Goal: Information Seeking & Learning: Learn about a topic

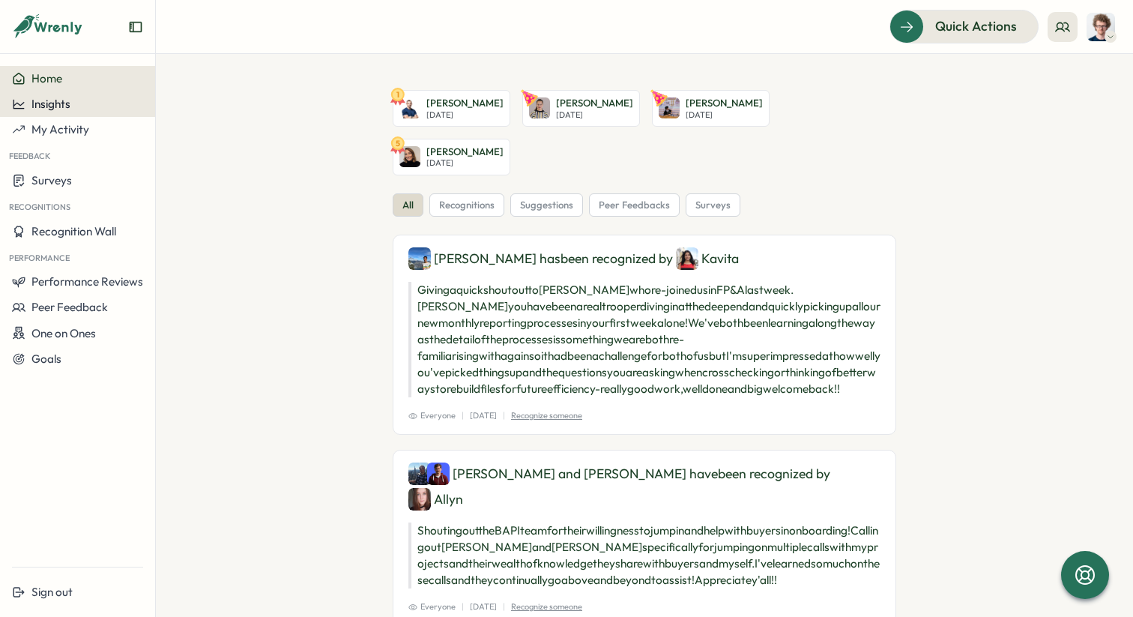
click at [70, 103] on span "Insights" at bounding box center [50, 104] width 39 height 14
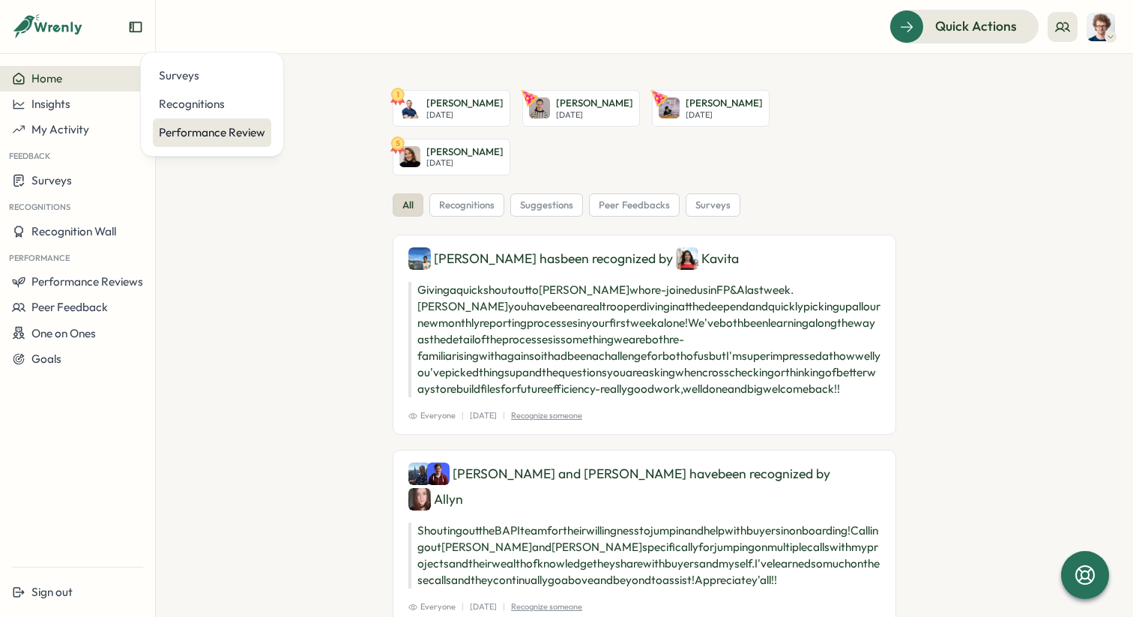
click at [217, 125] on div "Performance Review" at bounding box center [212, 132] width 106 height 16
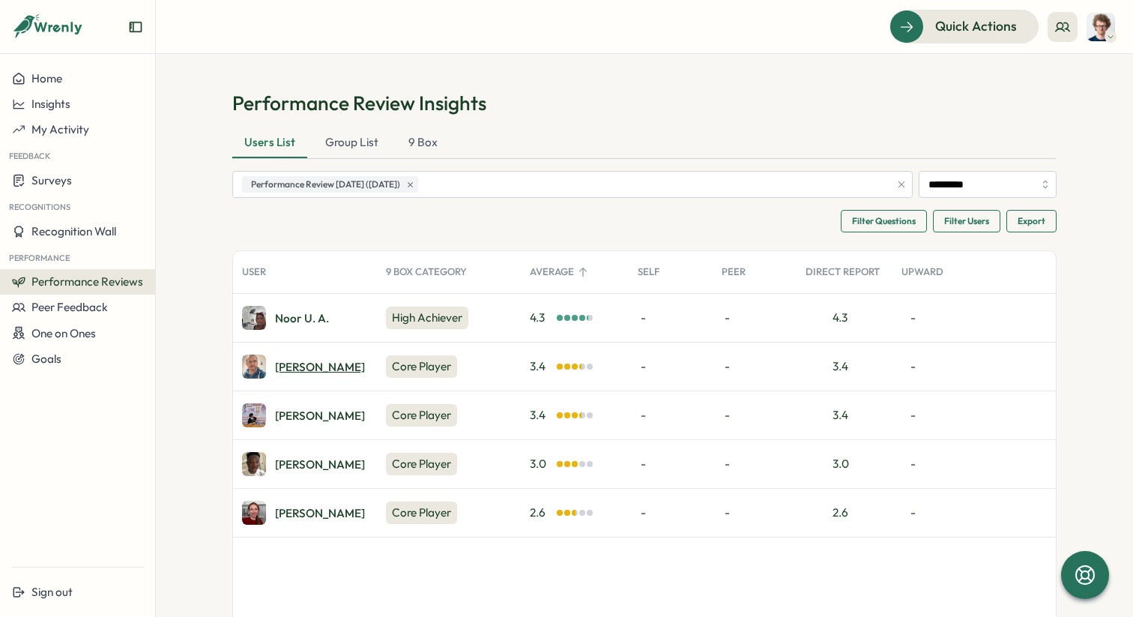
click at [304, 369] on div "[PERSON_NAME]" at bounding box center [320, 366] width 90 height 11
click at [303, 515] on div "[PERSON_NAME]" at bounding box center [320, 512] width 90 height 11
click at [299, 318] on div "Noor u. a." at bounding box center [302, 317] width 54 height 11
click at [302, 417] on div "Leanne Z." at bounding box center [320, 415] width 90 height 11
click at [283, 459] on div "Larry S." at bounding box center [320, 464] width 90 height 11
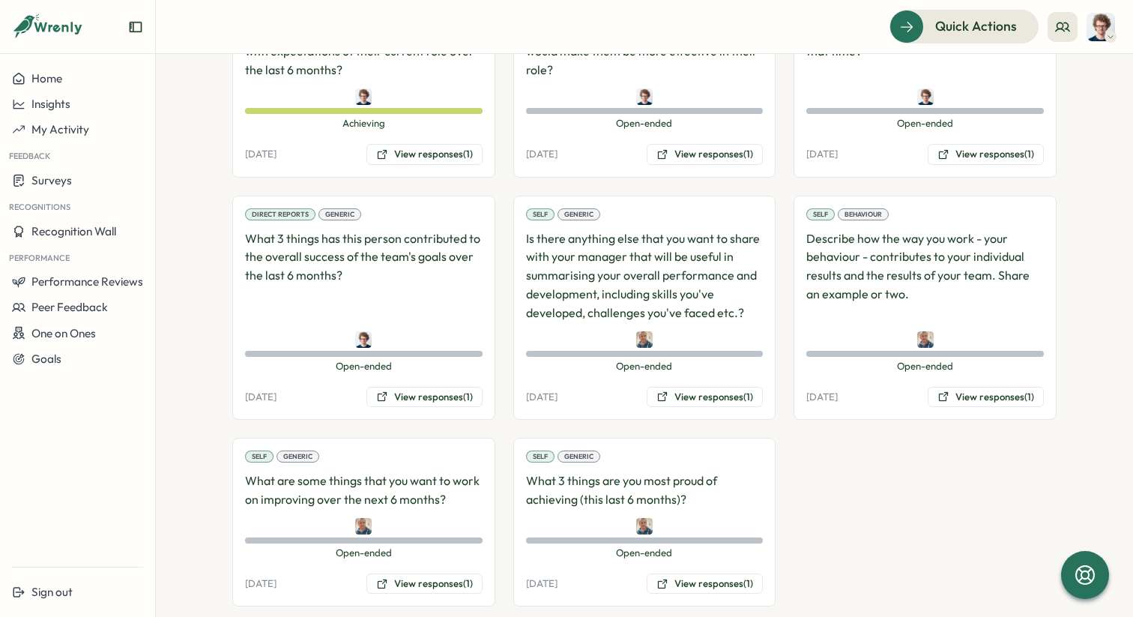
scroll to position [1326, 0]
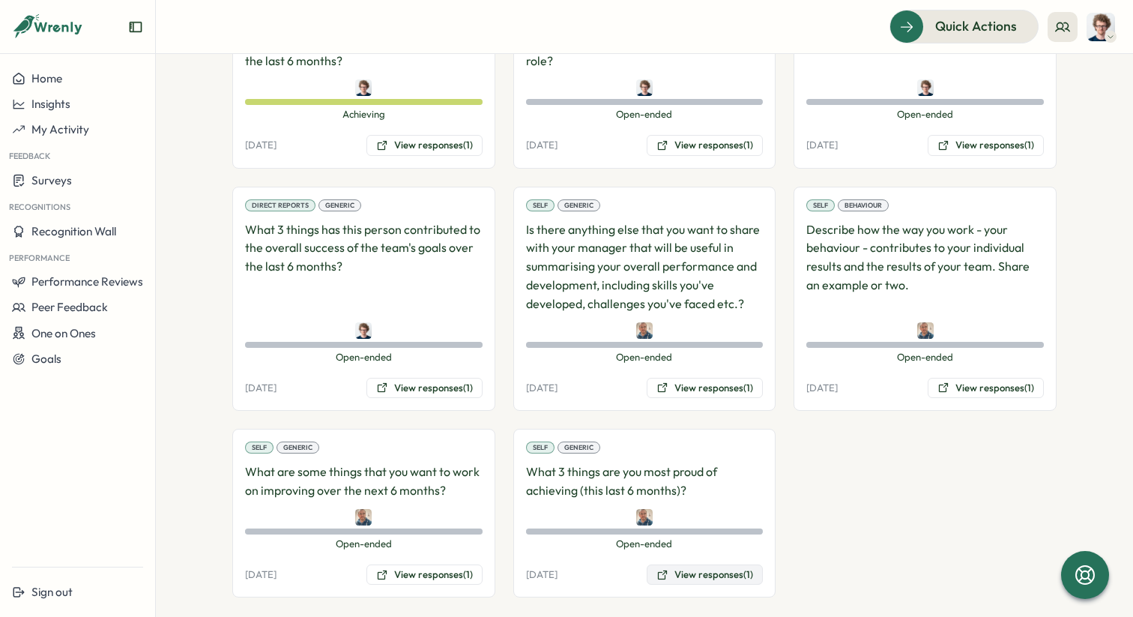
click at [733, 564] on button "View responses (1)" at bounding box center [705, 574] width 116 height 21
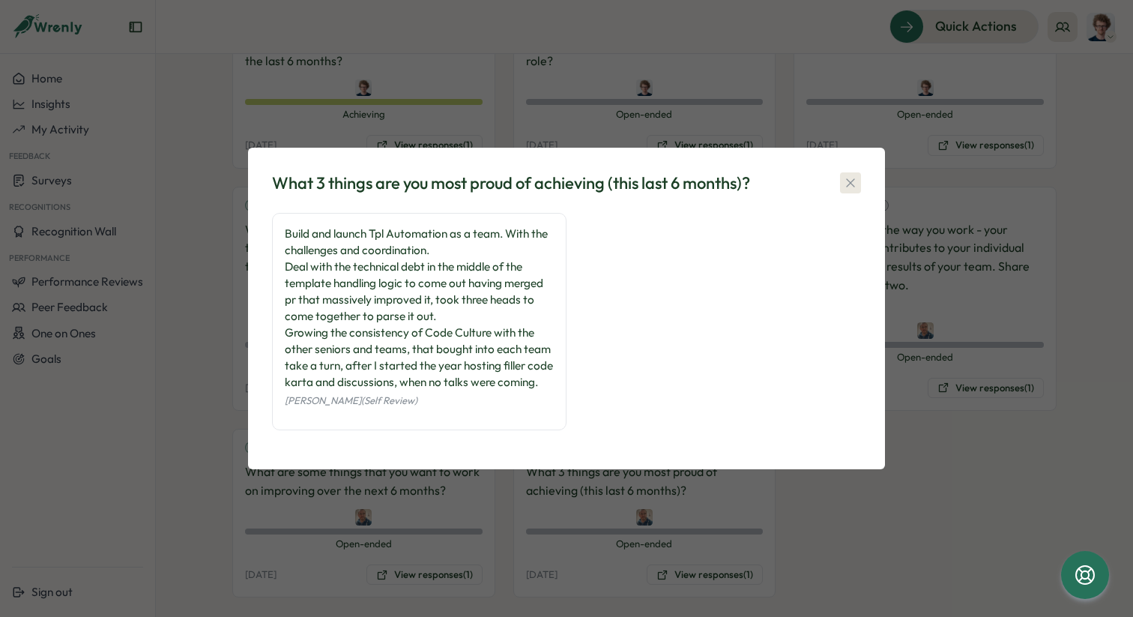
click at [855, 177] on icon "button" at bounding box center [850, 182] width 15 height 15
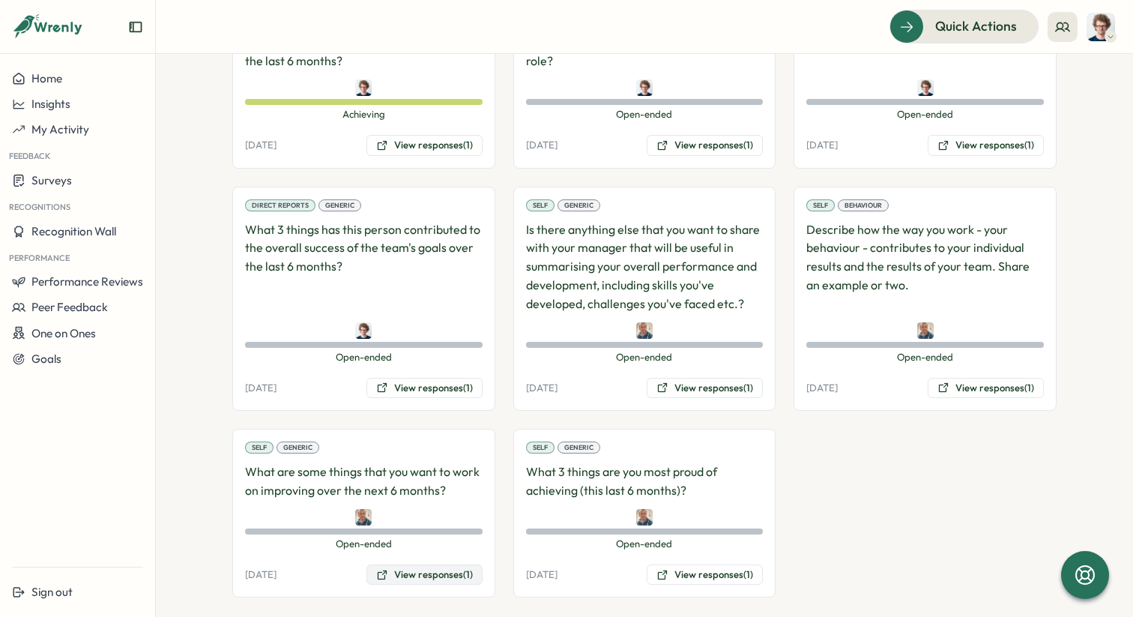
click at [448, 564] on button "View responses (1)" at bounding box center [424, 574] width 116 height 21
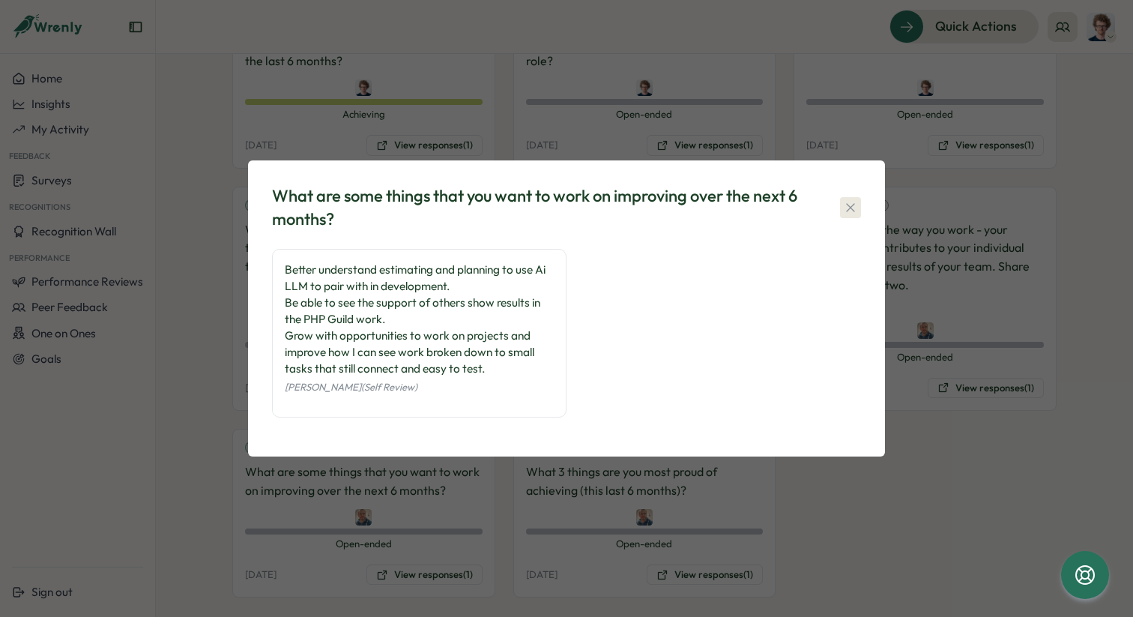
click at [850, 211] on icon "button" at bounding box center [850, 207] width 15 height 15
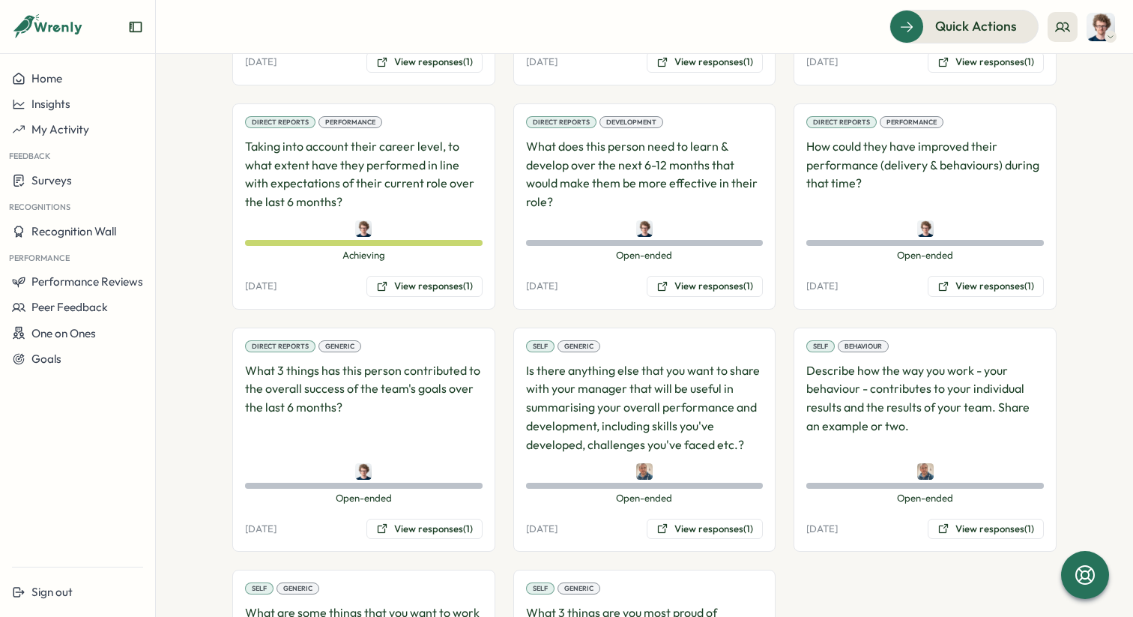
scroll to position [1194, 0]
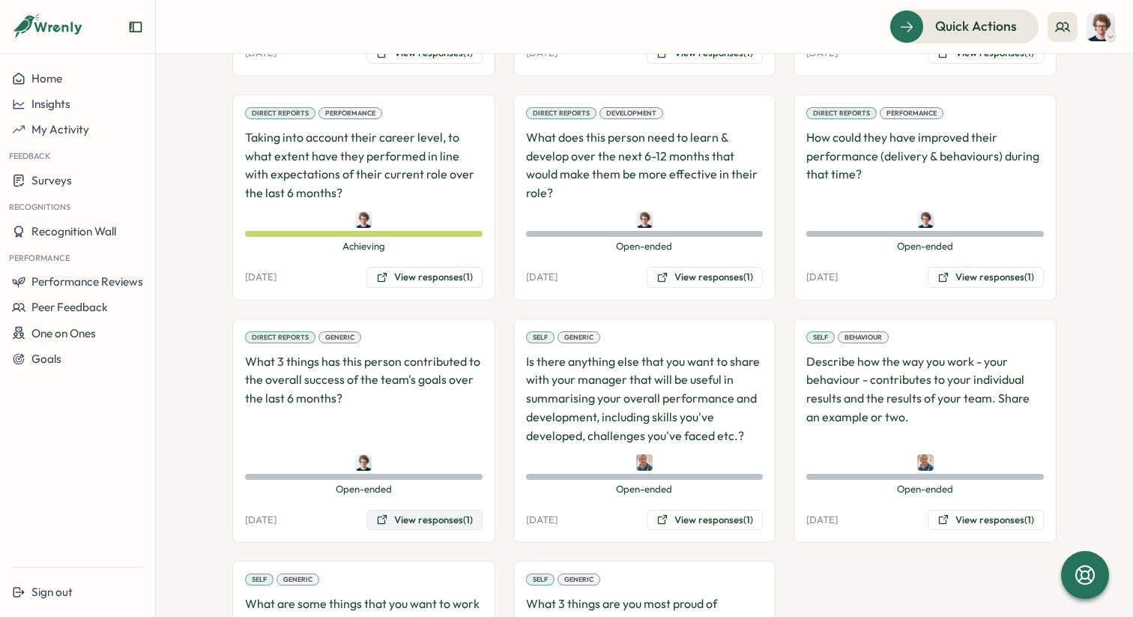
click at [414, 510] on button "View responses (1)" at bounding box center [424, 520] width 116 height 21
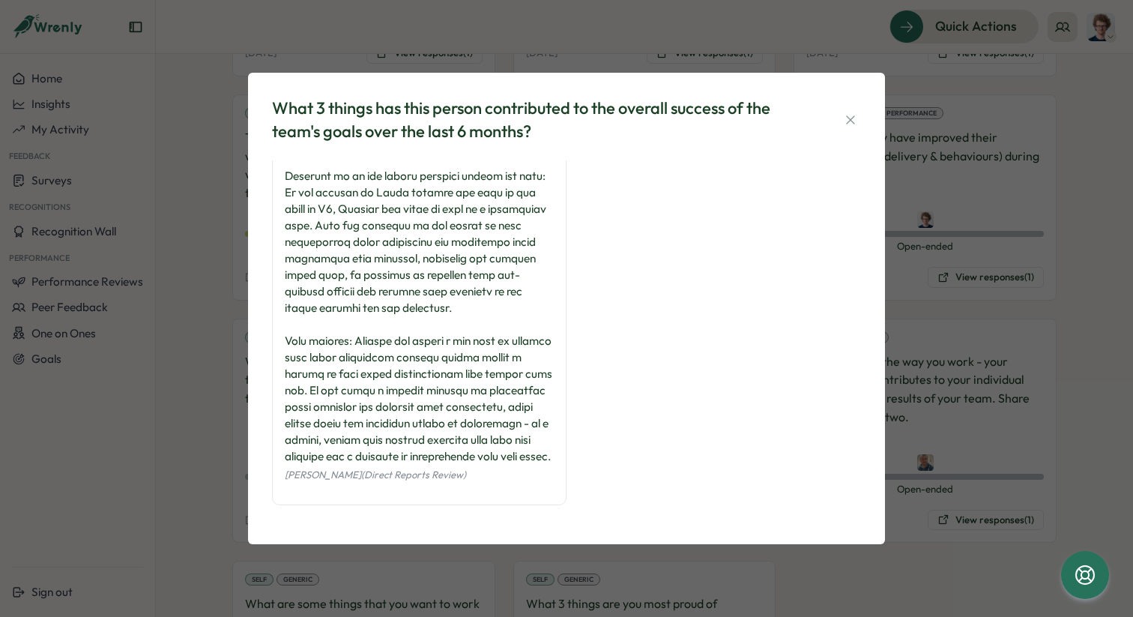
scroll to position [120, 0]
click at [851, 124] on icon "button" at bounding box center [850, 119] width 15 height 15
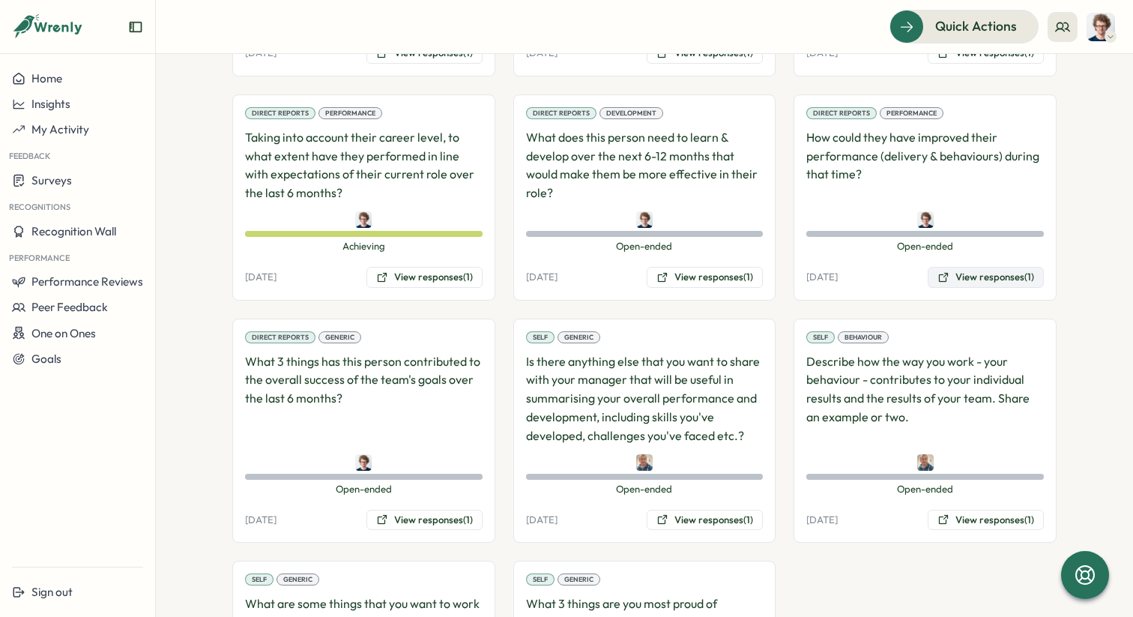
click at [996, 267] on button "View responses (1)" at bounding box center [986, 277] width 116 height 21
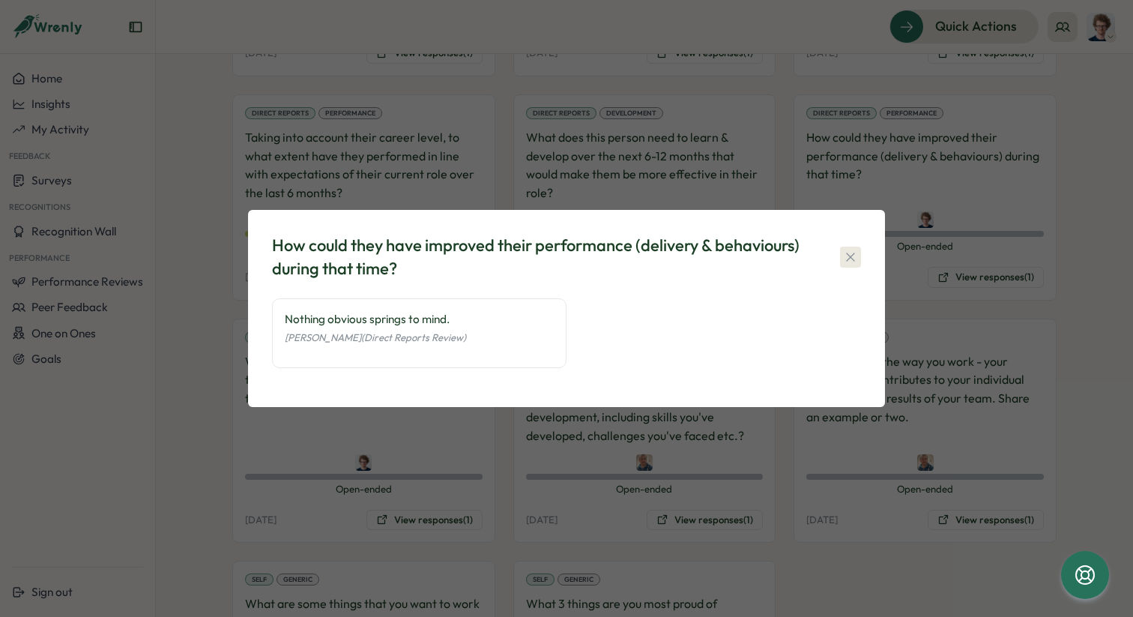
click at [847, 254] on icon "button" at bounding box center [850, 257] width 8 height 8
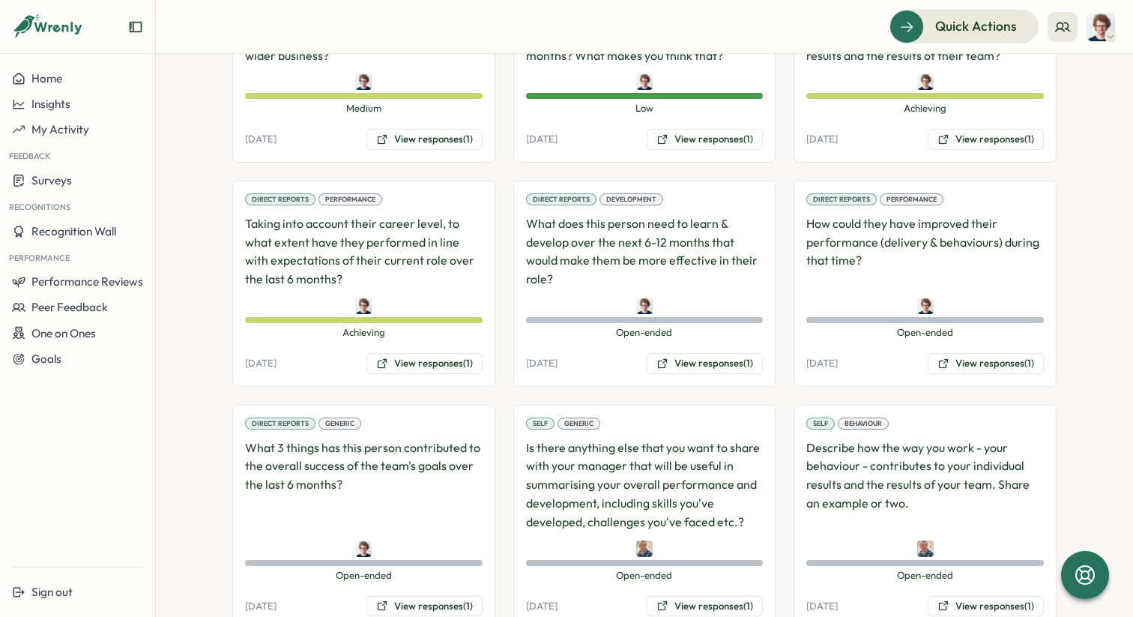
scroll to position [1104, 0]
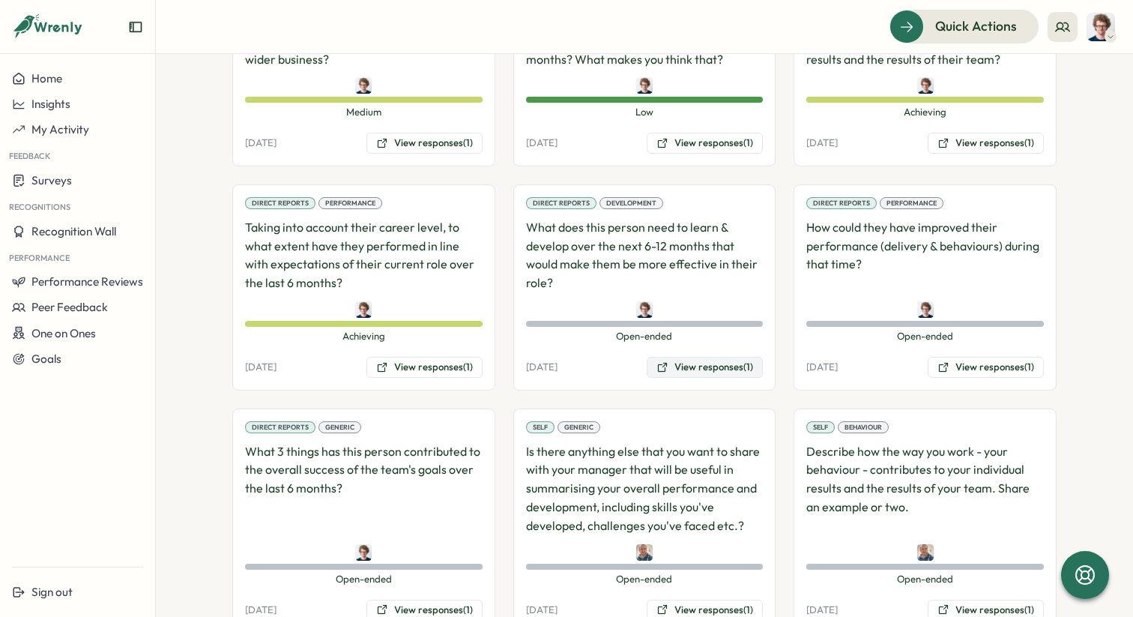
click at [717, 357] on button "View responses (1)" at bounding box center [705, 367] width 116 height 21
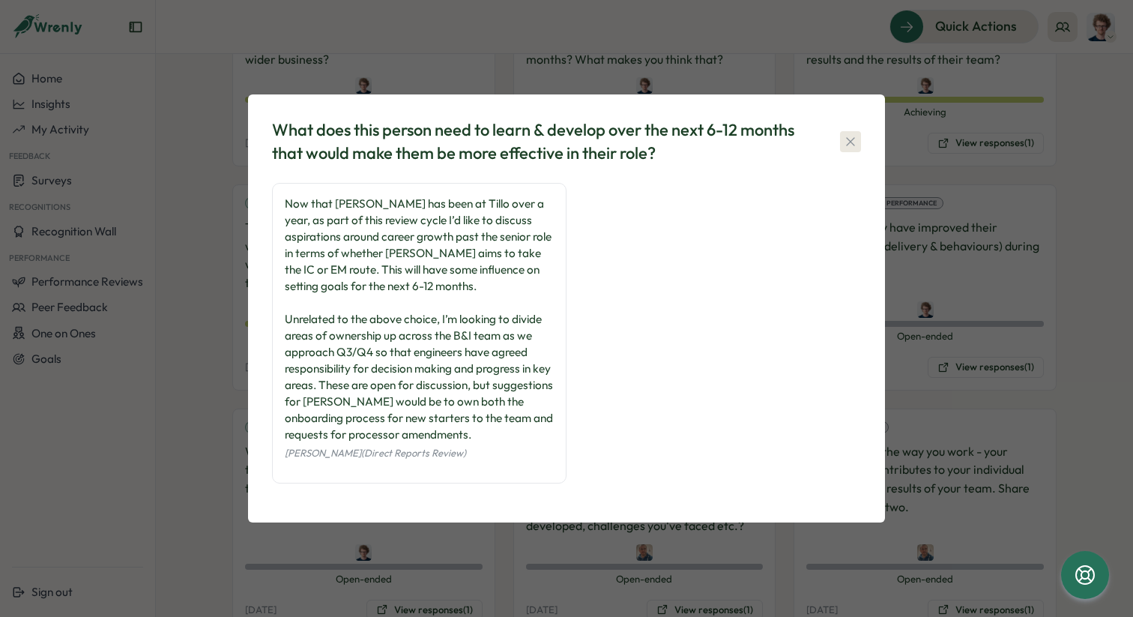
click at [848, 143] on icon "button" at bounding box center [850, 141] width 15 height 15
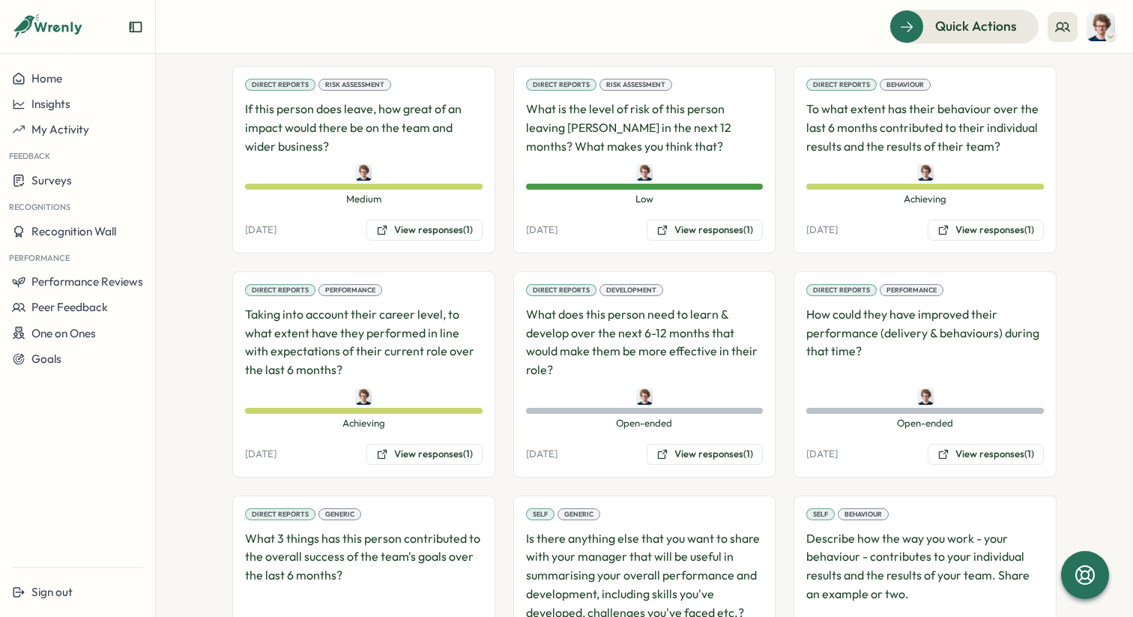
scroll to position [1009, 0]
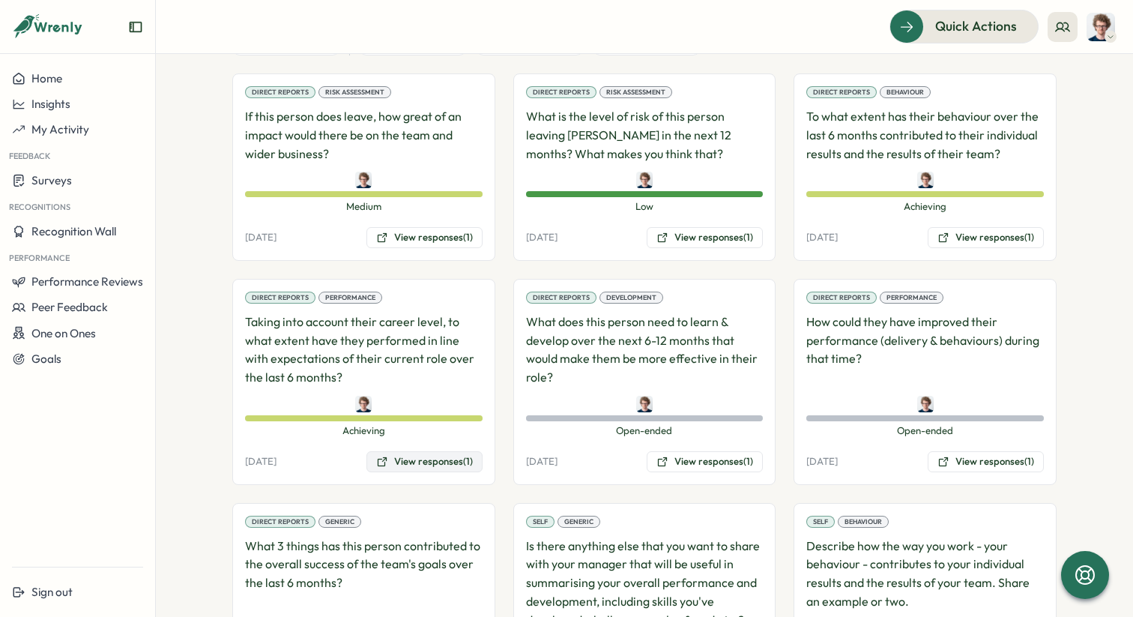
click at [428, 451] on button "View responses (1)" at bounding box center [424, 461] width 116 height 21
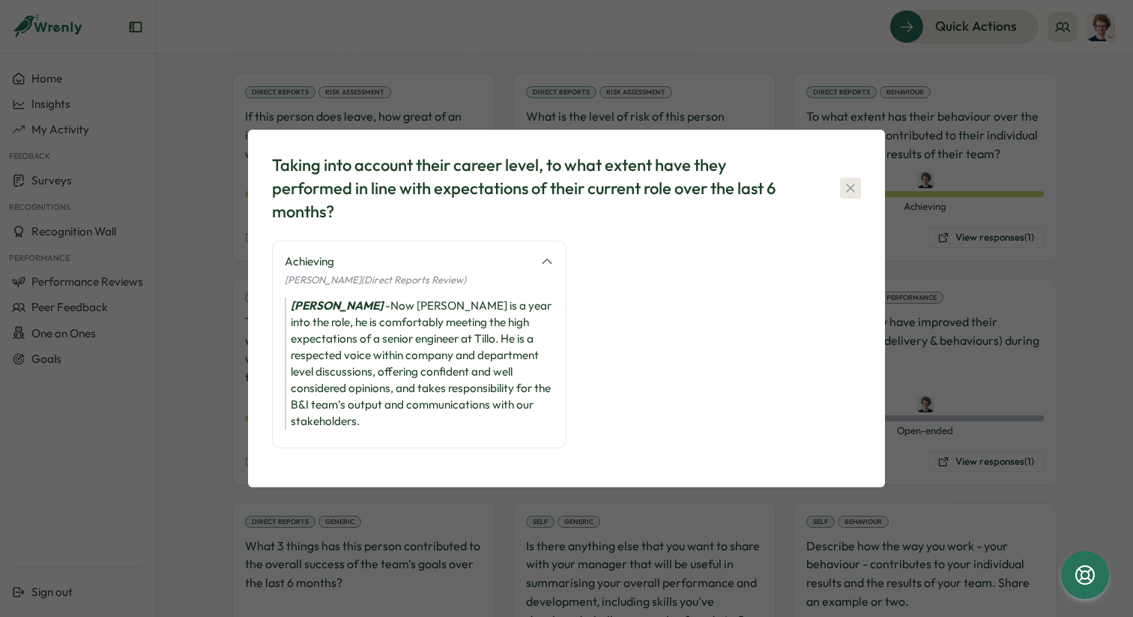
click at [852, 196] on icon "button" at bounding box center [850, 188] width 15 height 15
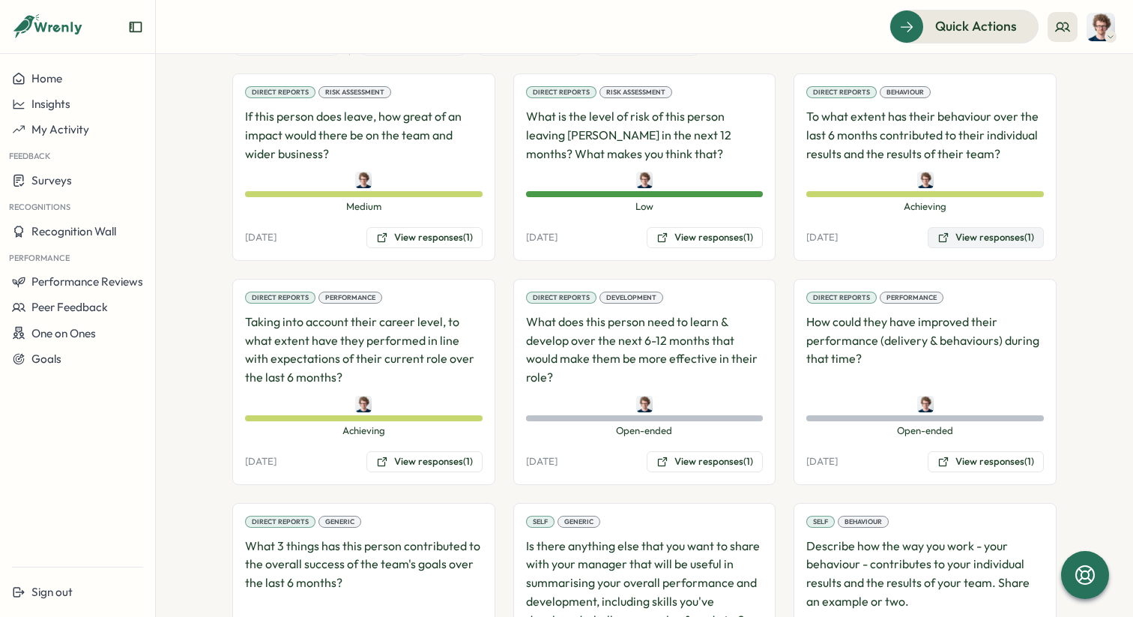
click at [1006, 227] on button "View responses (1)" at bounding box center [986, 237] width 116 height 21
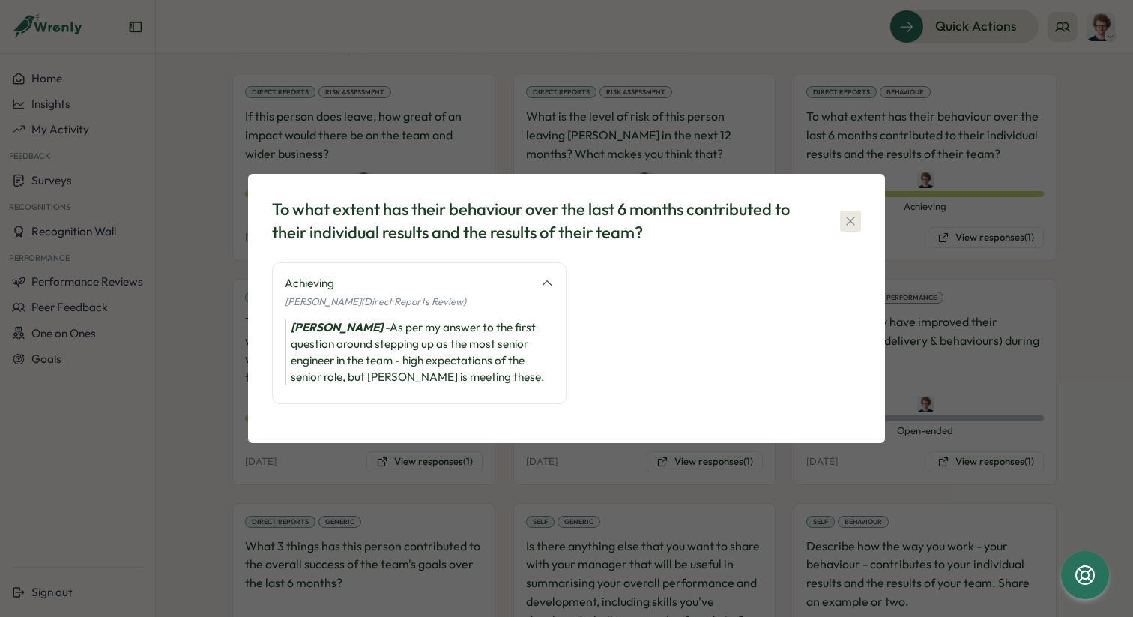
click at [851, 223] on icon "button" at bounding box center [850, 221] width 8 height 8
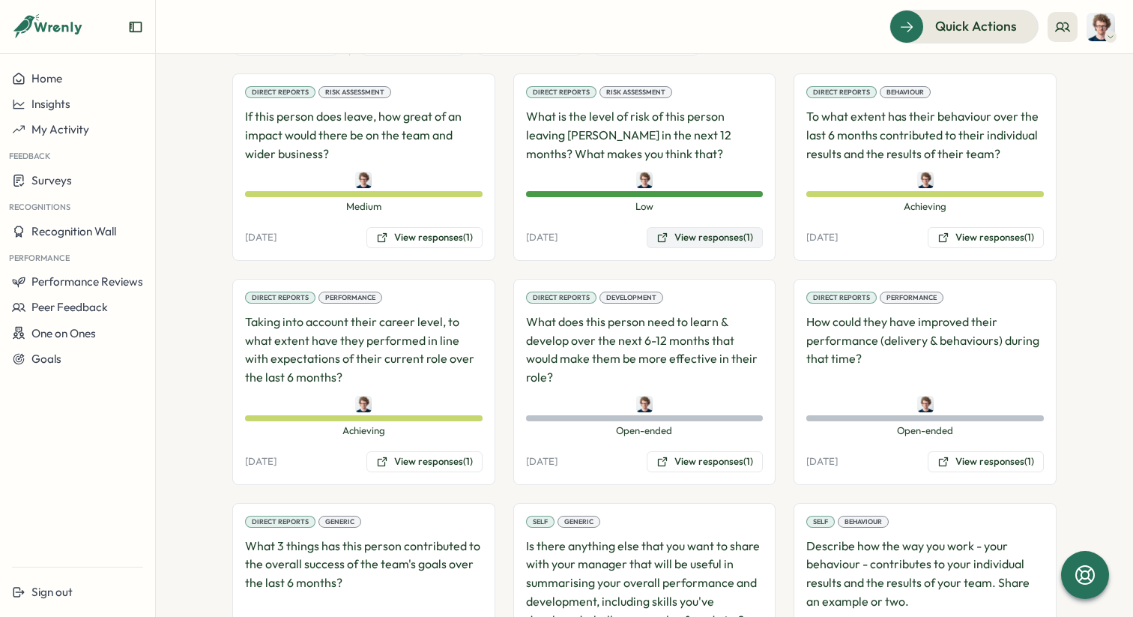
click at [698, 227] on button "View responses (1)" at bounding box center [705, 237] width 116 height 21
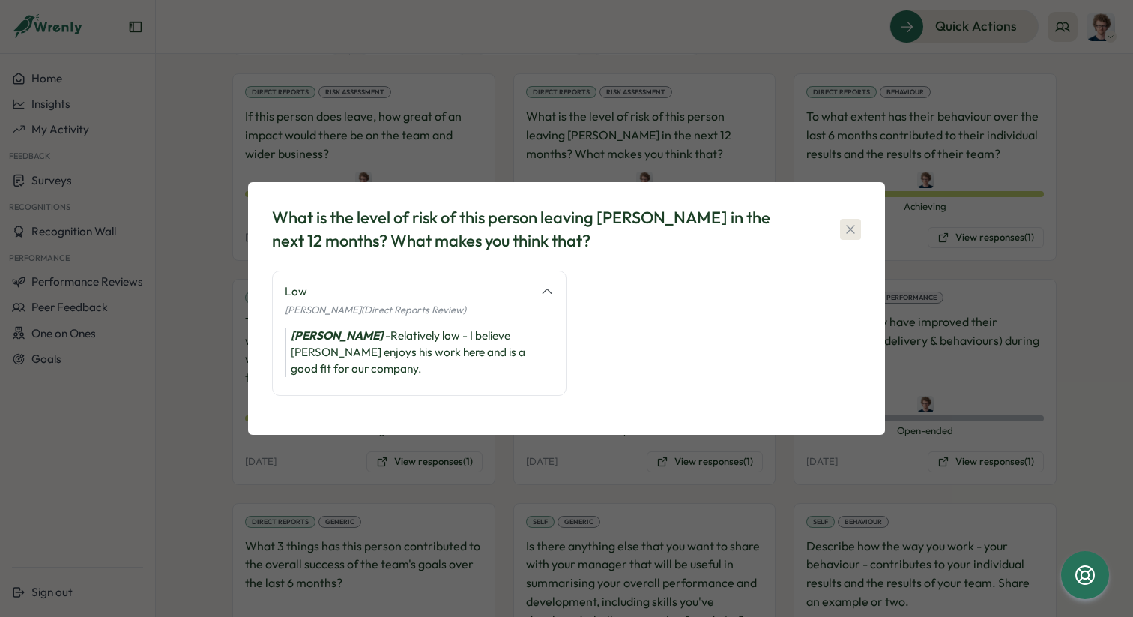
click at [849, 237] on icon "button" at bounding box center [850, 229] width 15 height 15
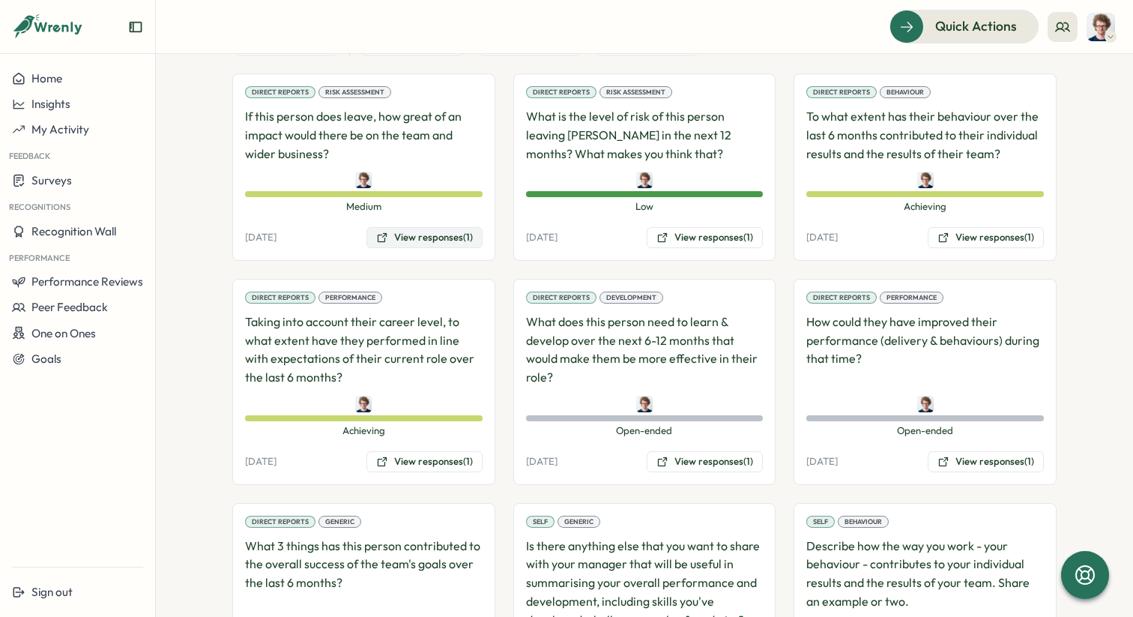
click at [435, 227] on button "View responses (1)" at bounding box center [424, 237] width 116 height 21
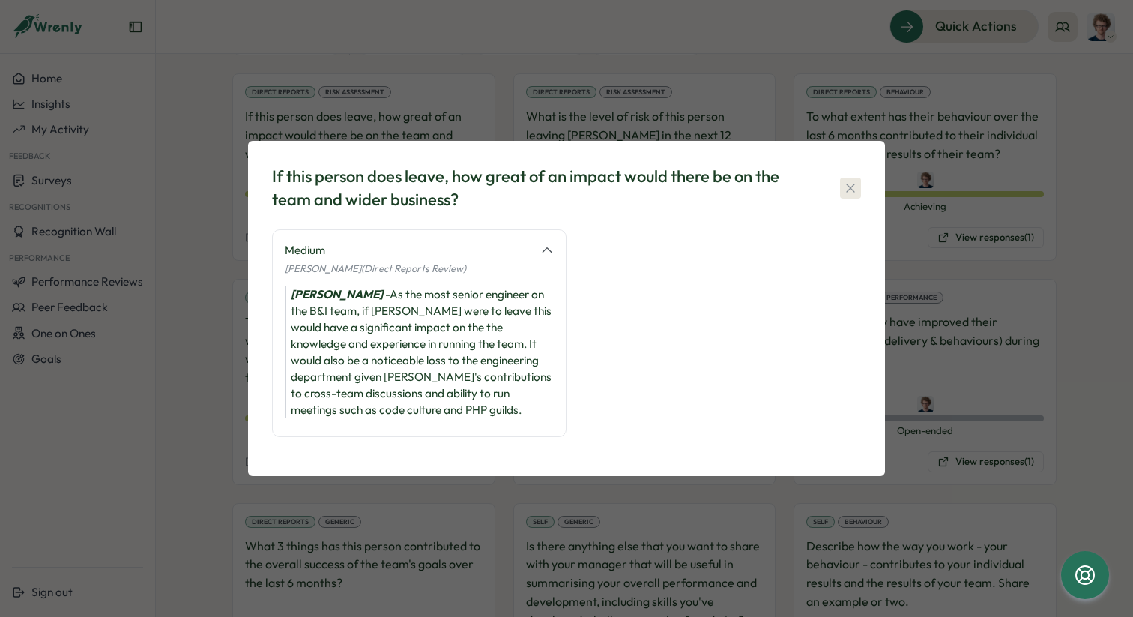
click at [849, 190] on icon "button" at bounding box center [850, 188] width 15 height 15
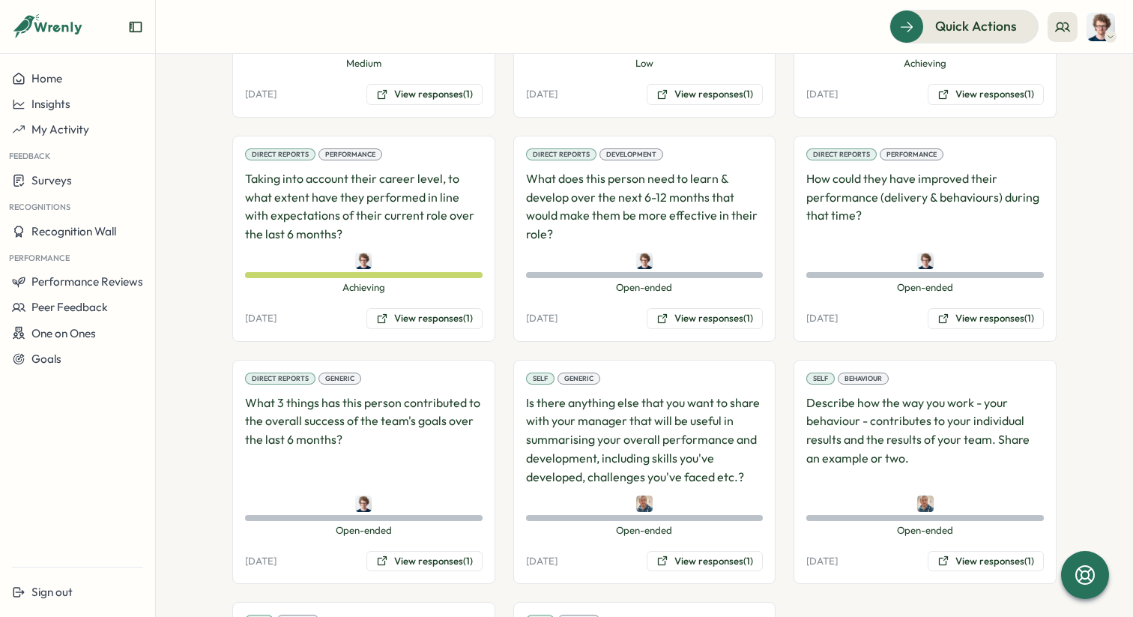
scroll to position [1146, 0]
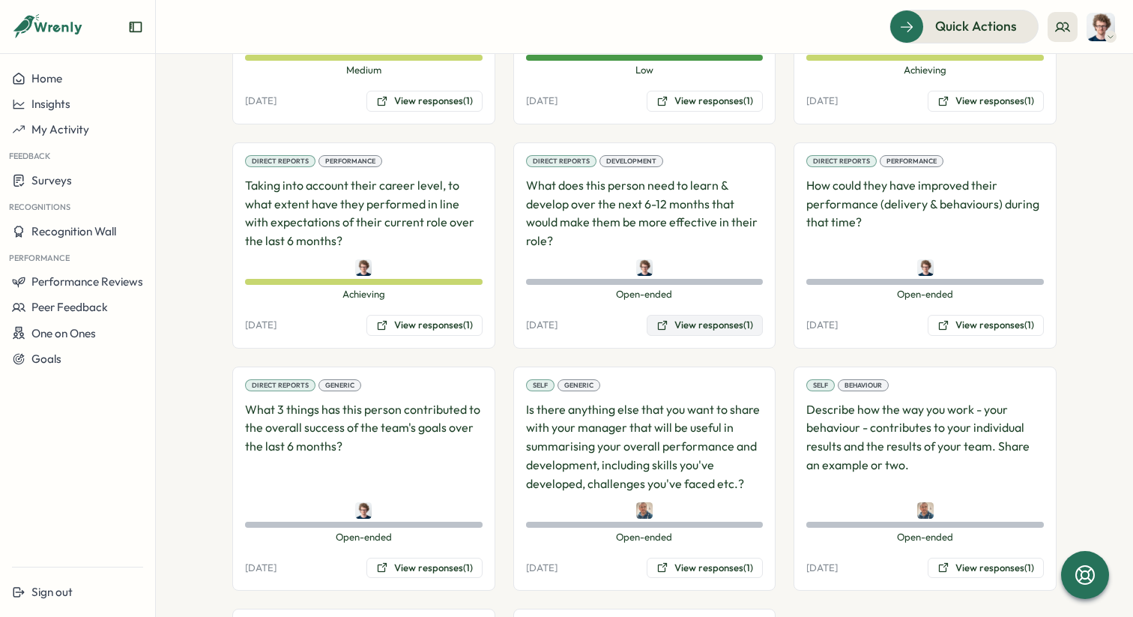
click at [715, 315] on button "View responses (1)" at bounding box center [705, 325] width 116 height 21
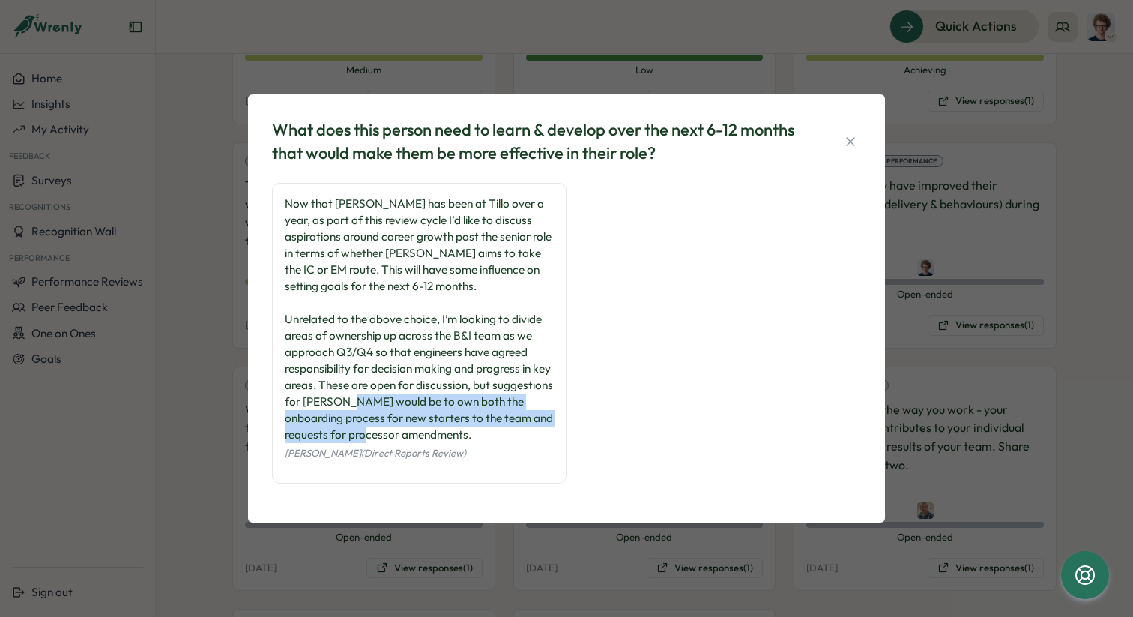
drag, startPoint x: 477, startPoint y: 436, endPoint x: 466, endPoint y: 402, distance: 36.3
click at [466, 402] on div "Now that Tristan has been at Tillo over a year, as part of this review cycle I’…" at bounding box center [419, 319] width 269 height 247
copy div "own both the onboarding process for new starters to the team and requests for p…"
click at [854, 145] on icon "button" at bounding box center [850, 141] width 8 height 8
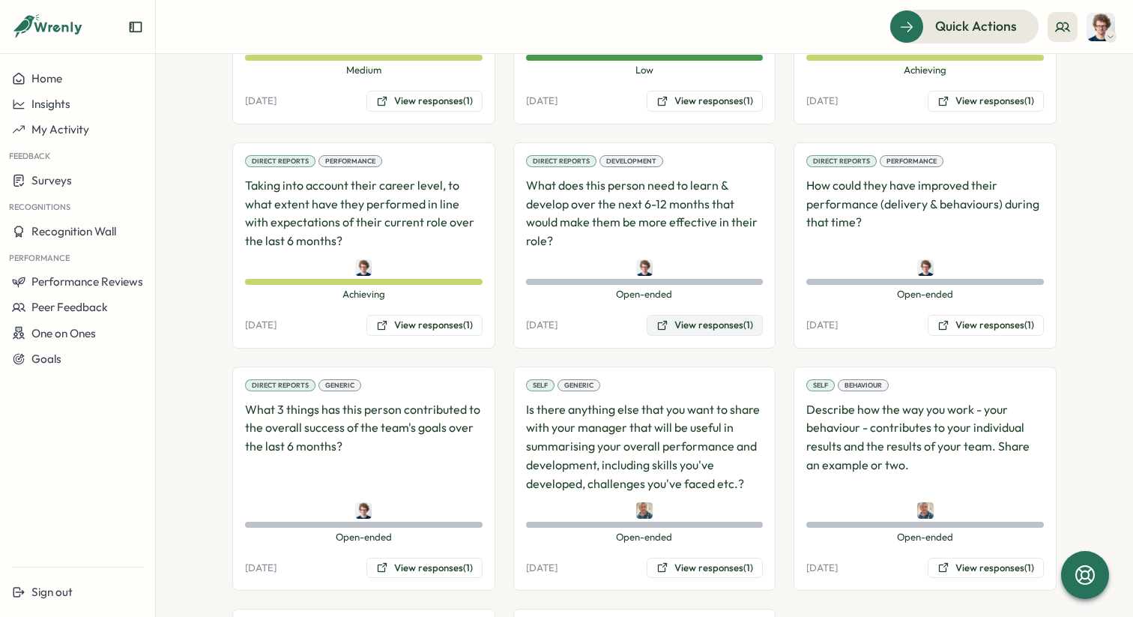
click at [730, 315] on button "View responses (1)" at bounding box center [705, 325] width 116 height 21
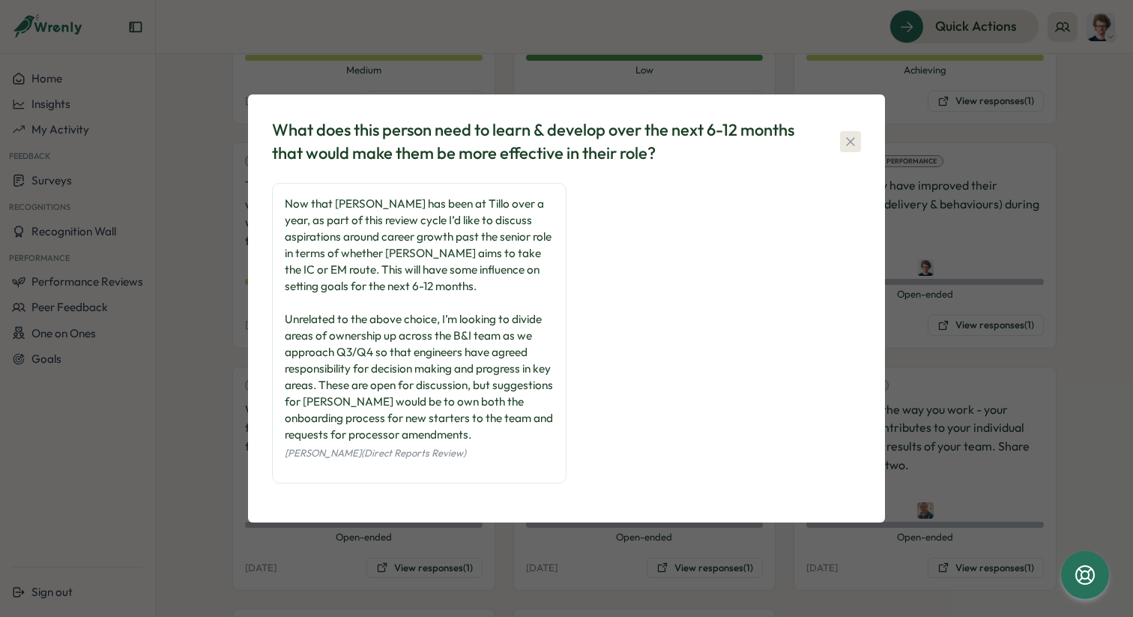
click at [855, 142] on icon "button" at bounding box center [850, 141] width 15 height 15
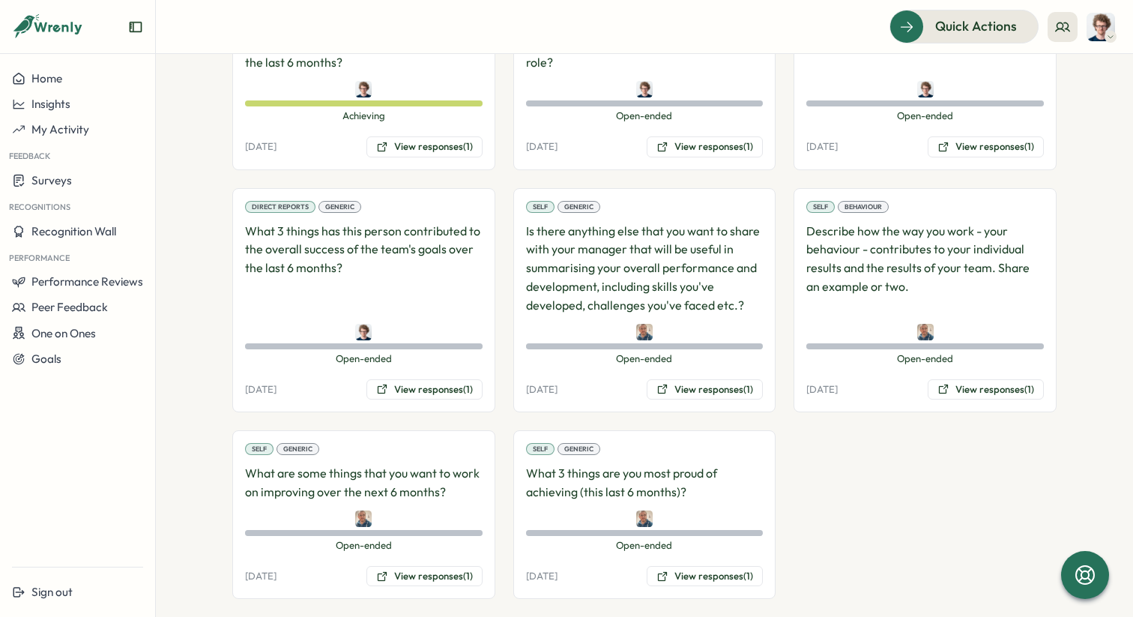
scroll to position [1326, 0]
click at [729, 564] on button "View responses (1)" at bounding box center [705, 574] width 116 height 21
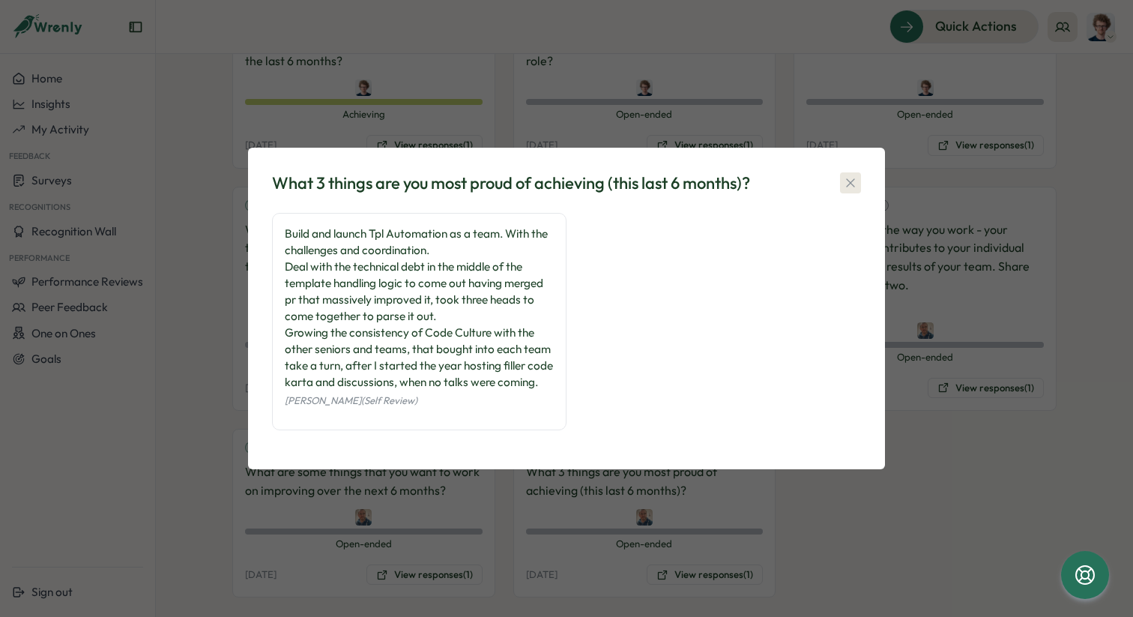
click at [854, 176] on icon "button" at bounding box center [850, 182] width 15 height 15
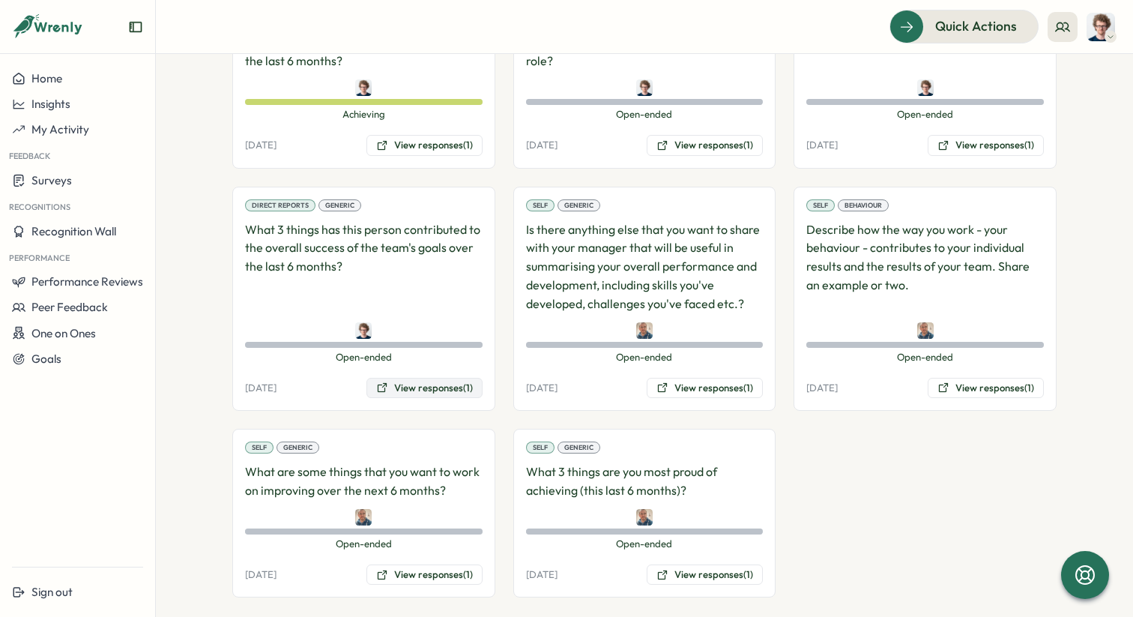
click at [450, 378] on button "View responses (1)" at bounding box center [424, 388] width 116 height 21
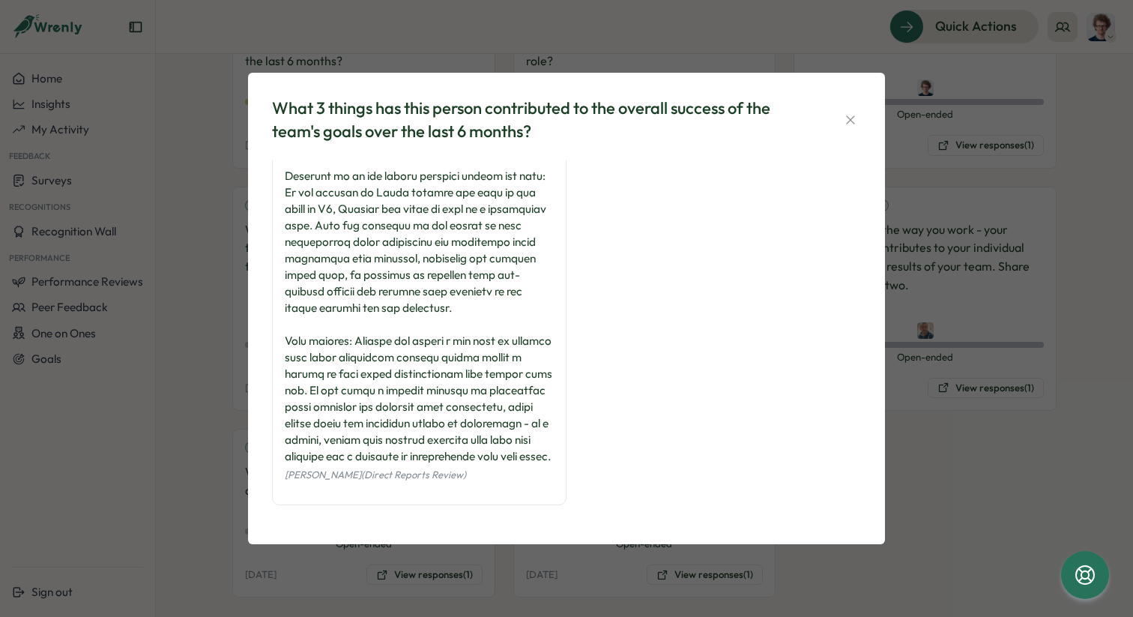
scroll to position [120, 0]
click at [853, 120] on icon "button" at bounding box center [850, 119] width 15 height 15
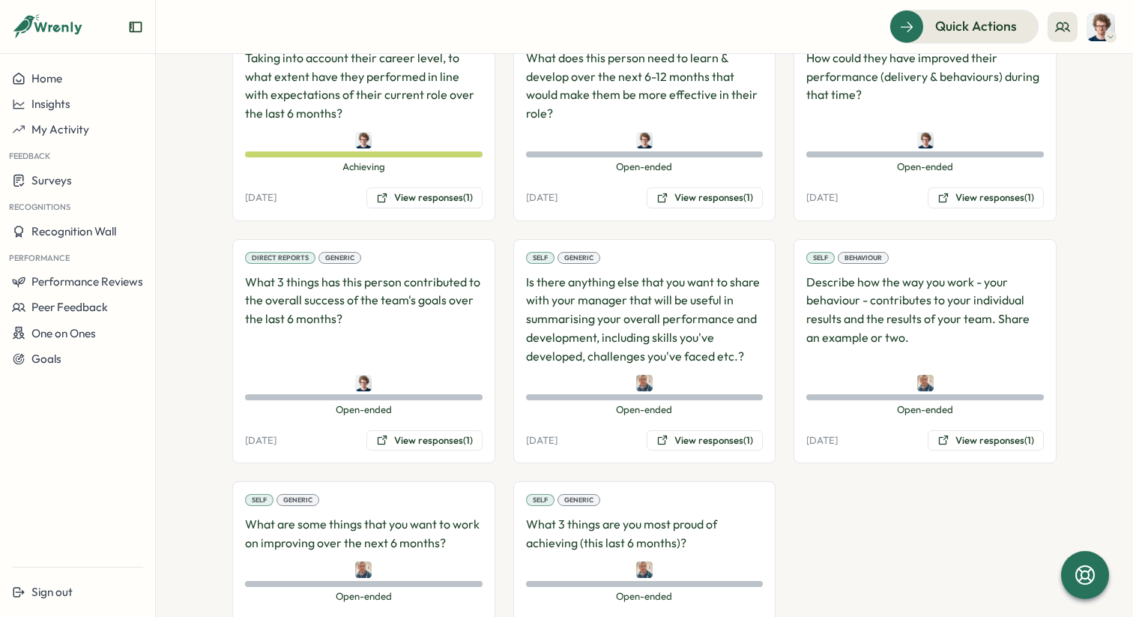
scroll to position [1280, 0]
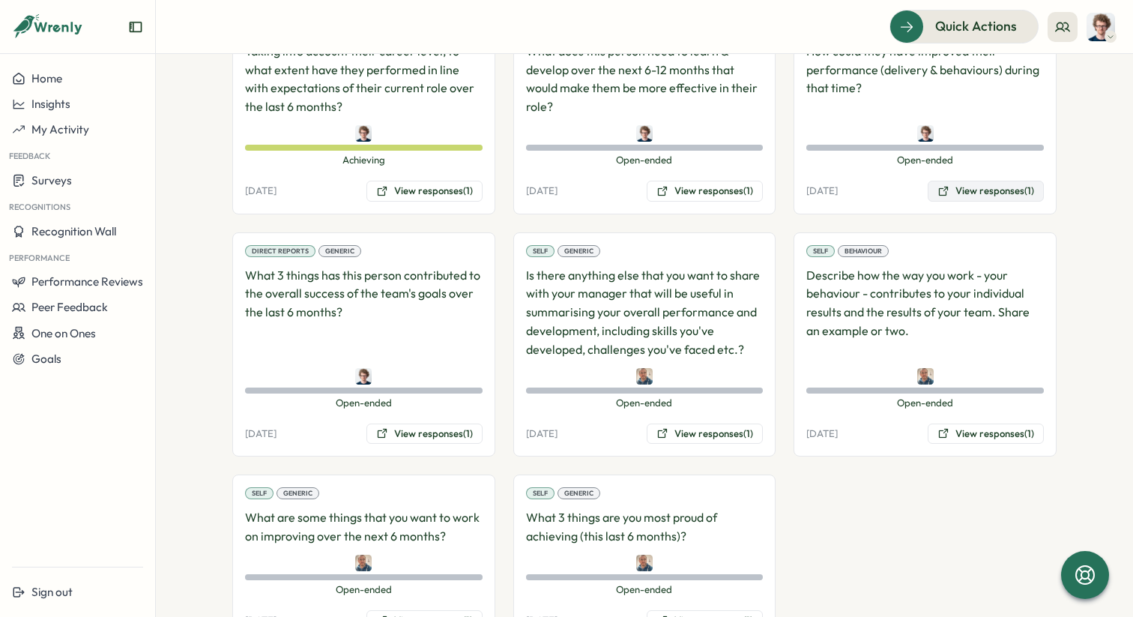
click at [982, 181] on button "View responses (1)" at bounding box center [986, 191] width 116 height 21
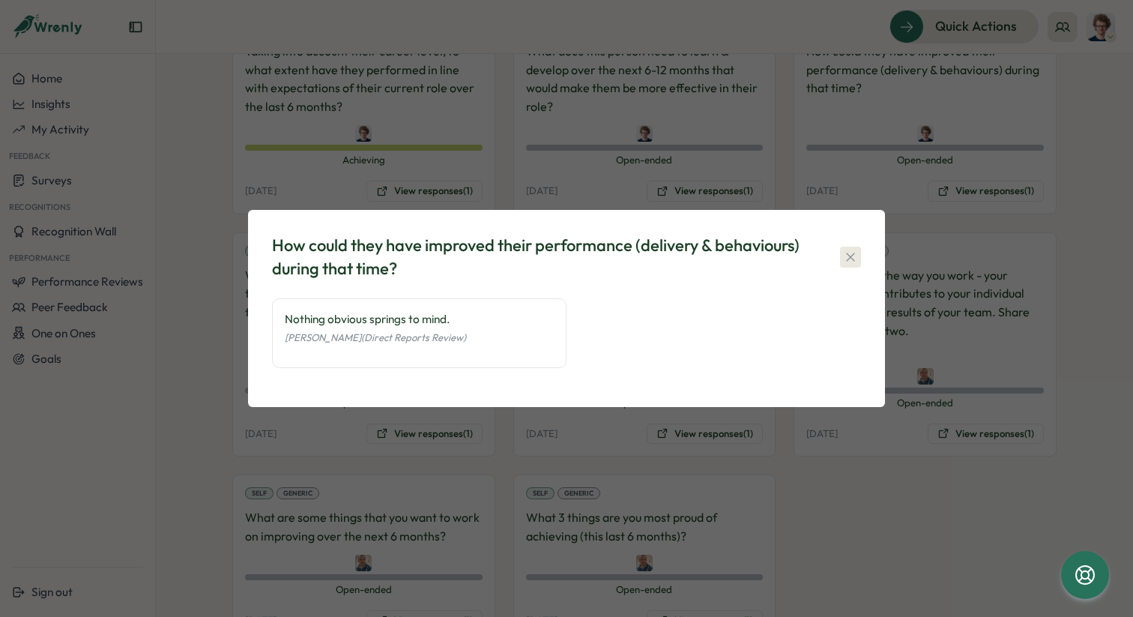
click at [853, 257] on icon "button" at bounding box center [850, 257] width 15 height 15
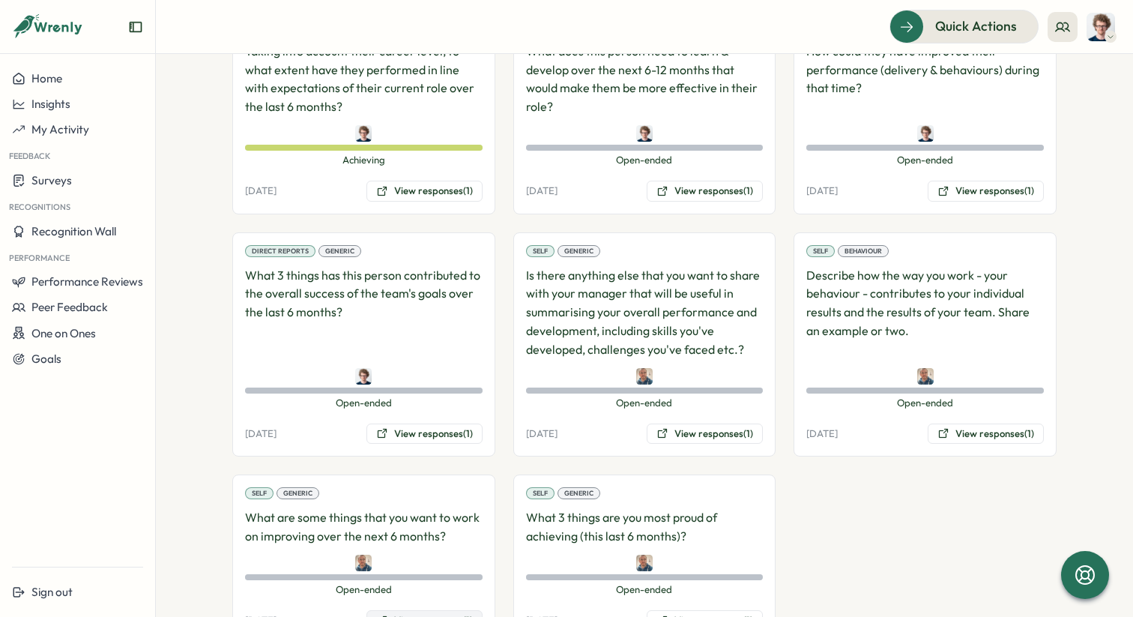
click at [444, 610] on button "View responses (1)" at bounding box center [424, 620] width 116 height 21
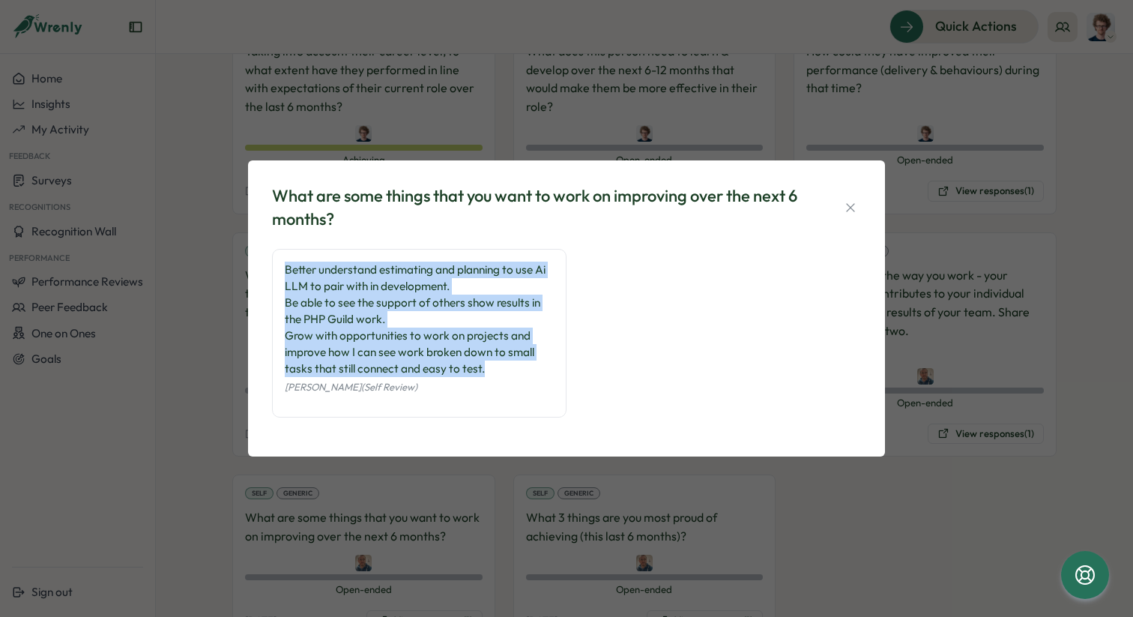
drag, startPoint x: 498, startPoint y: 371, endPoint x: 280, endPoint y: 273, distance: 238.5
click at [280, 273] on div "Better understand estimating and planning to use Ai LLM to pair with in develop…" at bounding box center [419, 333] width 294 height 169
copy div "Better understand estimating and planning to use Ai LLM to pair with in develop…"
click at [848, 212] on icon "button" at bounding box center [850, 207] width 15 height 15
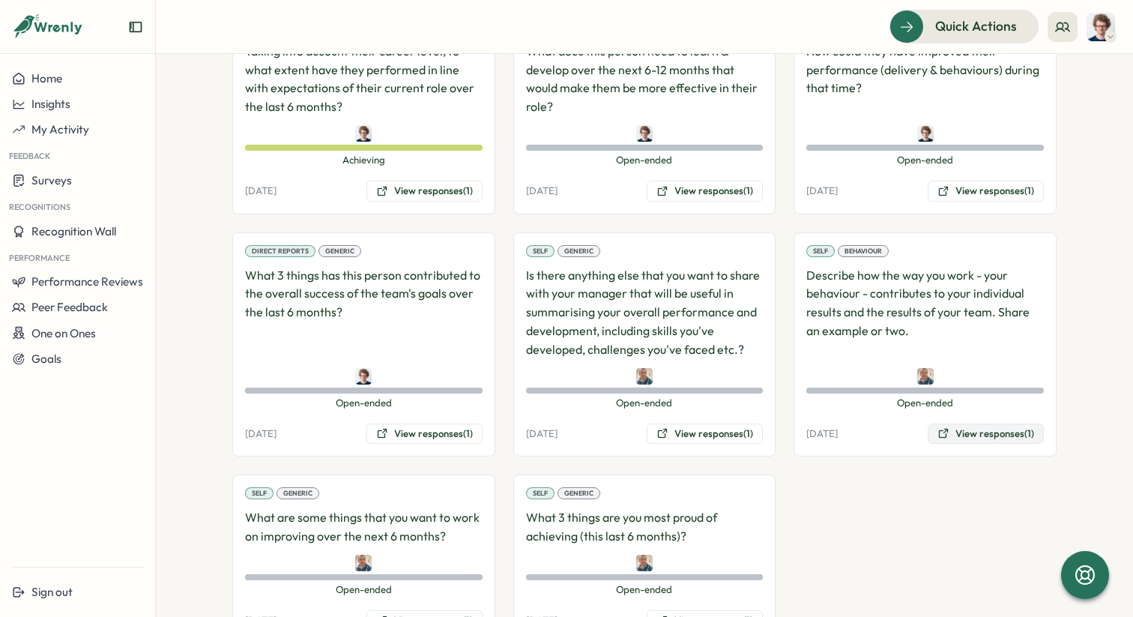
click at [991, 423] on button "View responses (1)" at bounding box center [986, 433] width 116 height 21
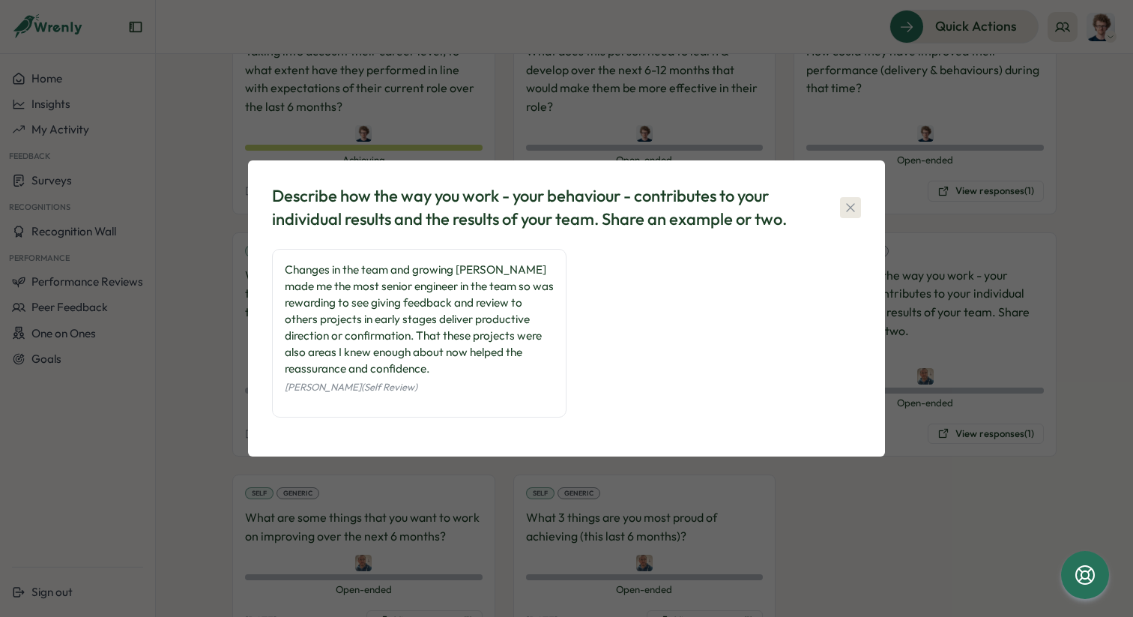
click at [857, 211] on icon "button" at bounding box center [850, 207] width 15 height 15
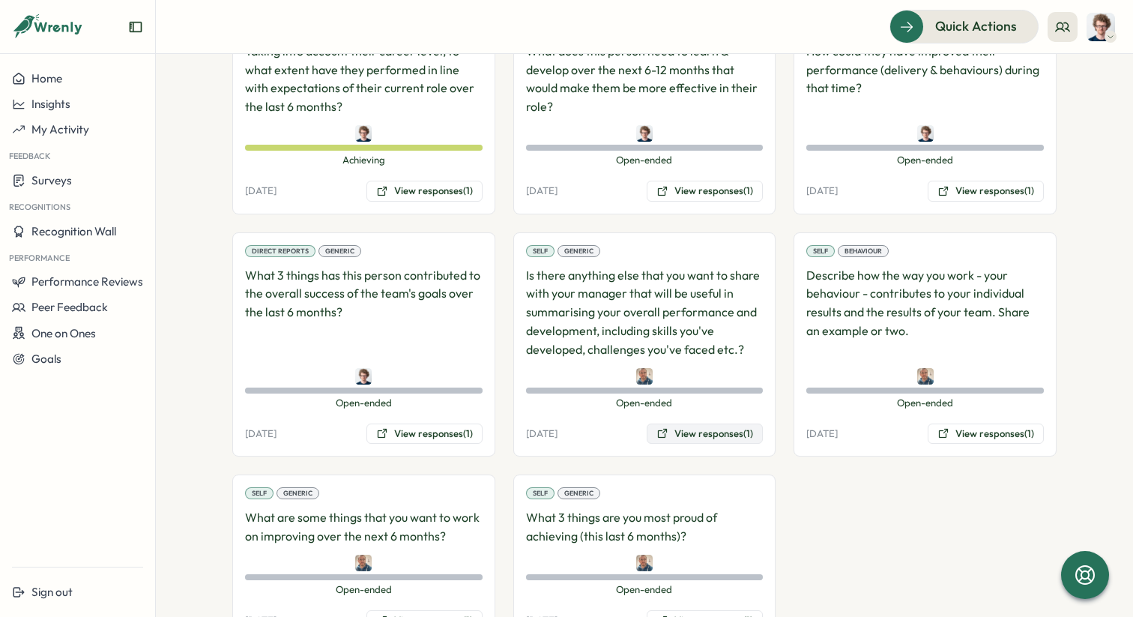
click at [724, 423] on button "View responses (1)" at bounding box center [705, 433] width 116 height 21
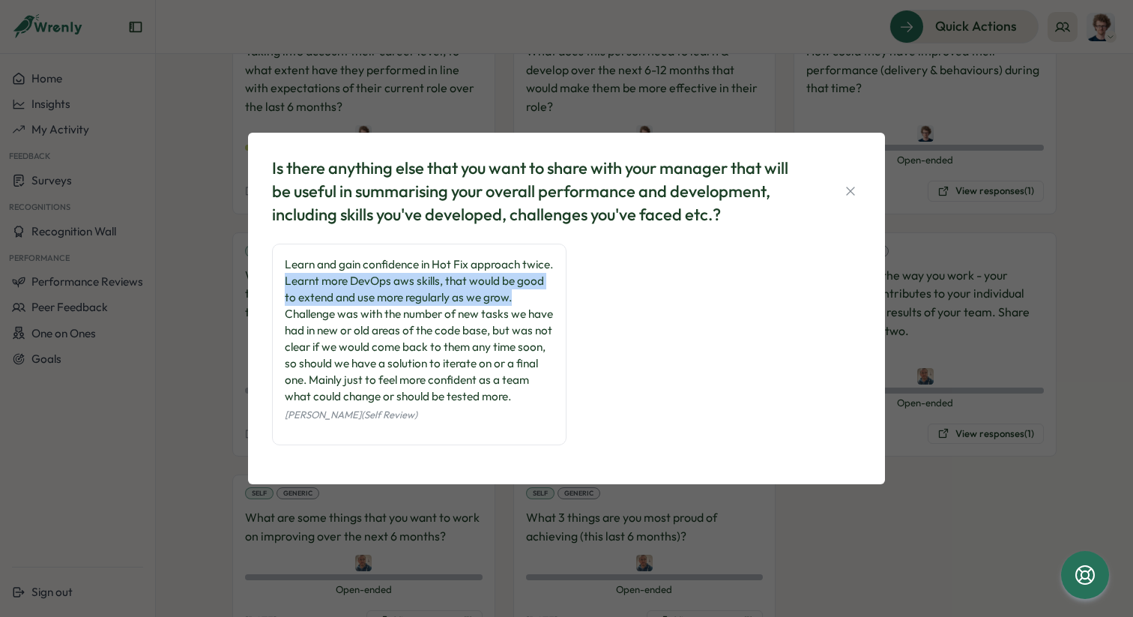
drag, startPoint x: 529, startPoint y: 309, endPoint x: 283, endPoint y: 293, distance: 246.3
click at [283, 293] on div "Learn and gain confidence in Hot Fix approach twice. Learnt more DevOps aws ski…" at bounding box center [419, 345] width 294 height 202
copy div "Learnt more DevOps aws skills, that would be good to extend and use more regula…"
click at [853, 184] on icon "button" at bounding box center [850, 191] width 15 height 15
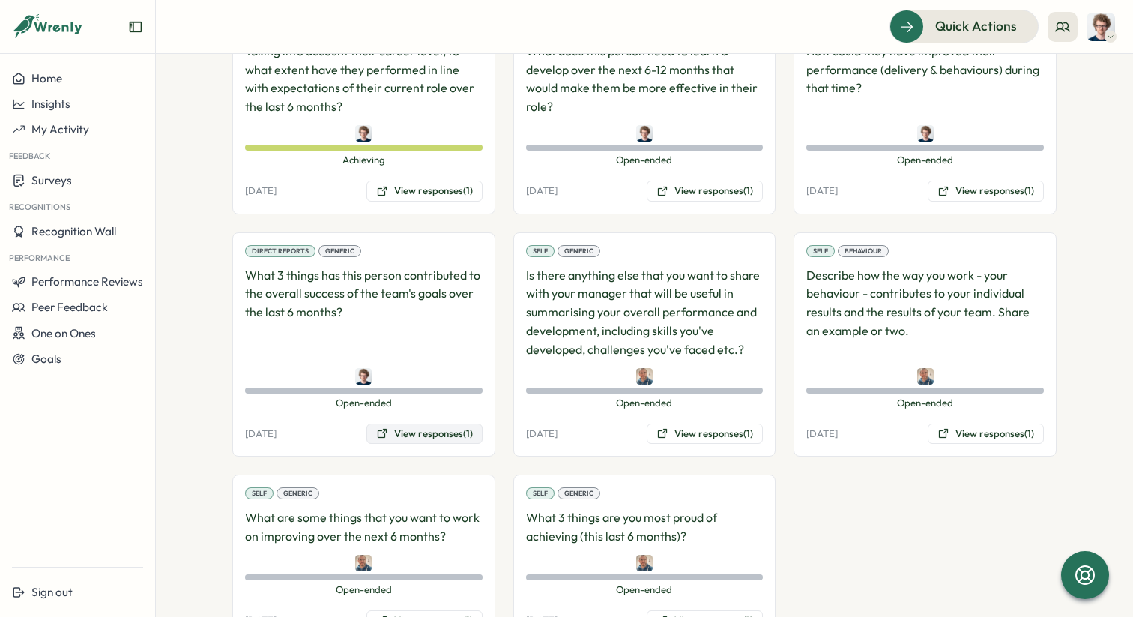
click at [432, 423] on button "View responses (1)" at bounding box center [424, 433] width 116 height 21
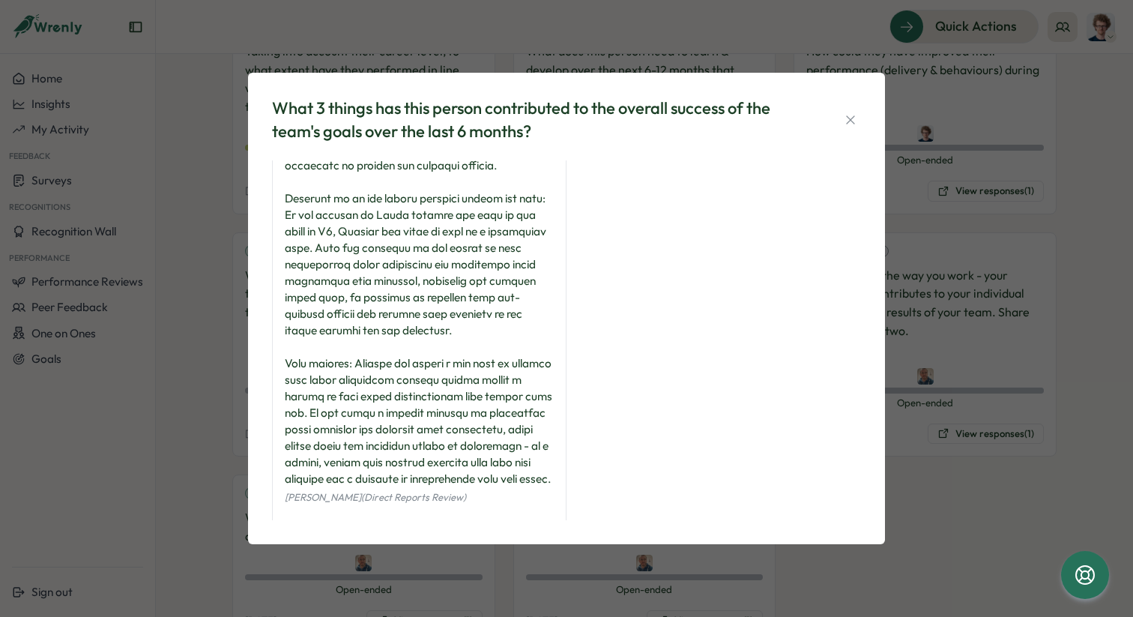
scroll to position [0, 0]
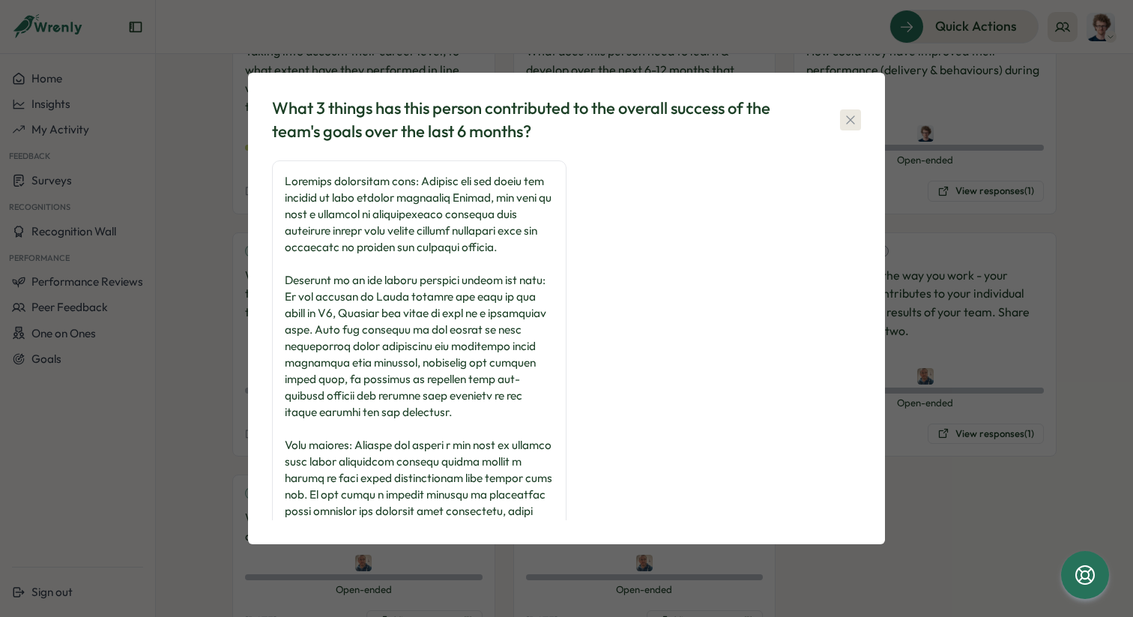
click at [846, 121] on icon "button" at bounding box center [850, 119] width 15 height 15
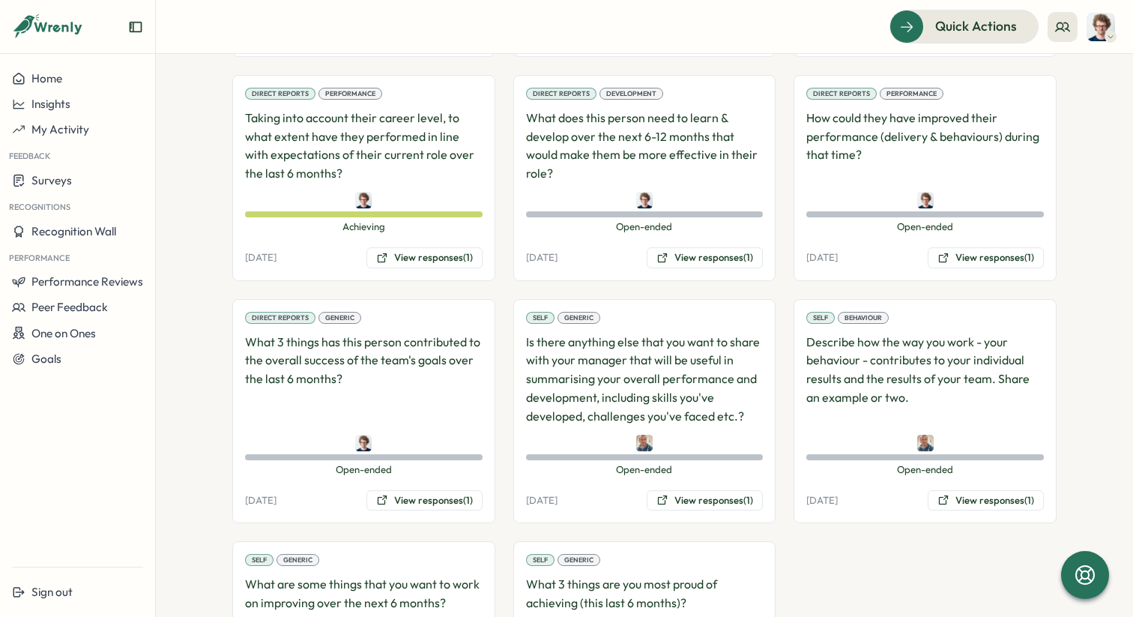
scroll to position [1160, 0]
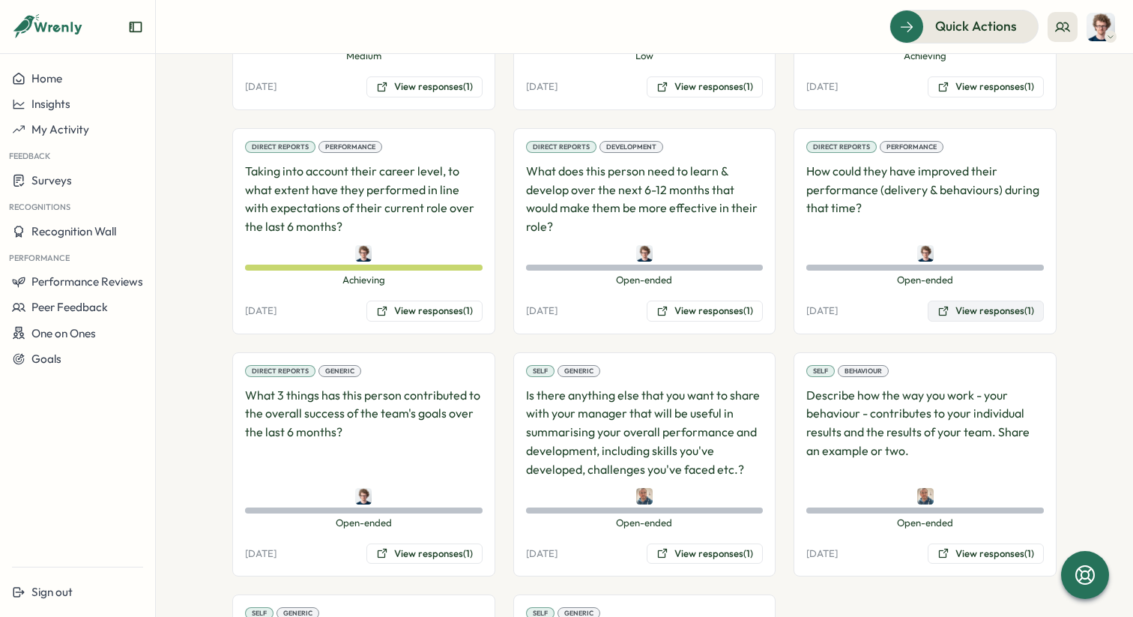
click at [1009, 302] on button "View responses (1)" at bounding box center [986, 310] width 116 height 21
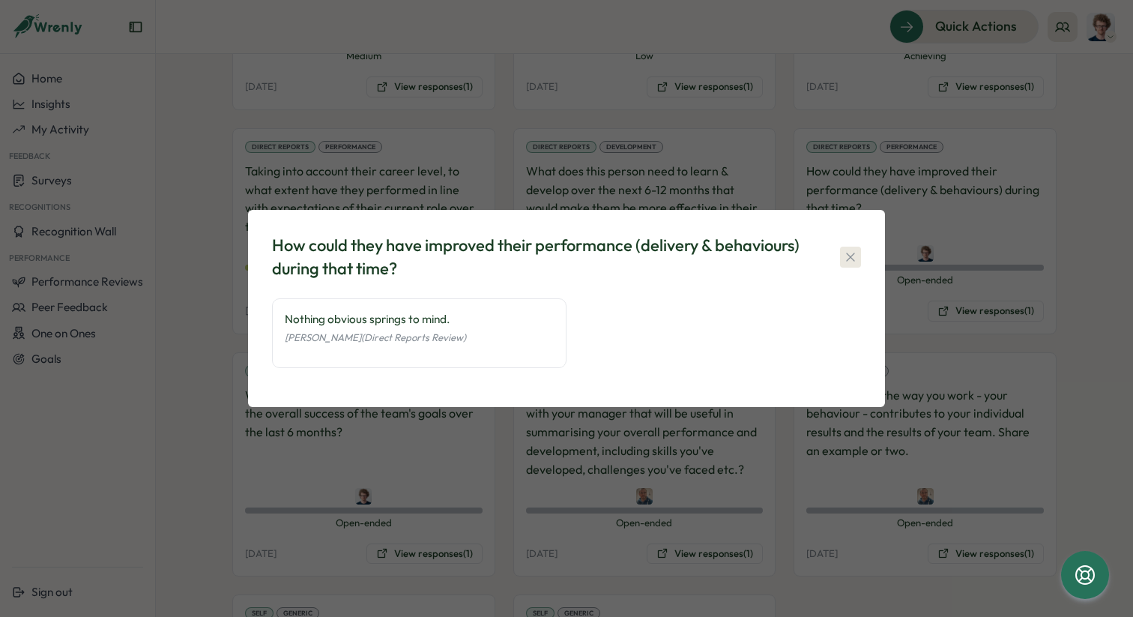
click at [849, 251] on icon "button" at bounding box center [850, 257] width 15 height 15
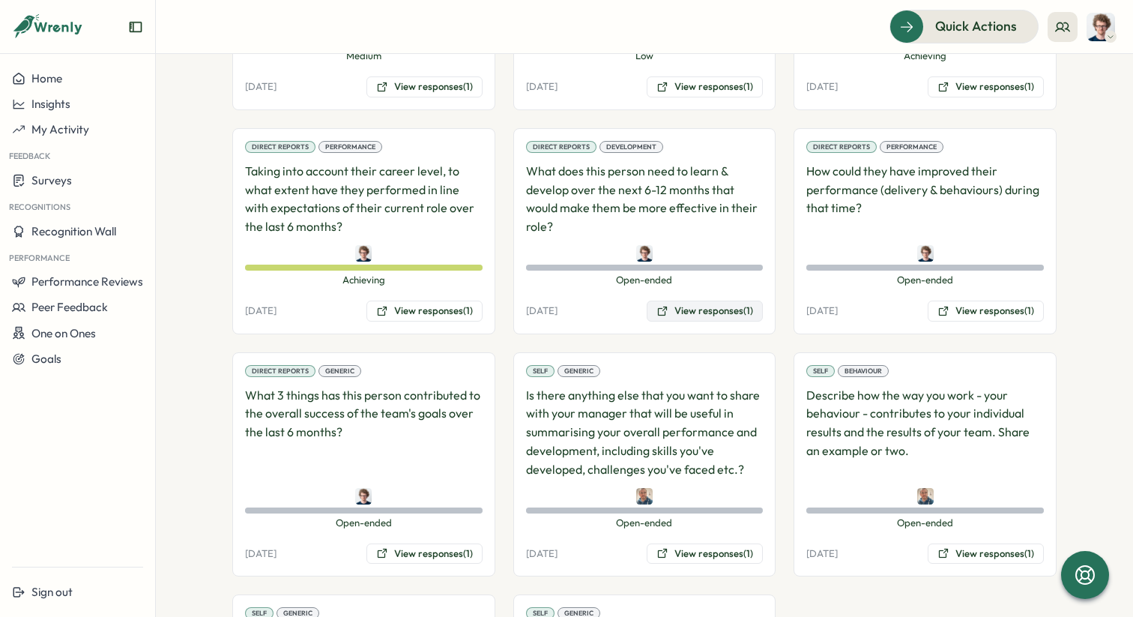
click at [697, 300] on button "View responses (1)" at bounding box center [705, 310] width 116 height 21
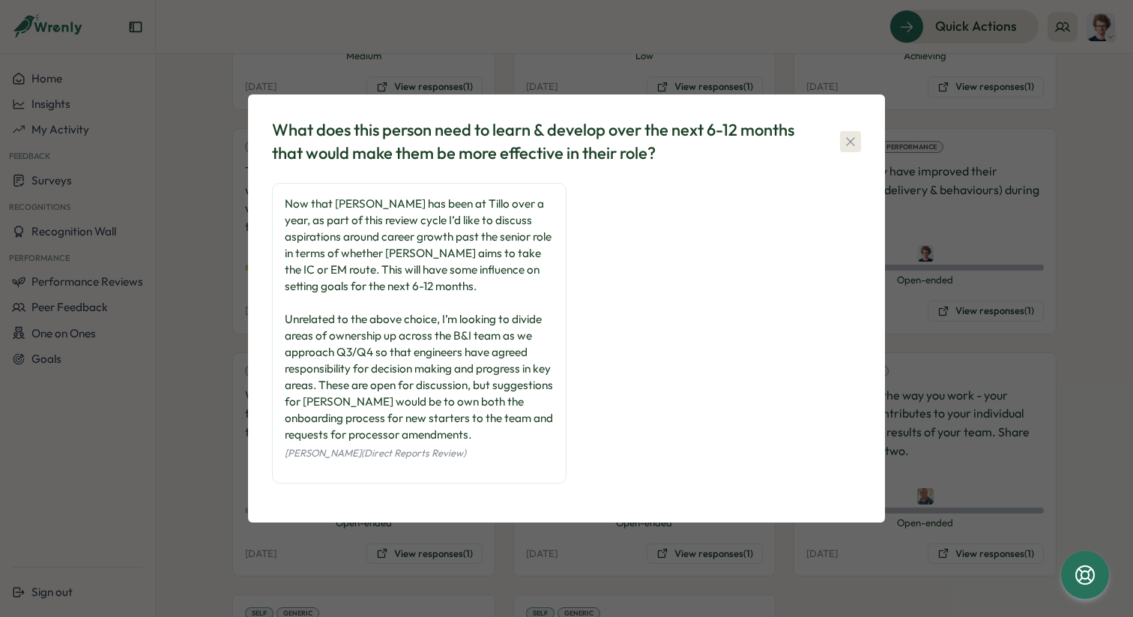
click at [848, 145] on icon "button" at bounding box center [850, 141] width 15 height 15
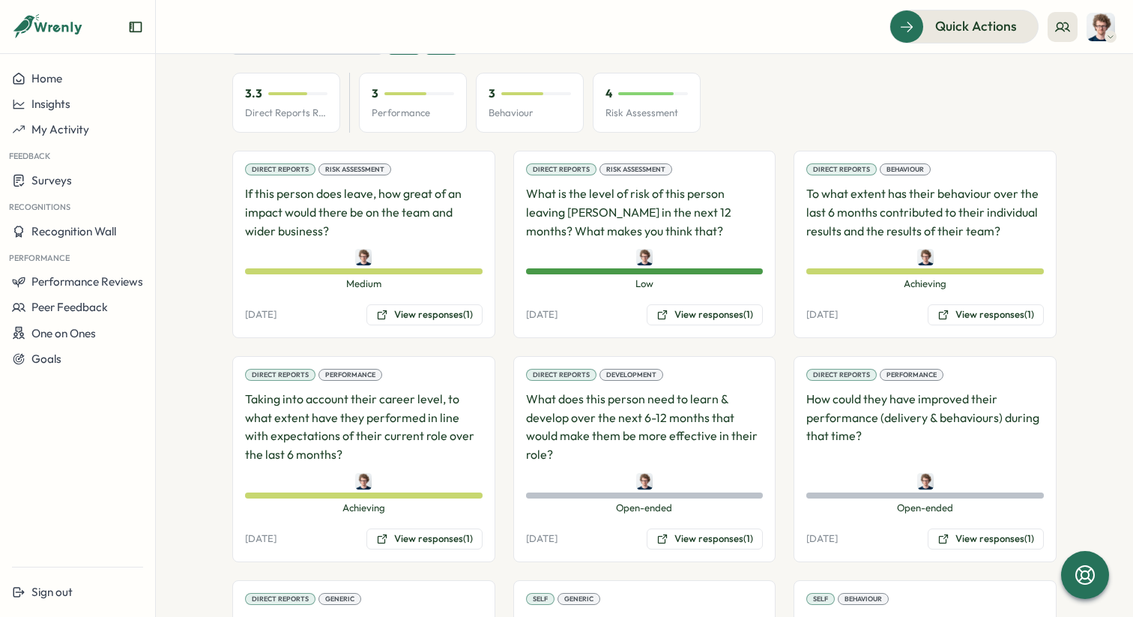
scroll to position [892, 0]
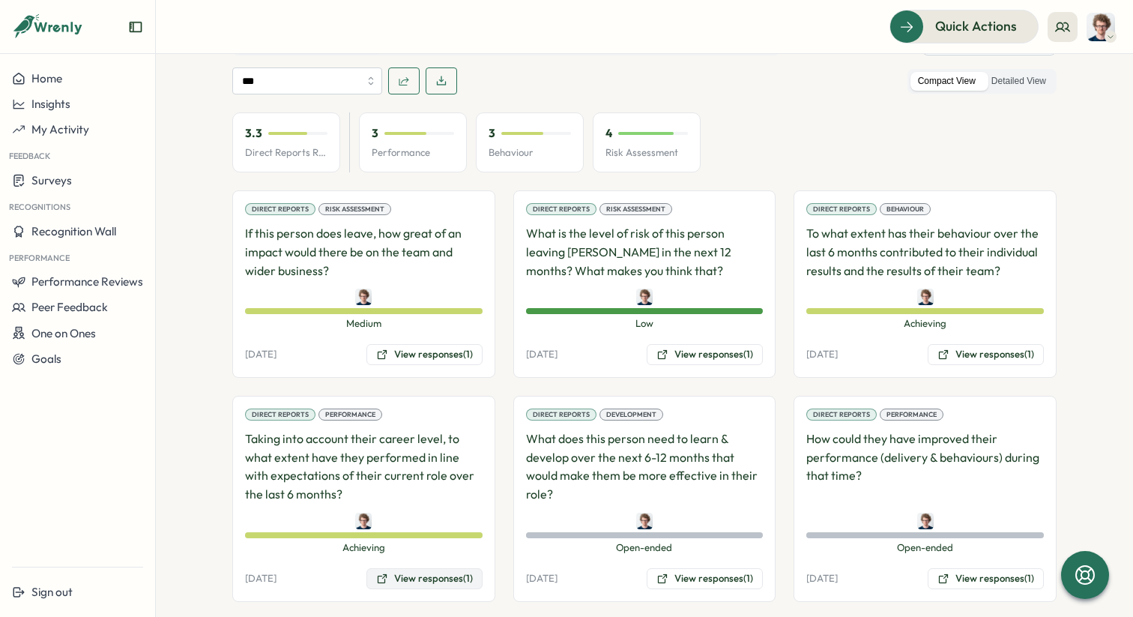
click at [445, 568] on button "View responses (1)" at bounding box center [424, 578] width 116 height 21
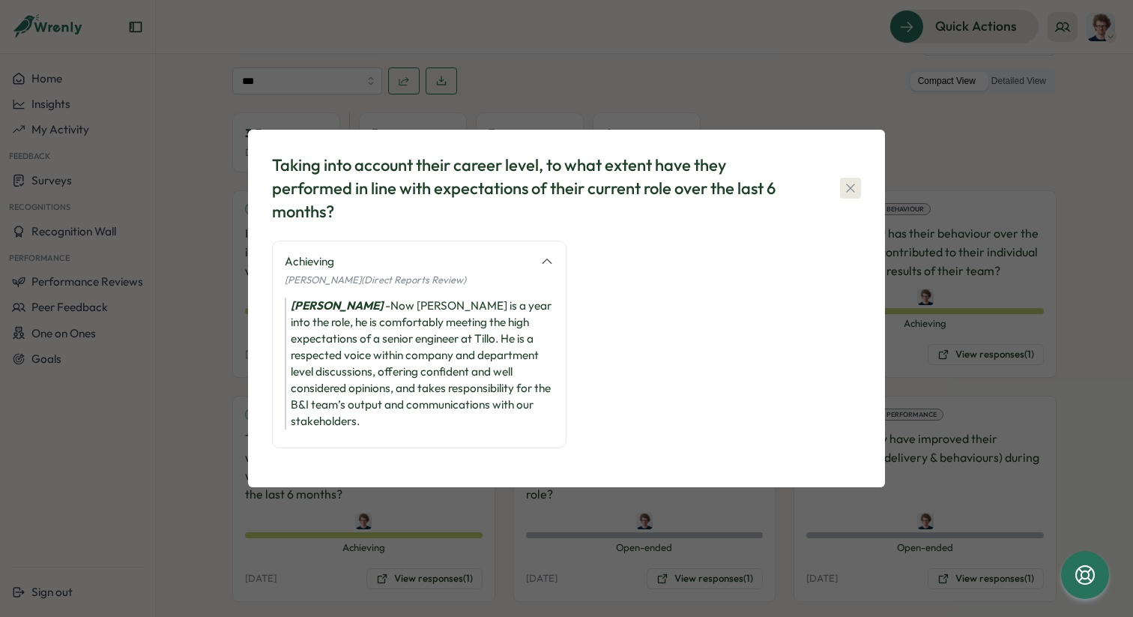
click at [855, 196] on icon "button" at bounding box center [850, 188] width 15 height 15
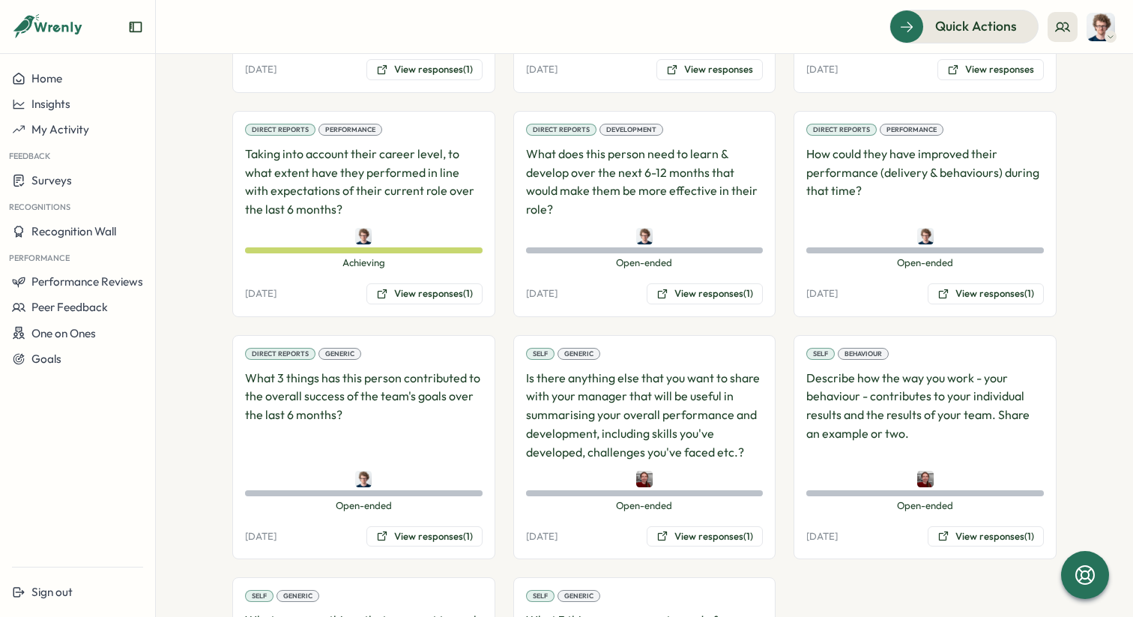
scroll to position [1326, 0]
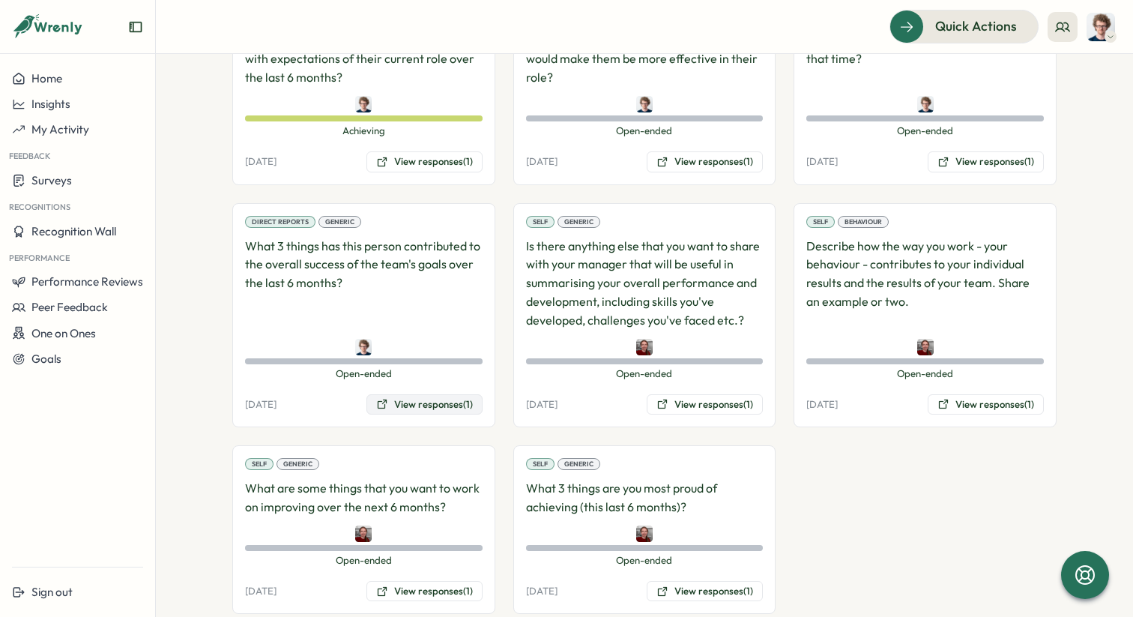
click at [449, 394] on button "View responses (1)" at bounding box center [424, 404] width 116 height 21
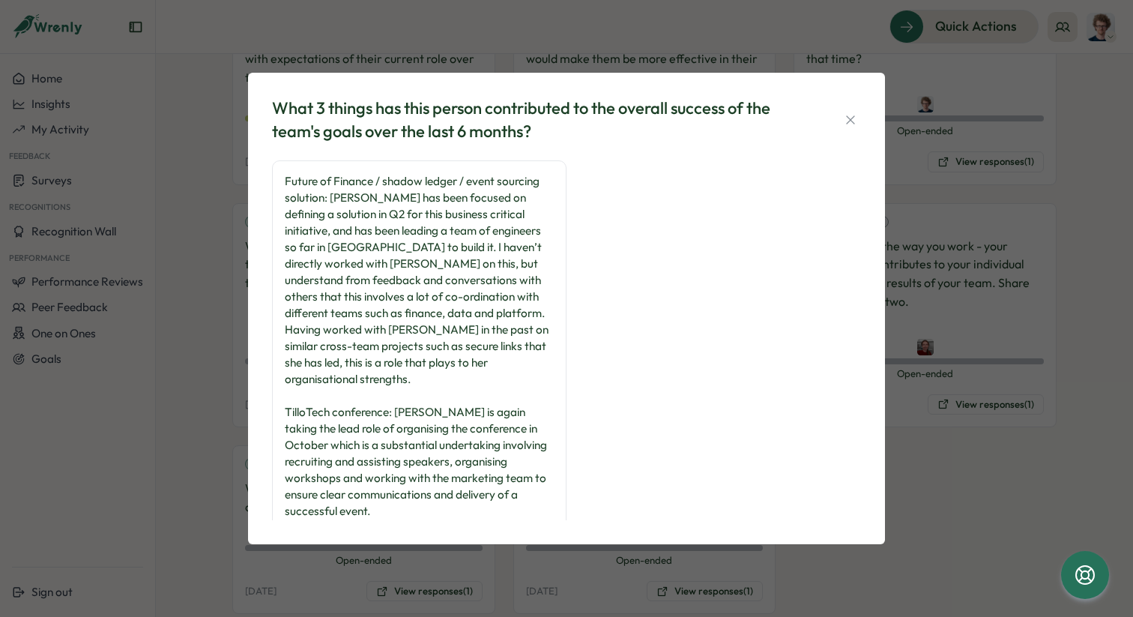
scroll to position [21, 0]
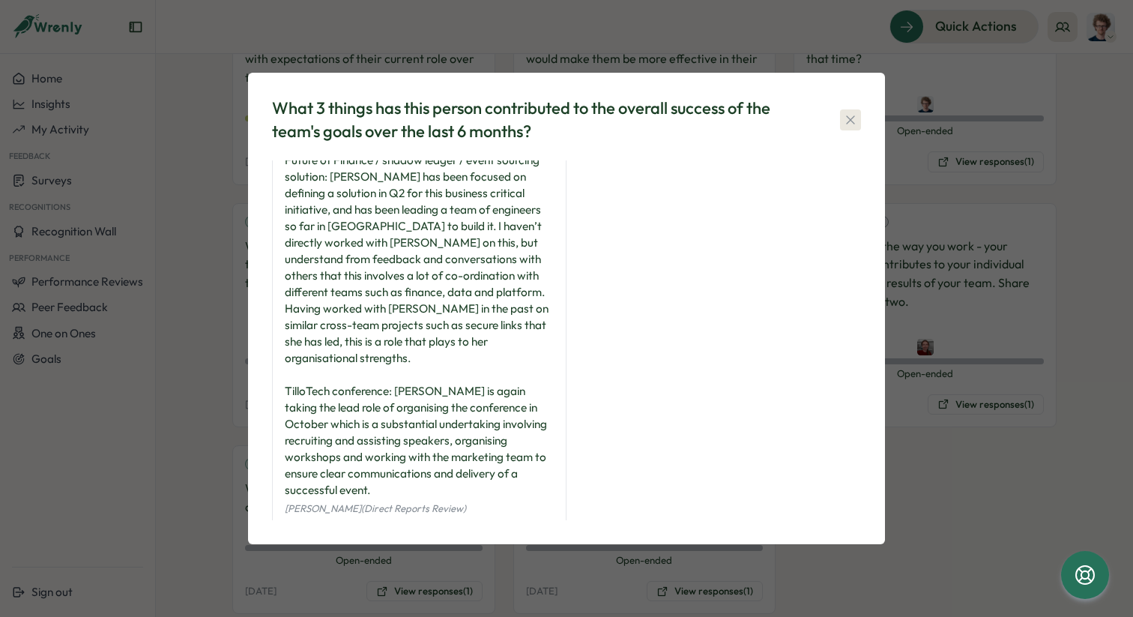
click at [854, 123] on icon "button" at bounding box center [850, 119] width 15 height 15
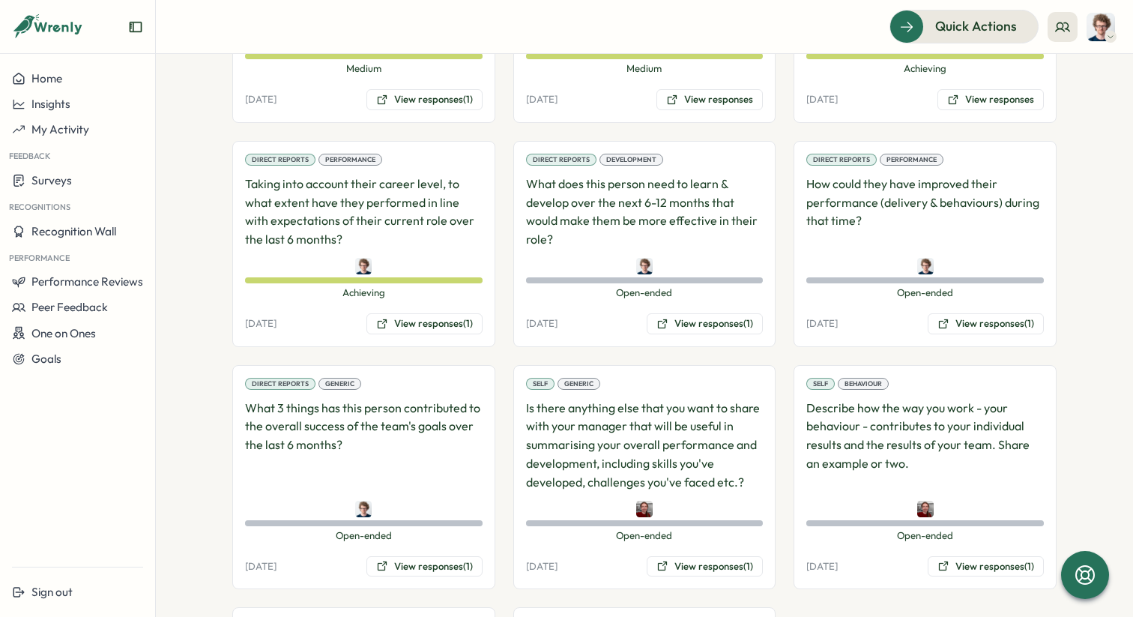
scroll to position [1156, 0]
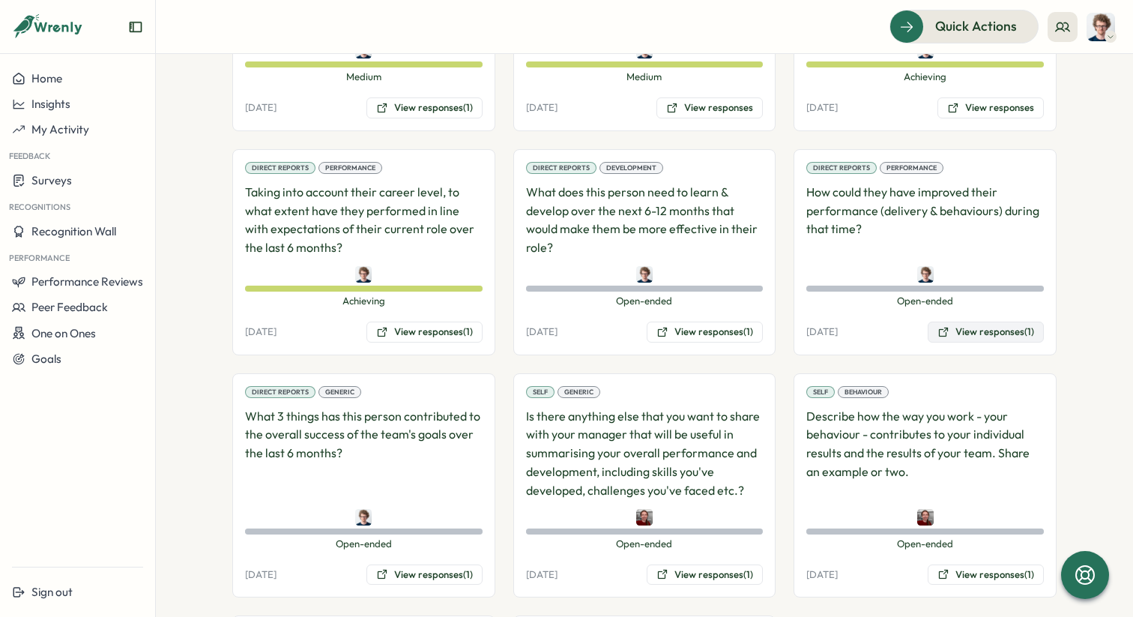
click at [1003, 321] on button "View responses (1)" at bounding box center [986, 331] width 116 height 21
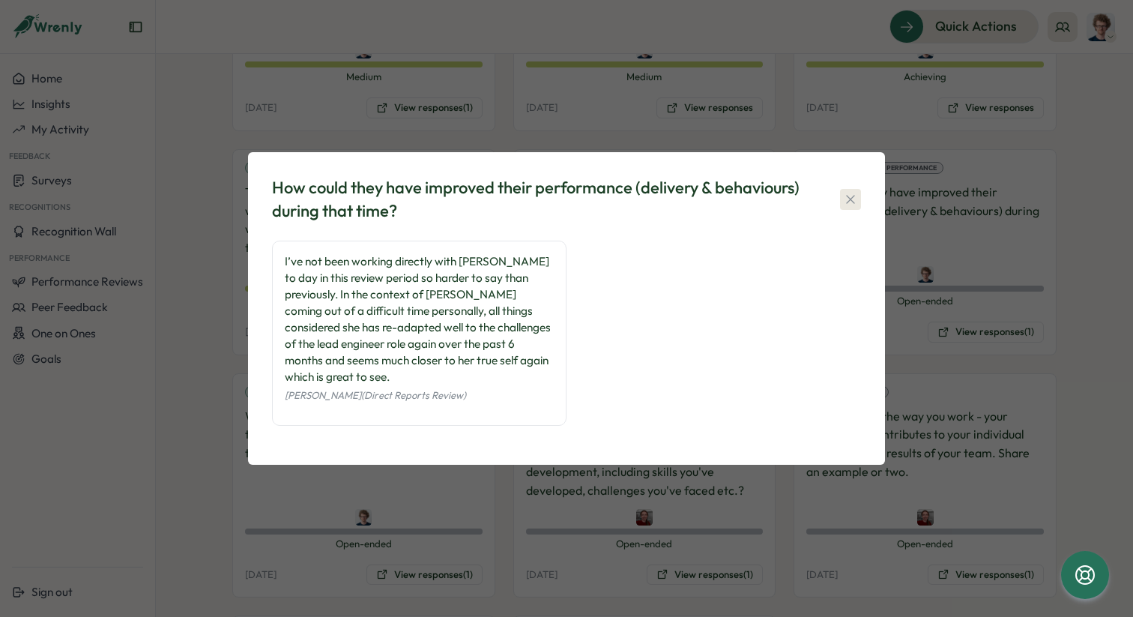
click at [853, 207] on icon "button" at bounding box center [850, 199] width 15 height 15
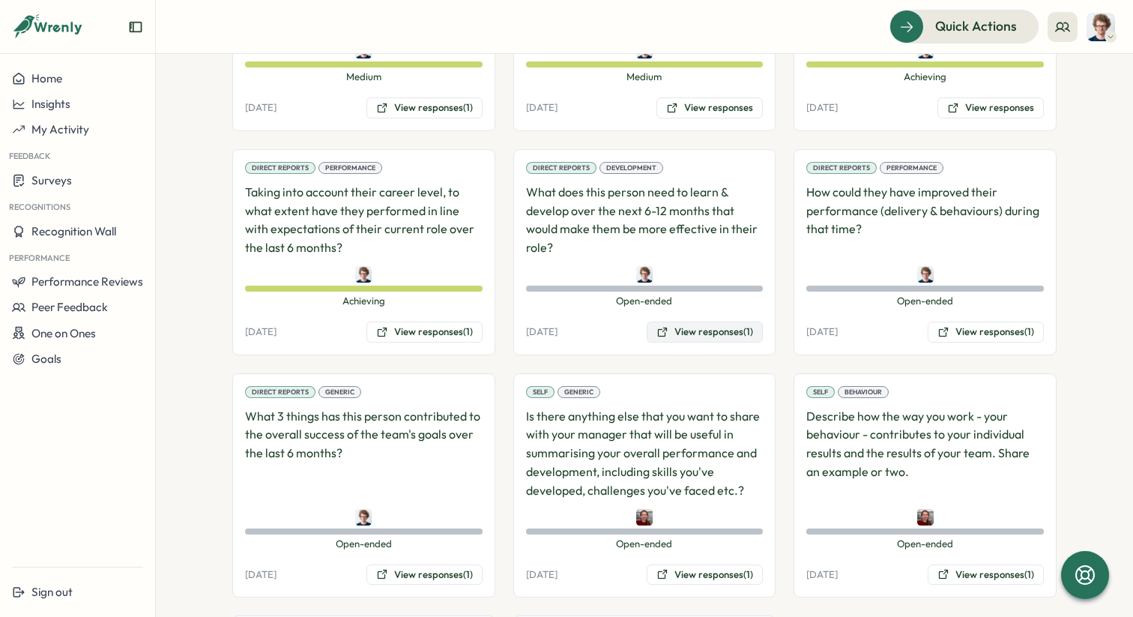
click at [734, 321] on button "View responses (1)" at bounding box center [705, 331] width 116 height 21
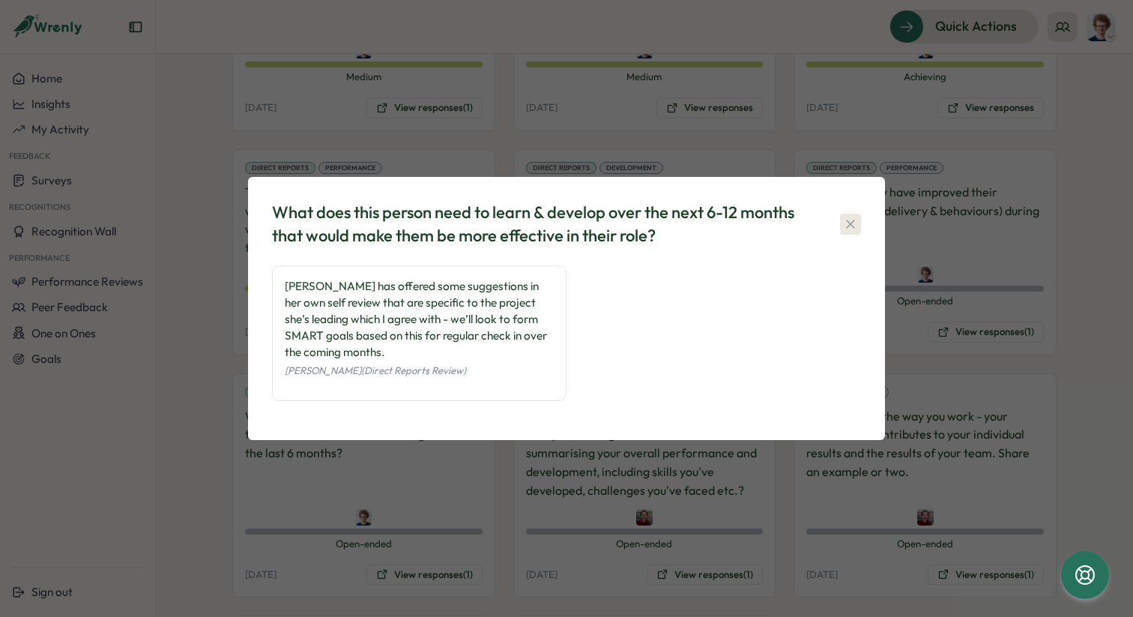
click at [857, 220] on icon "button" at bounding box center [850, 224] width 15 height 15
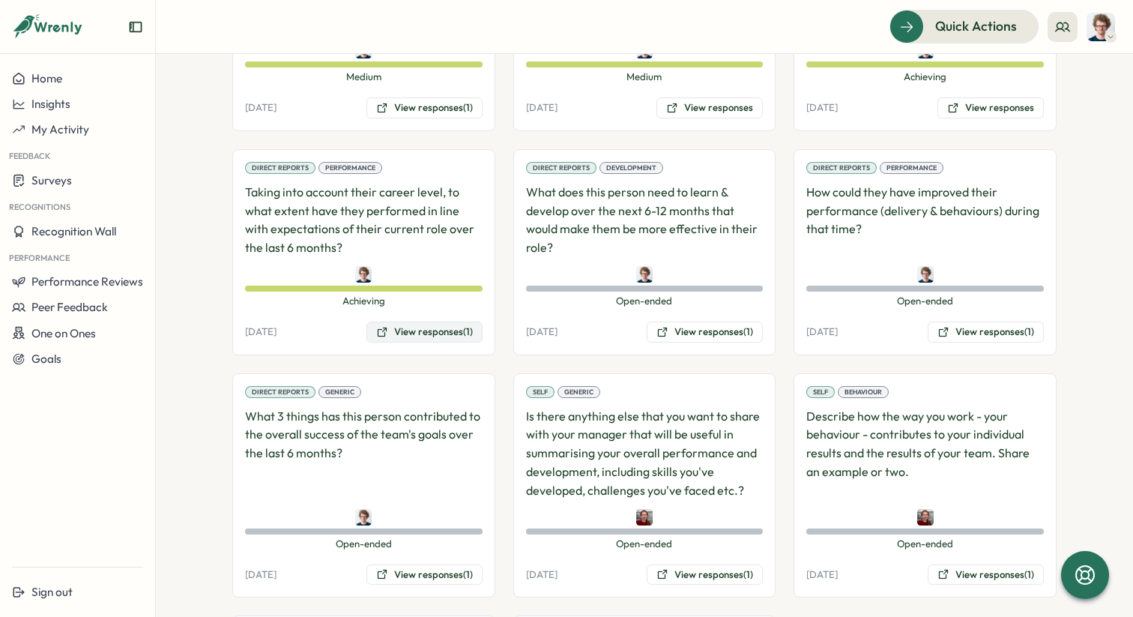
click at [417, 321] on button "View responses (1)" at bounding box center [424, 331] width 116 height 21
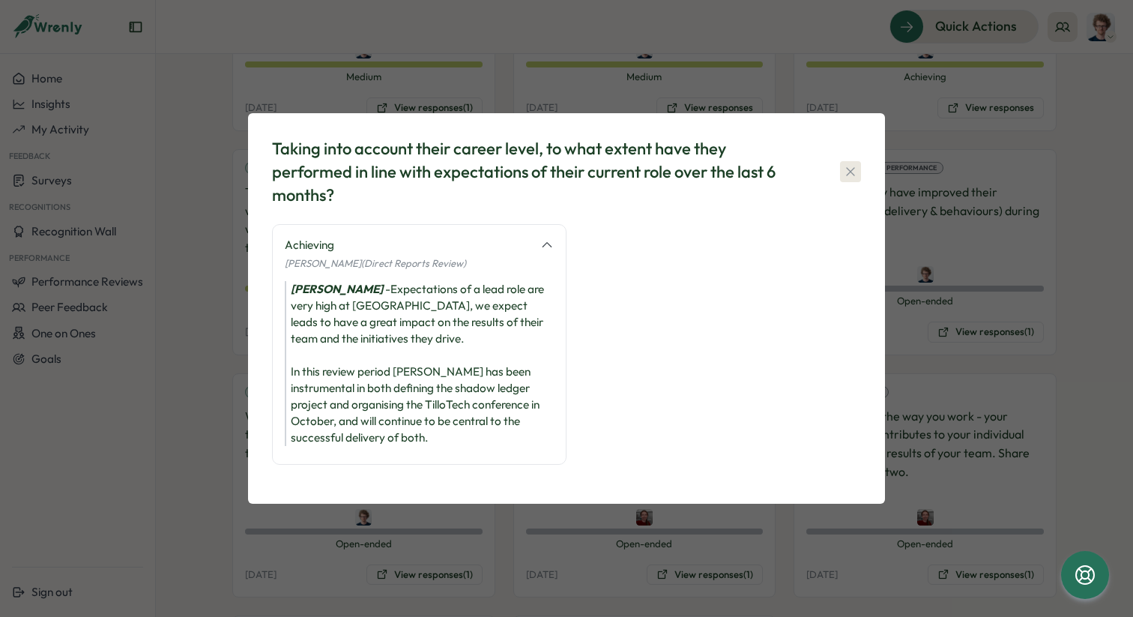
click at [856, 170] on icon "button" at bounding box center [850, 171] width 15 height 15
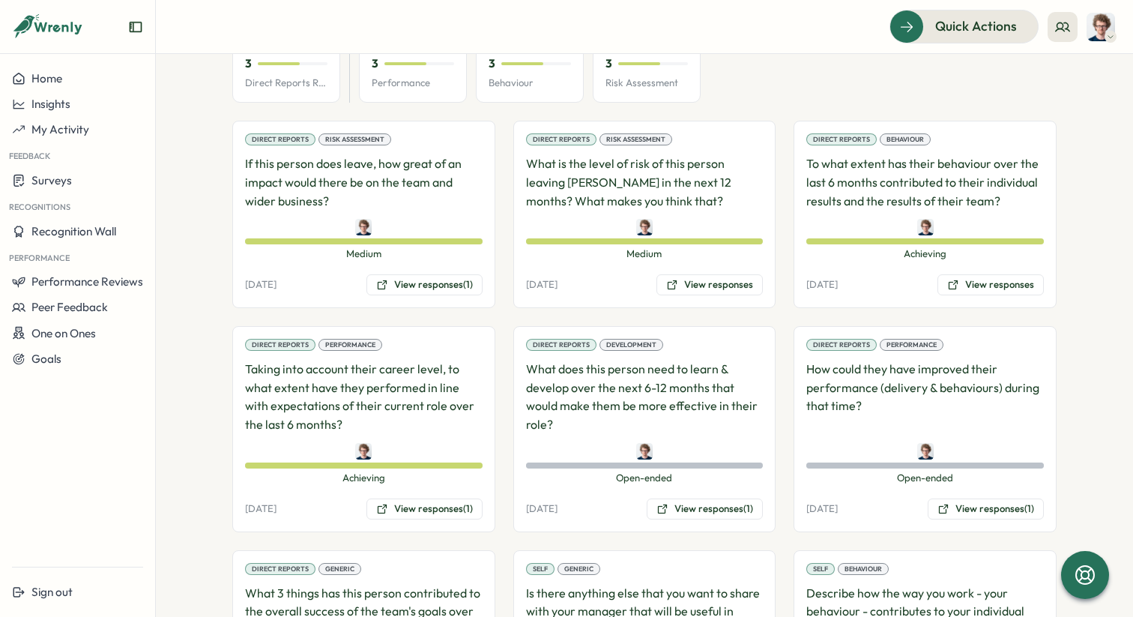
scroll to position [973, 0]
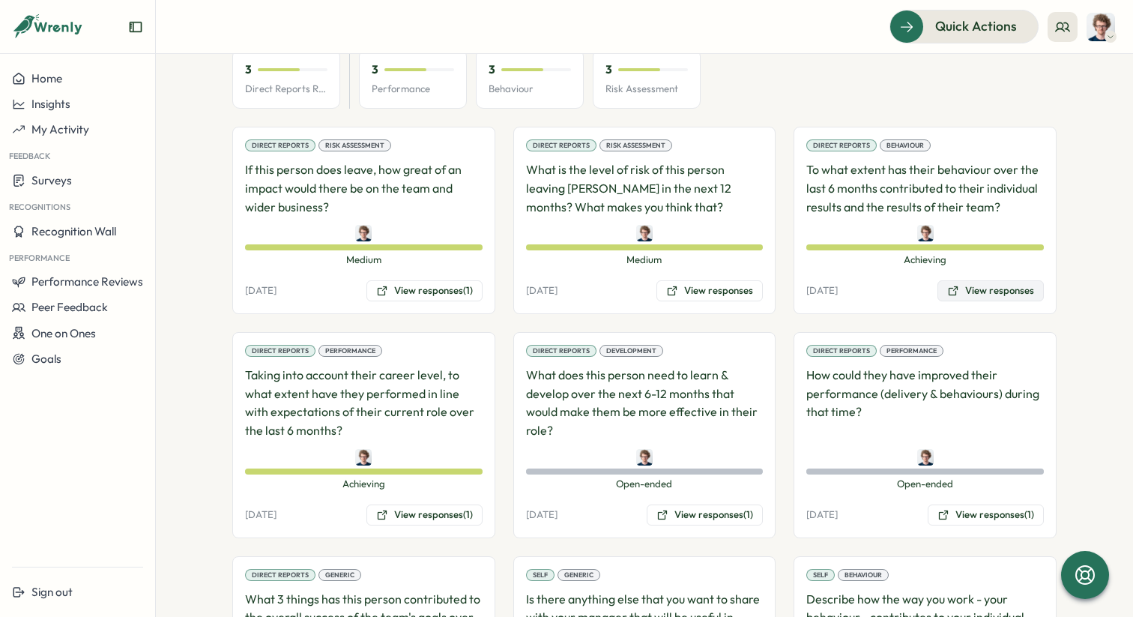
click at [972, 280] on button "View responses" at bounding box center [990, 290] width 106 height 21
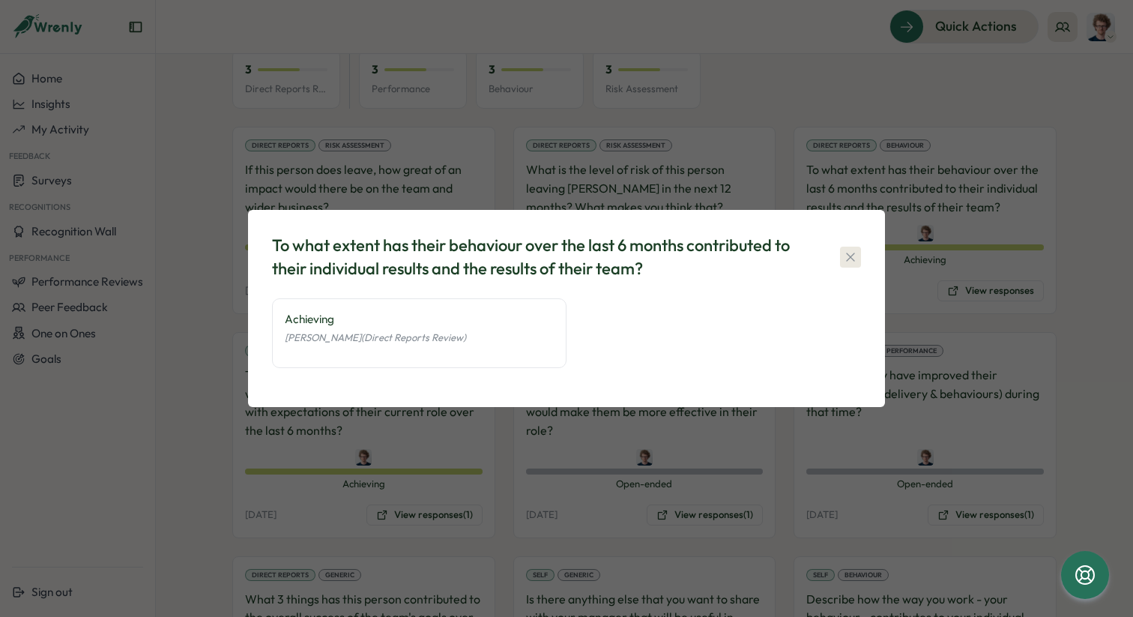
click at [845, 260] on icon "button" at bounding box center [850, 257] width 15 height 15
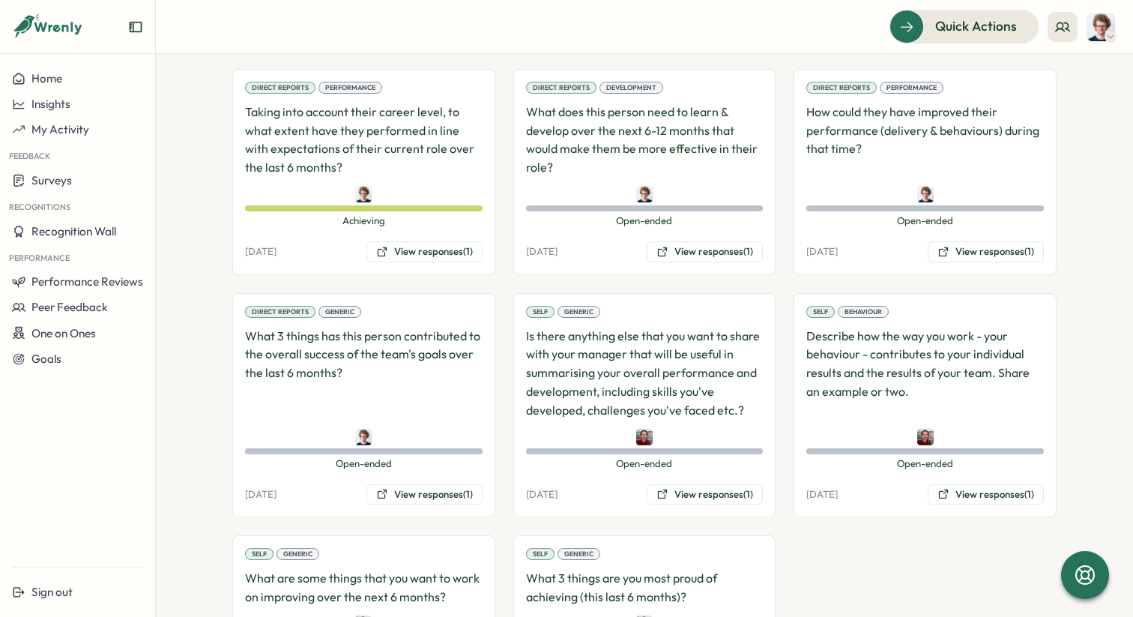
scroll to position [1326, 0]
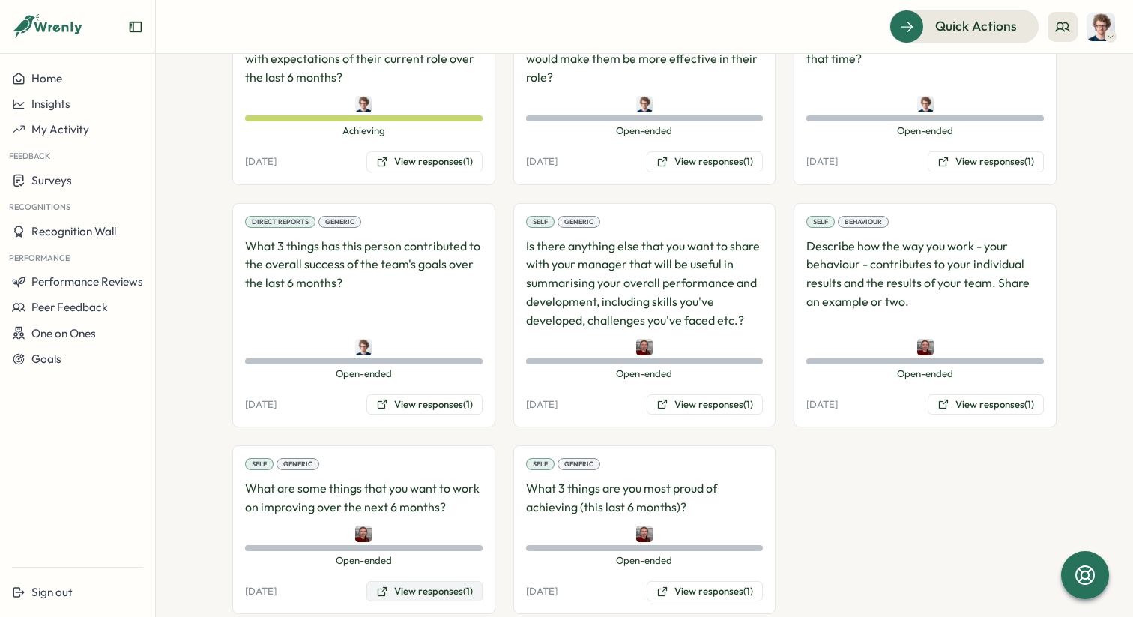
click at [405, 581] on button "View responses (1)" at bounding box center [424, 591] width 116 height 21
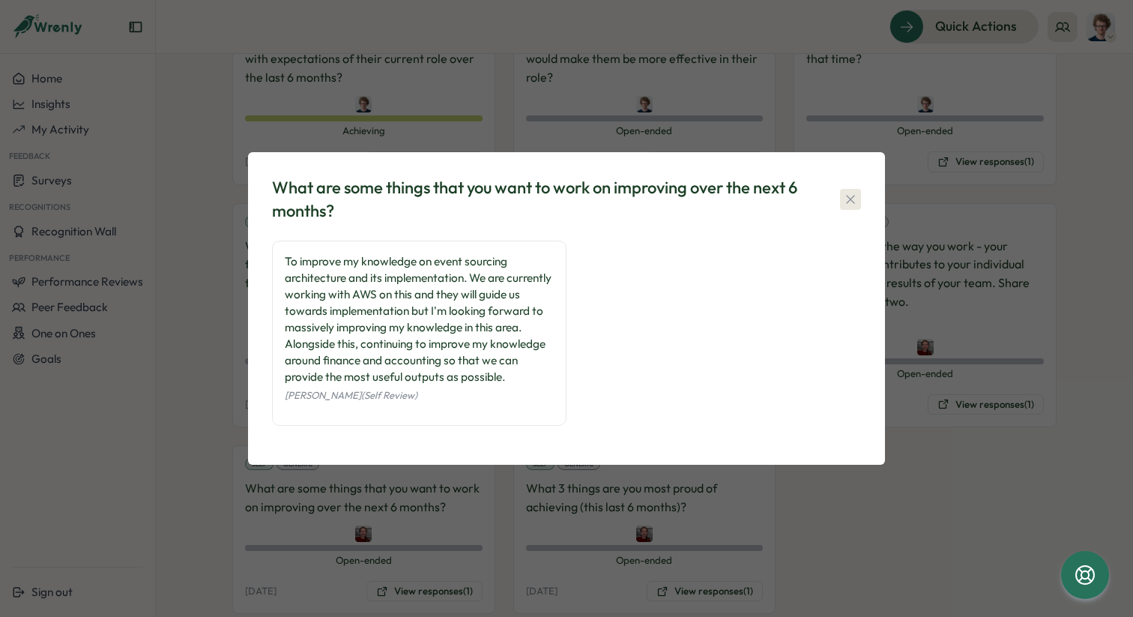
click at [857, 202] on icon "button" at bounding box center [850, 199] width 15 height 15
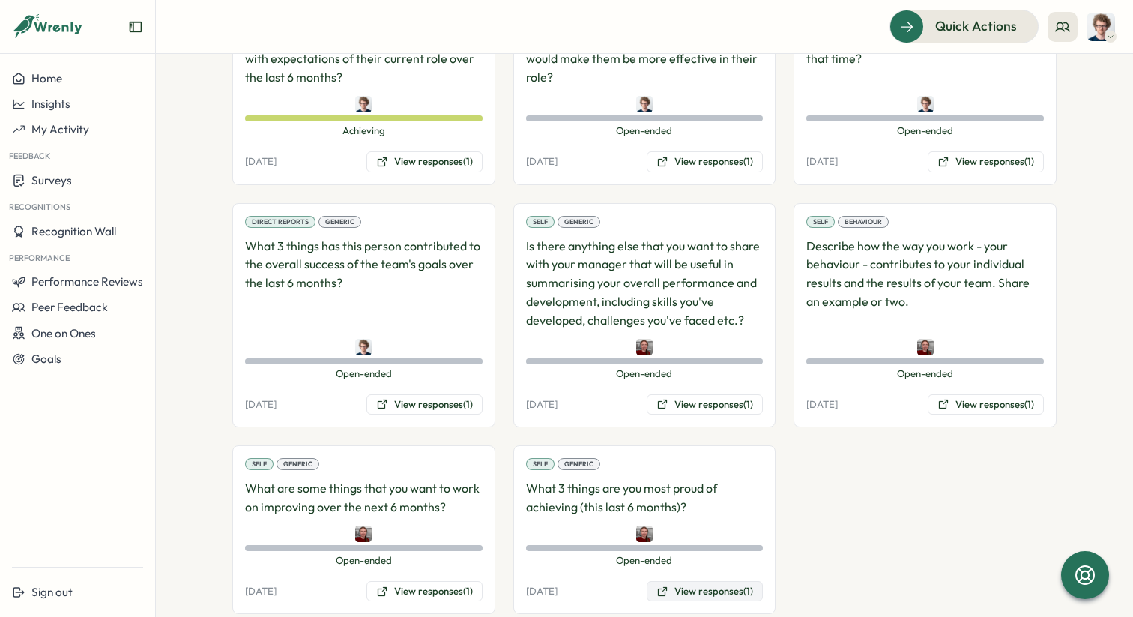
click at [722, 581] on button "View responses (1)" at bounding box center [705, 591] width 116 height 21
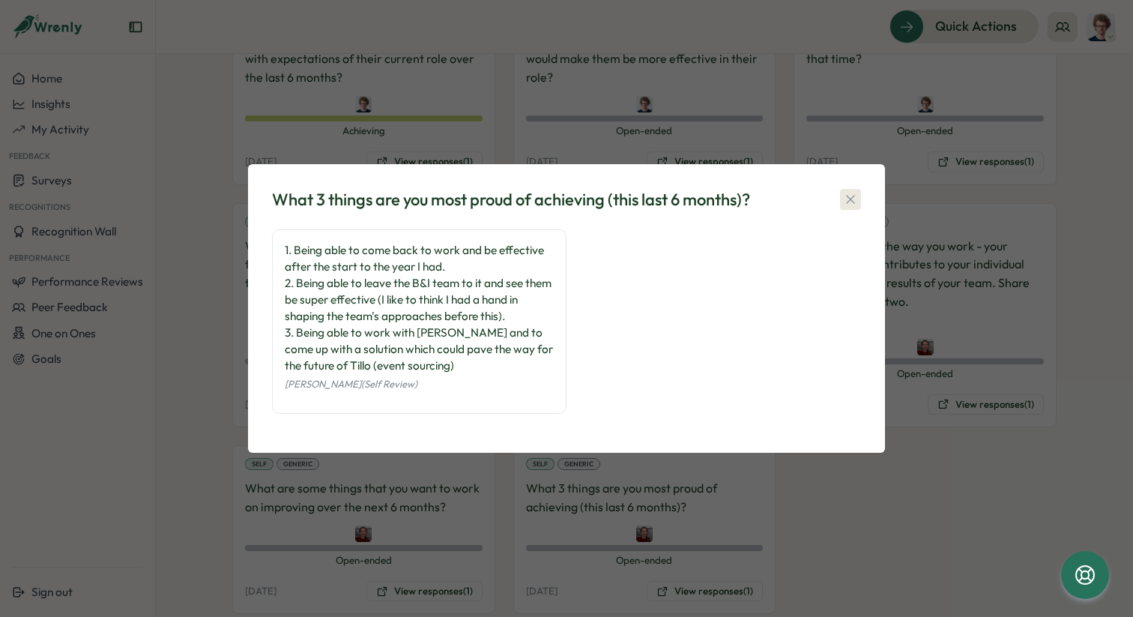
click at [853, 196] on icon "button" at bounding box center [850, 199] width 8 height 8
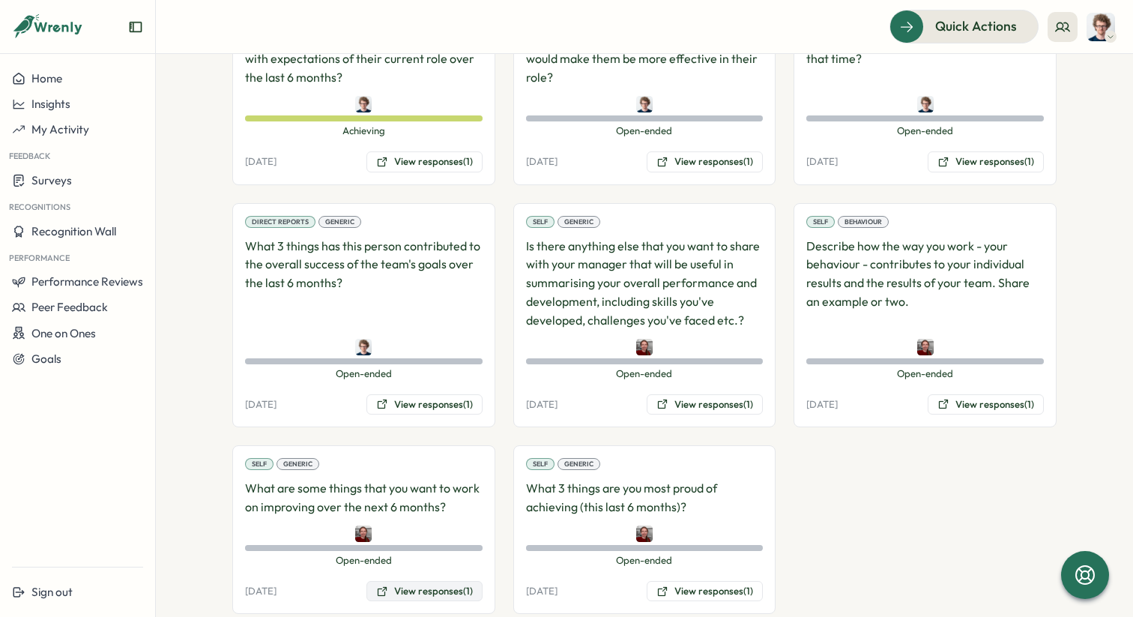
click at [424, 581] on button "View responses (1)" at bounding box center [424, 591] width 116 height 21
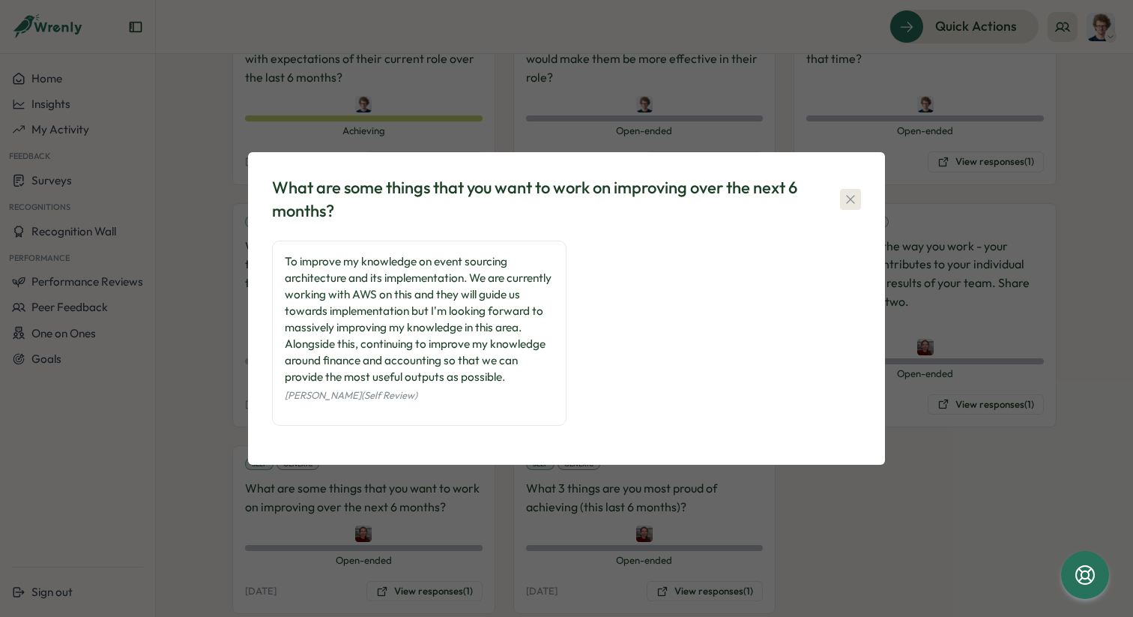
click at [848, 197] on icon "button" at bounding box center [850, 199] width 8 height 8
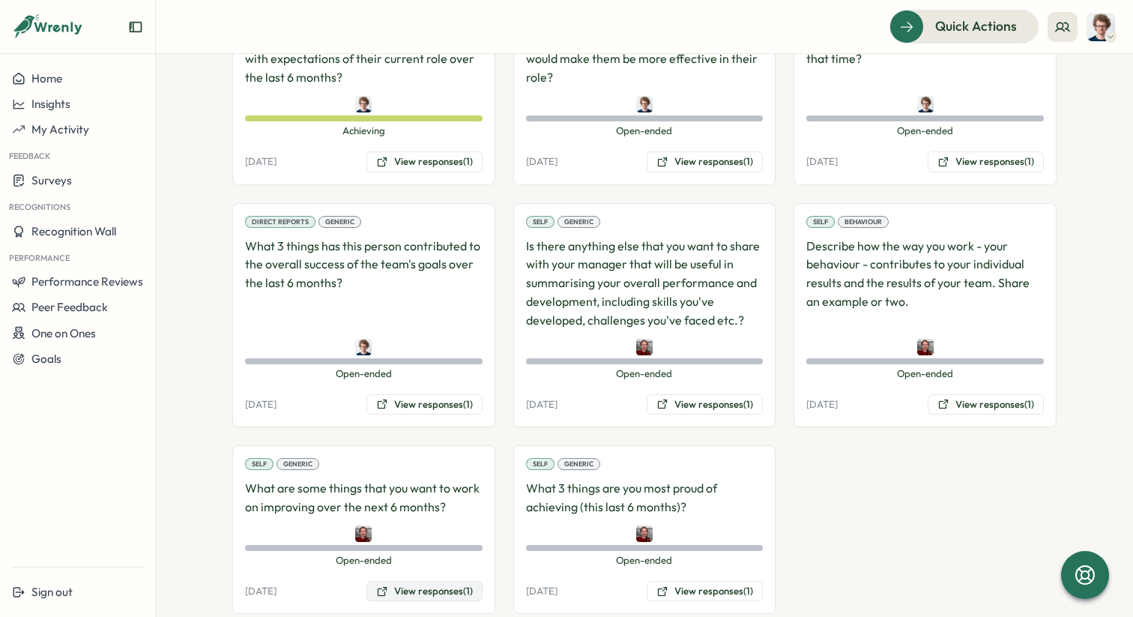
click at [418, 581] on button "View responses (1)" at bounding box center [424, 591] width 116 height 21
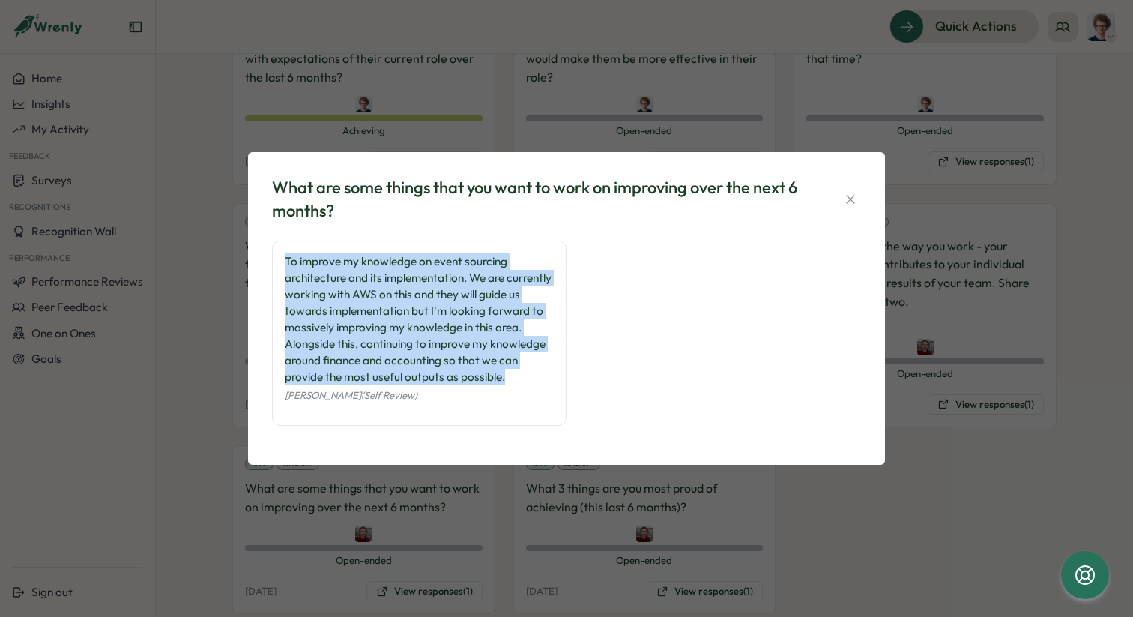
drag, startPoint x: 547, startPoint y: 382, endPoint x: 281, endPoint y: 261, distance: 292.4
click at [281, 261] on div "To improve my knowledge on event sourcing architecture and its implementation. …" at bounding box center [419, 333] width 294 height 185
copy div "To improve my knowledge on event sourcing architecture and its implementation. …"
click at [856, 199] on icon "button" at bounding box center [850, 199] width 15 height 15
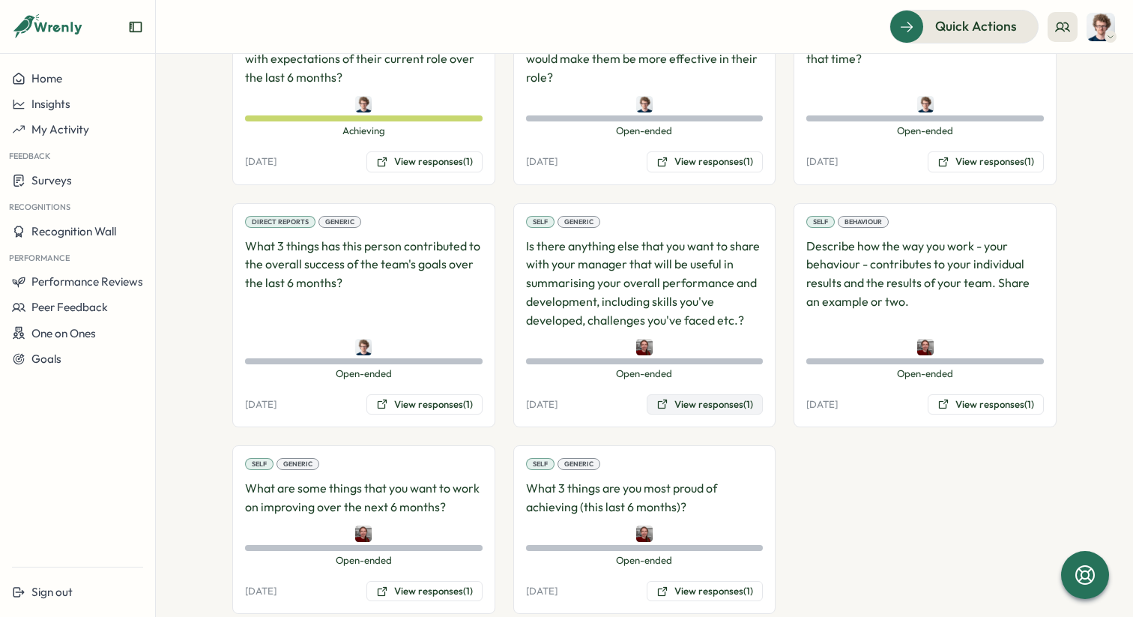
click at [710, 394] on button "View responses (1)" at bounding box center [705, 404] width 116 height 21
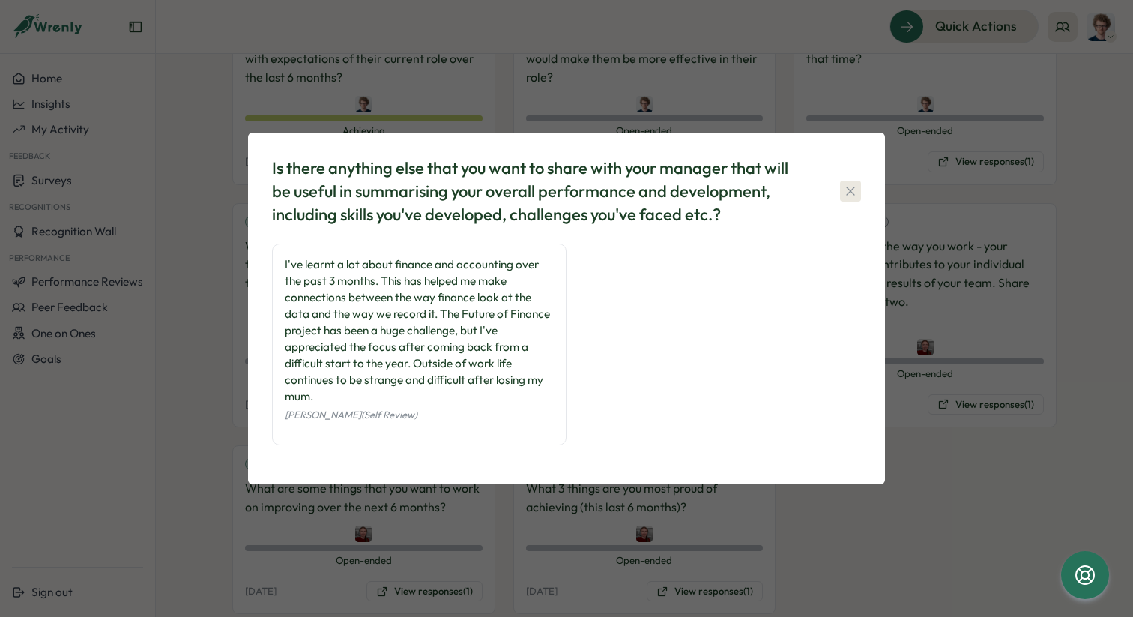
click at [852, 191] on icon "button" at bounding box center [850, 191] width 15 height 15
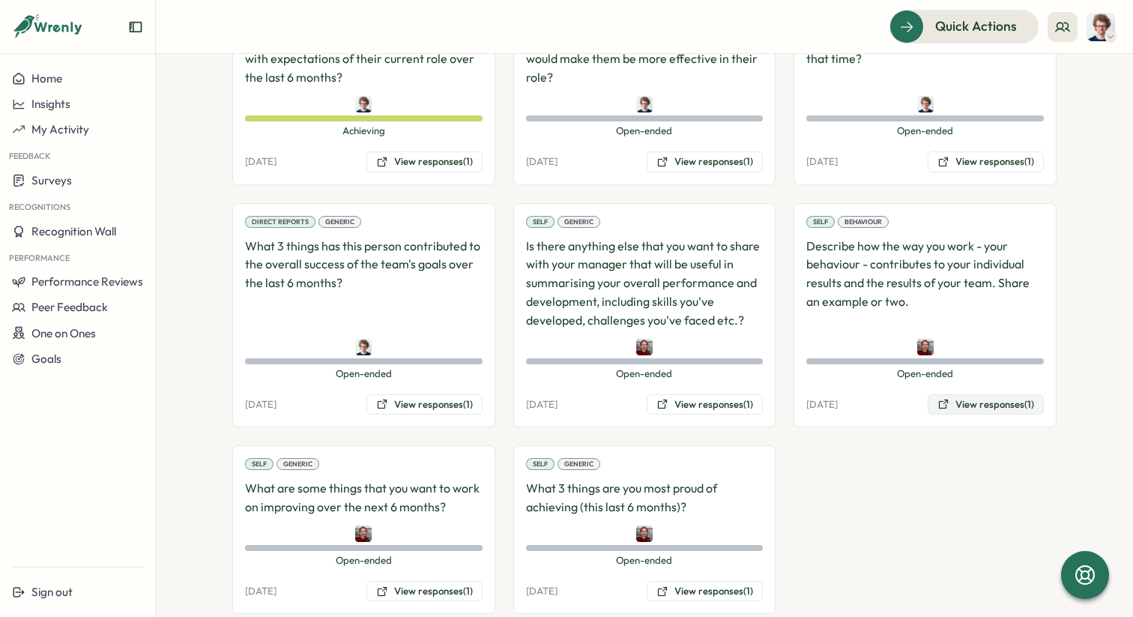
click at [1003, 394] on button "View responses (1)" at bounding box center [986, 404] width 116 height 21
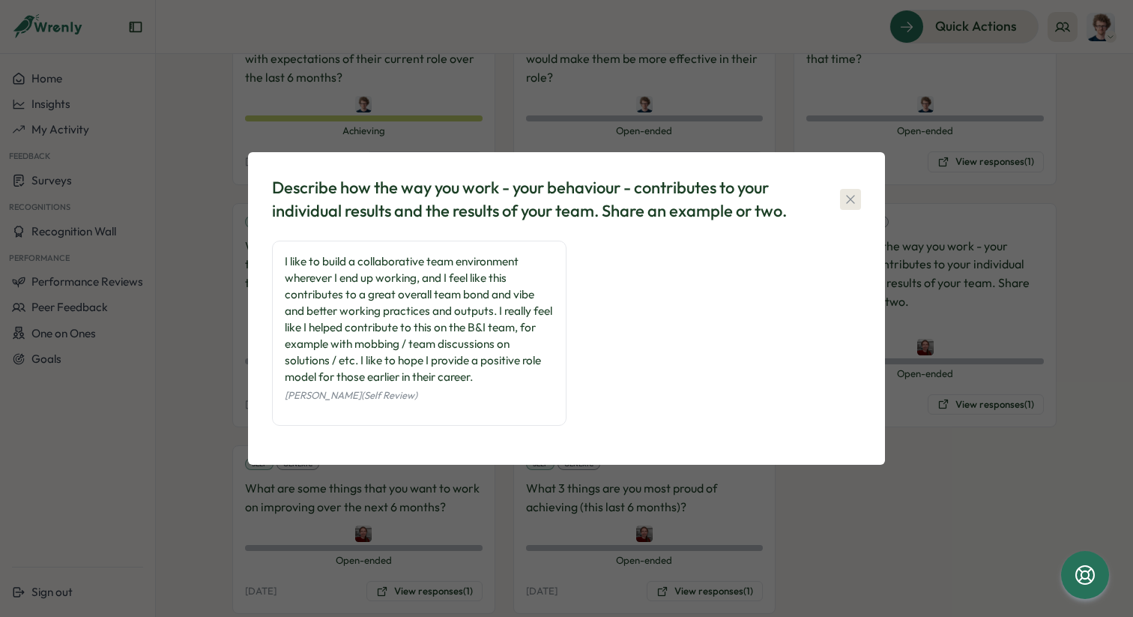
click at [849, 205] on icon "button" at bounding box center [850, 199] width 15 height 15
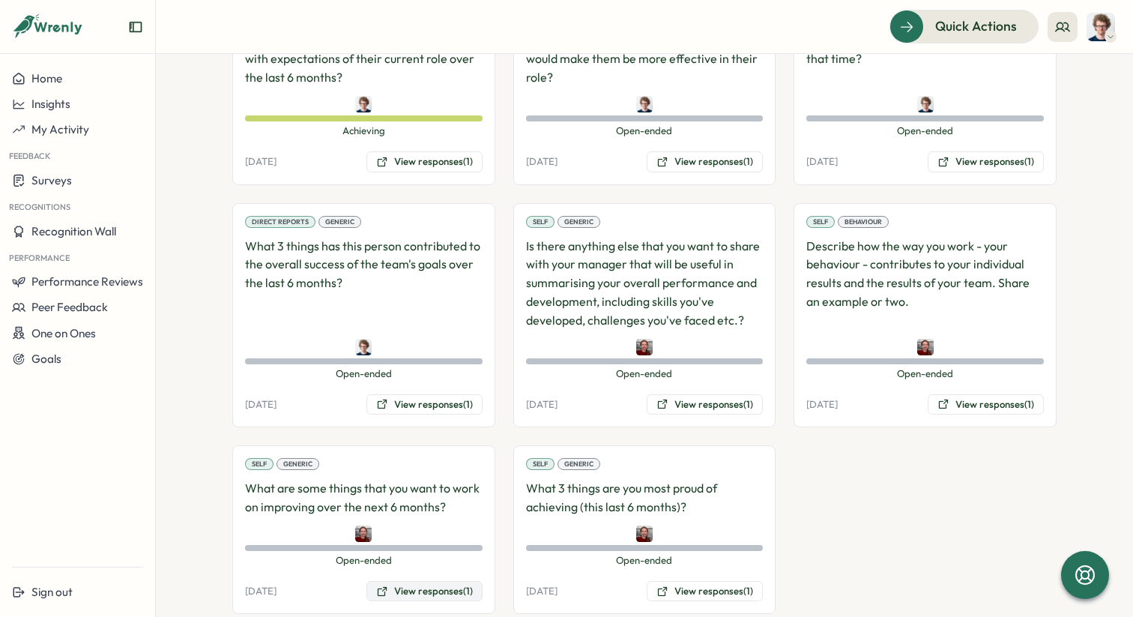
click at [399, 581] on button "View responses (1)" at bounding box center [424, 591] width 116 height 21
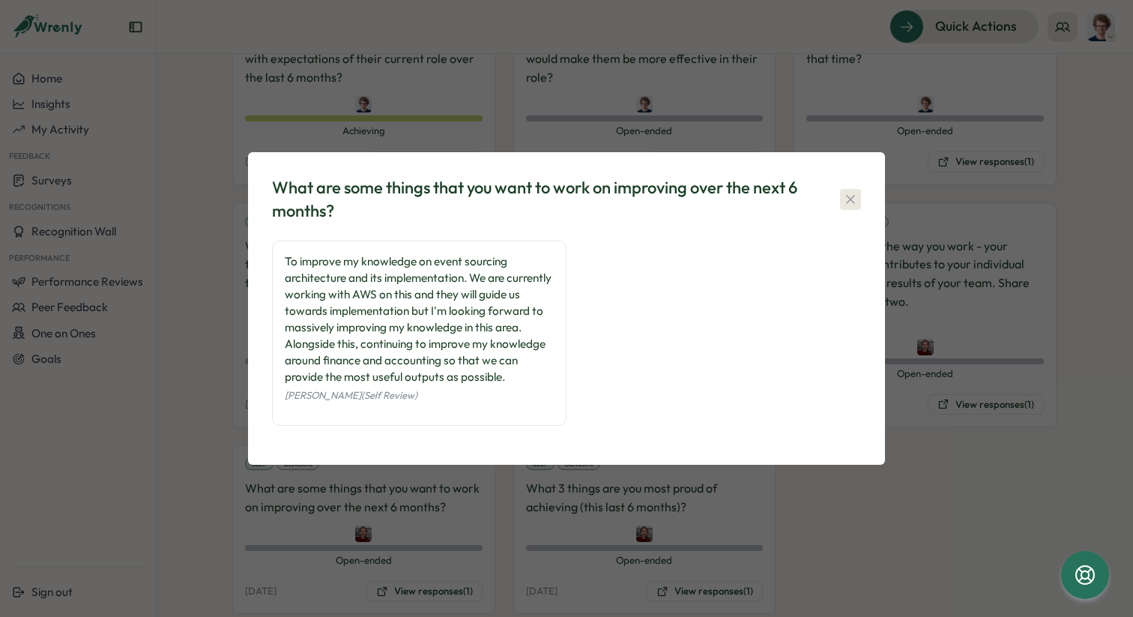
click at [849, 199] on icon "button" at bounding box center [850, 199] width 15 height 15
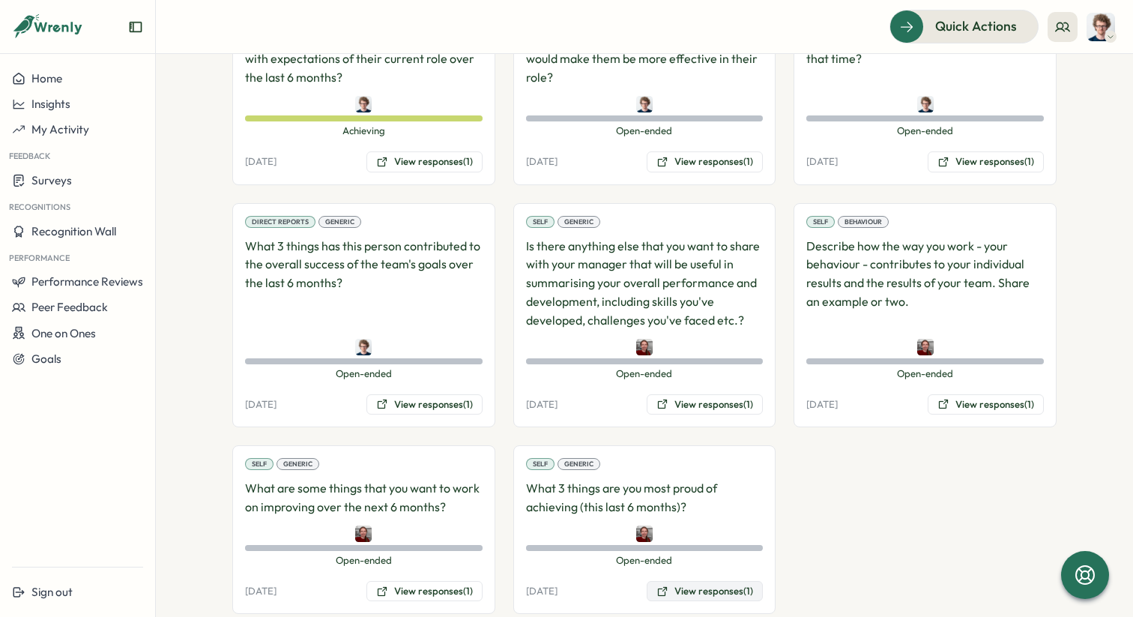
click at [699, 581] on button "View responses (1)" at bounding box center [705, 591] width 116 height 21
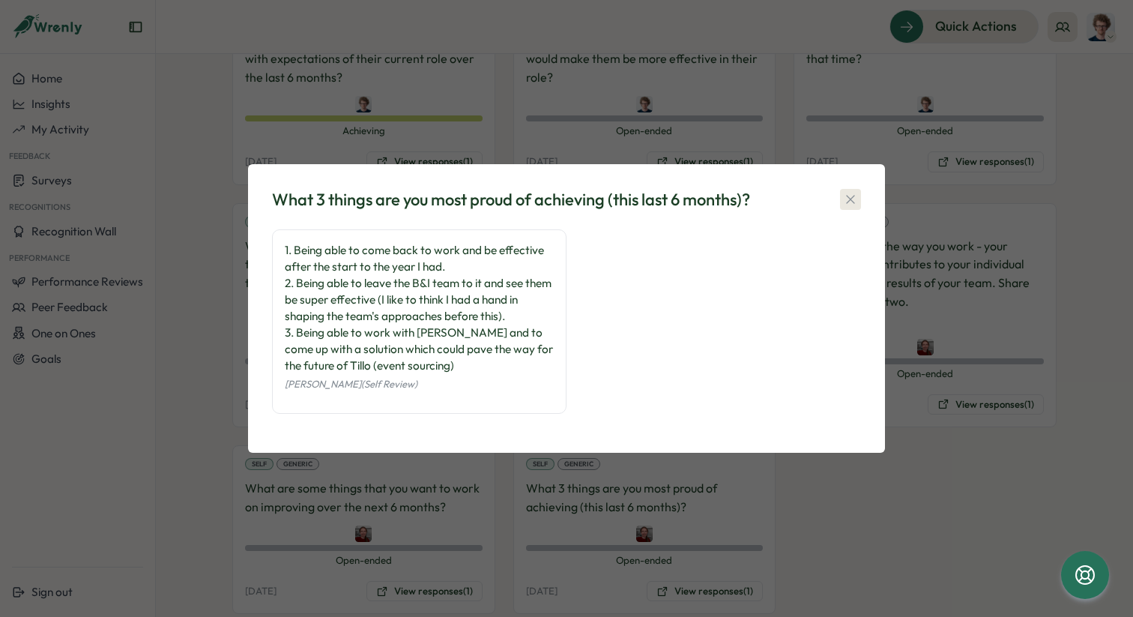
click at [850, 200] on icon "button" at bounding box center [850, 199] width 8 height 8
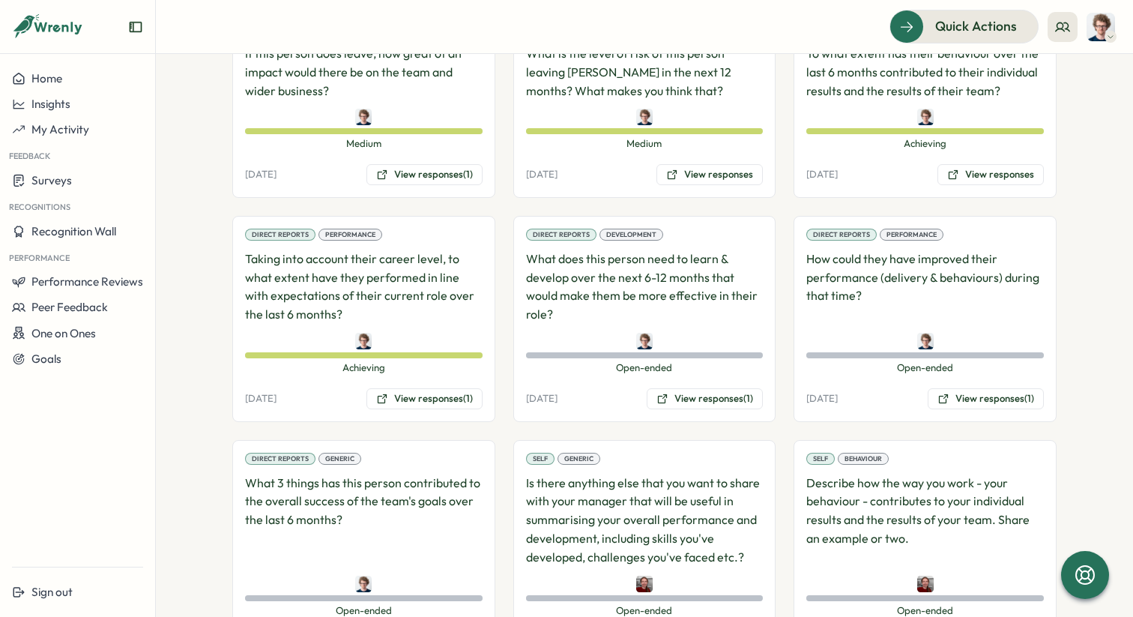
scroll to position [1088, 0]
click at [446, 389] on button "View responses (1)" at bounding box center [424, 399] width 116 height 21
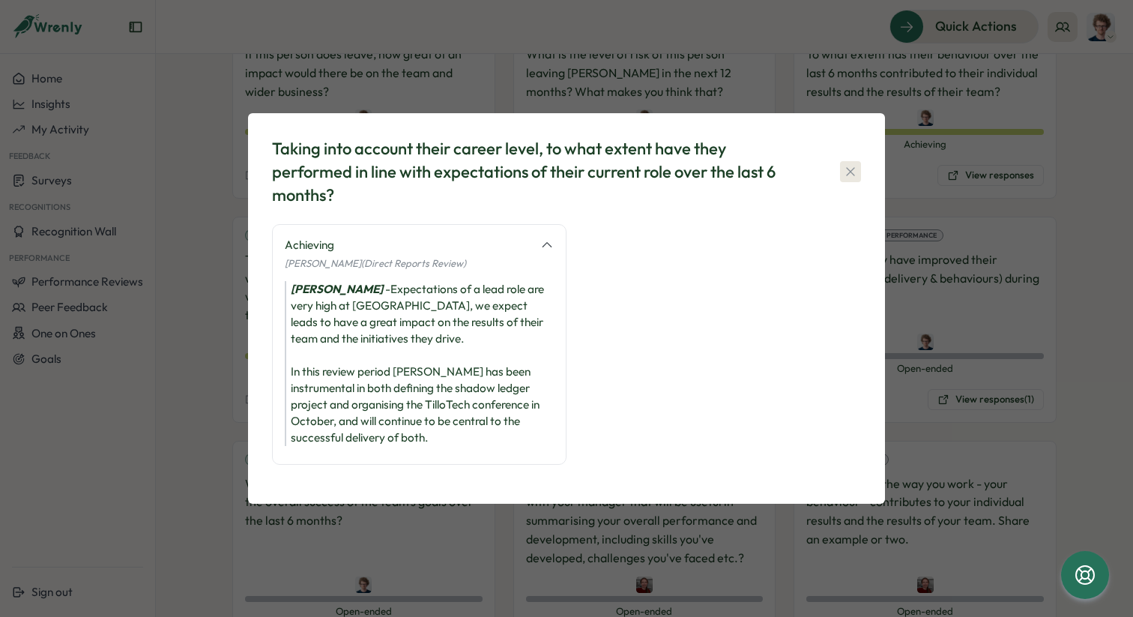
click at [848, 174] on icon "button" at bounding box center [850, 171] width 8 height 8
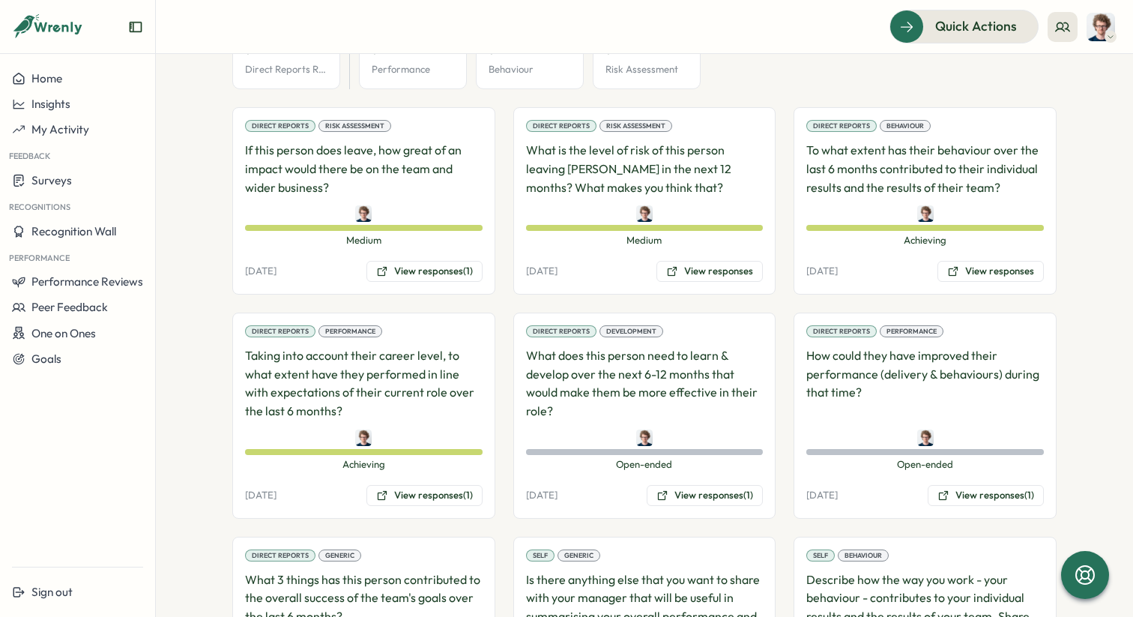
scroll to position [989, 0]
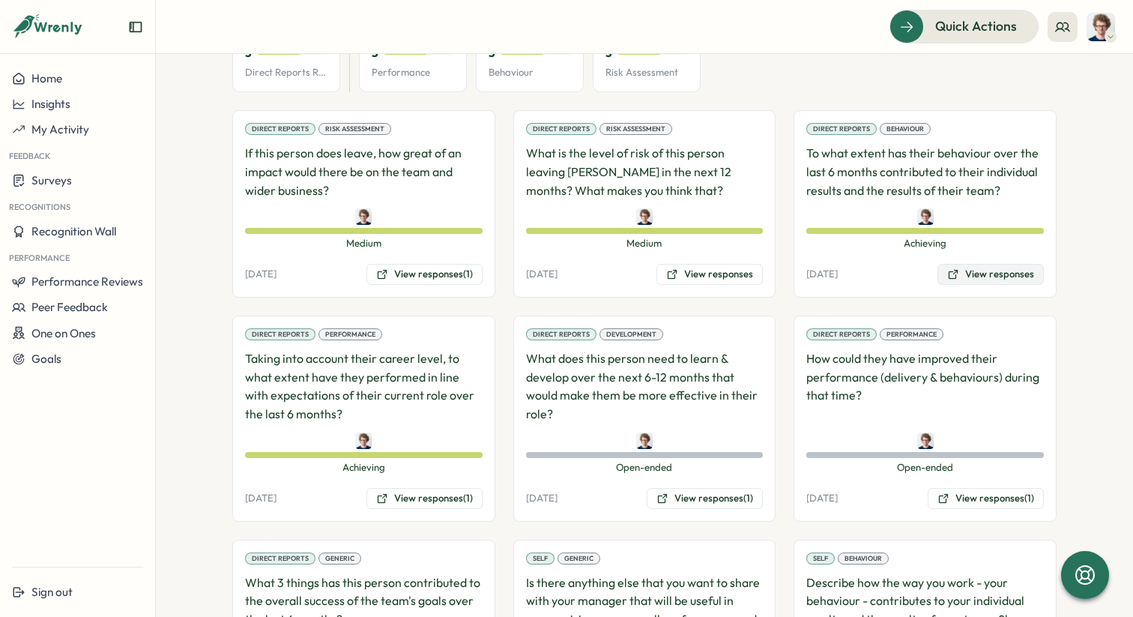
click at [998, 264] on button "View responses" at bounding box center [990, 274] width 106 height 21
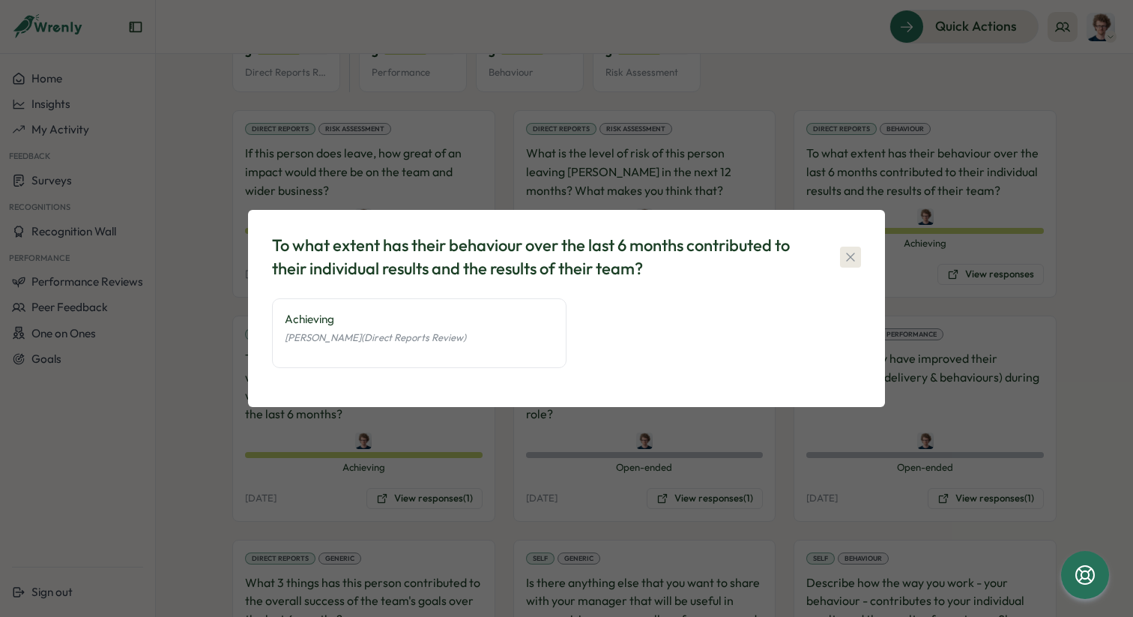
click at [848, 259] on icon "button" at bounding box center [850, 257] width 8 height 8
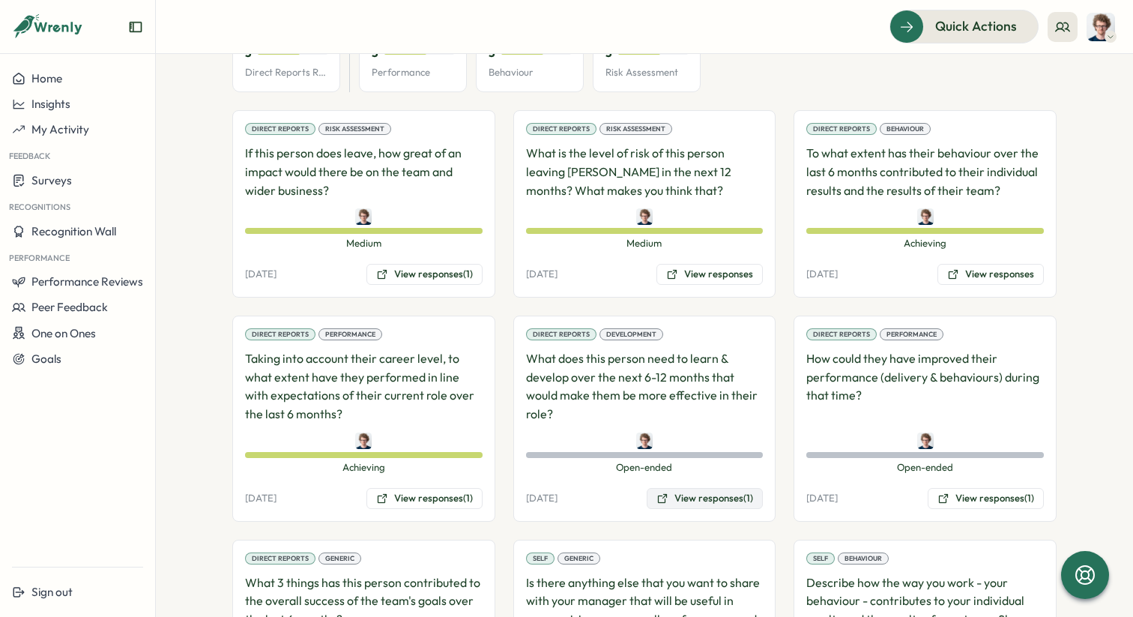
click at [720, 488] on button "View responses (1)" at bounding box center [705, 498] width 116 height 21
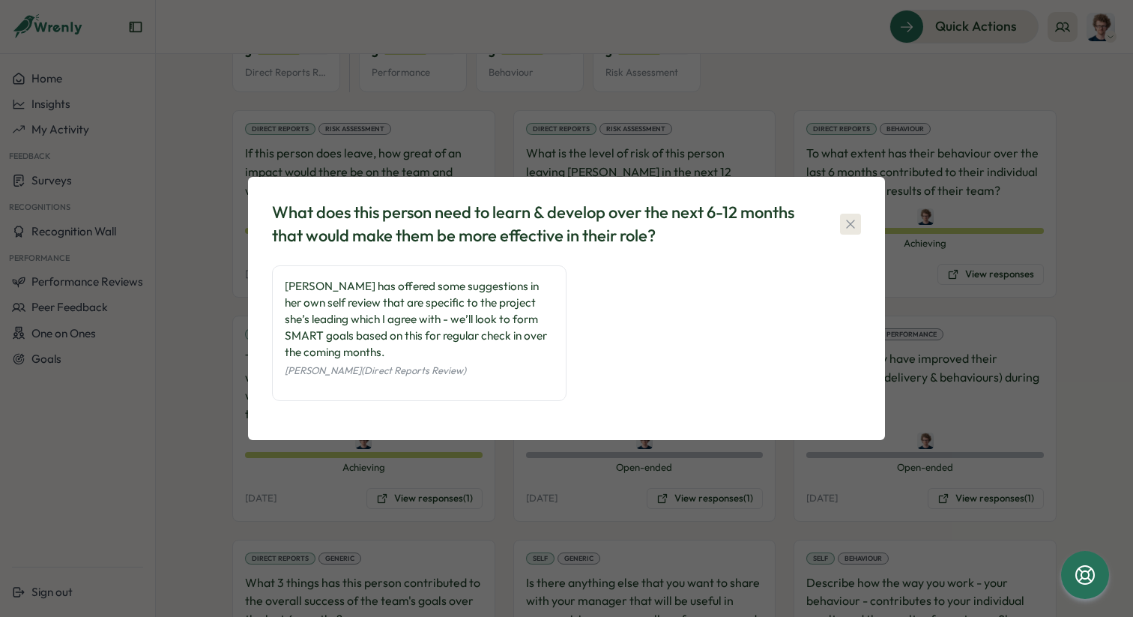
click at [857, 228] on icon "button" at bounding box center [850, 224] width 15 height 15
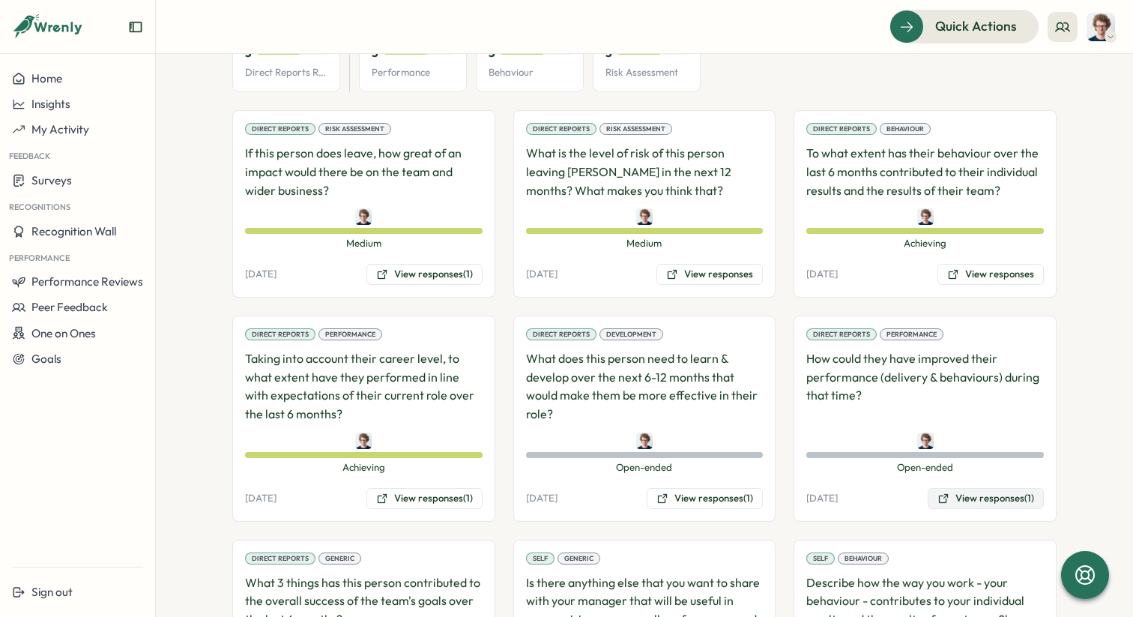
click at [993, 488] on button "View responses (1)" at bounding box center [986, 498] width 116 height 21
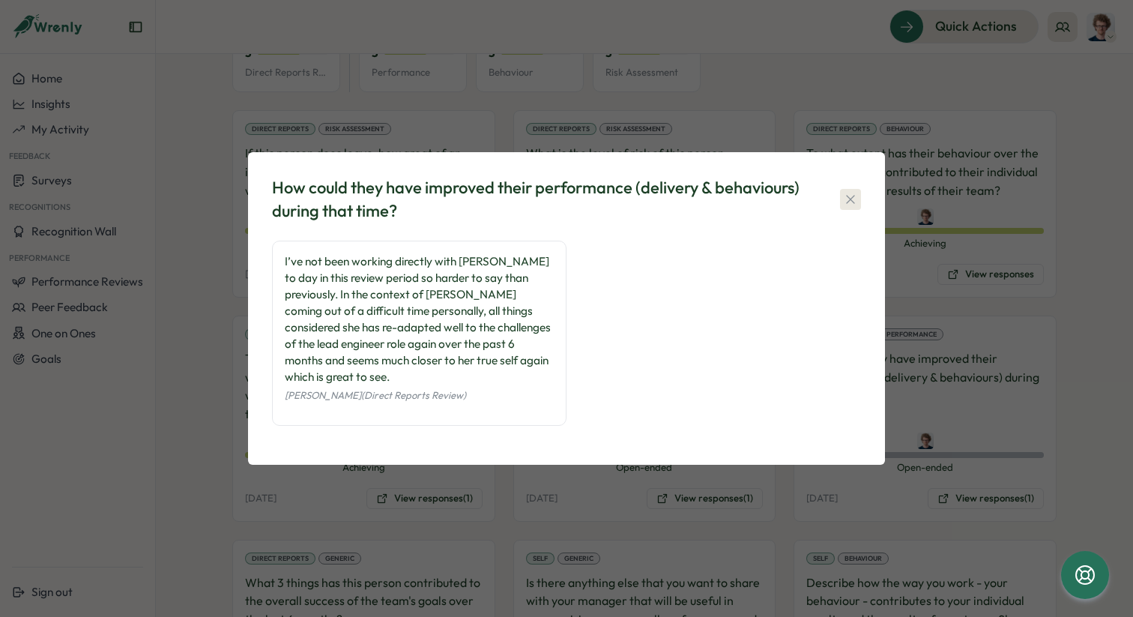
click at [851, 207] on icon "button" at bounding box center [850, 199] width 15 height 15
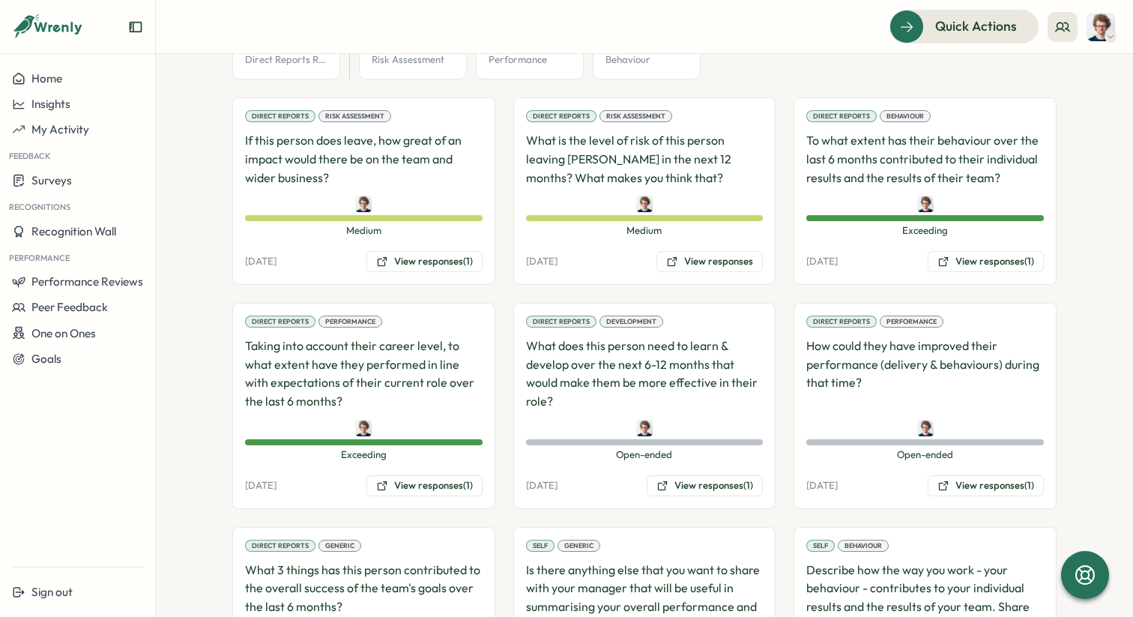
scroll to position [1012, 0]
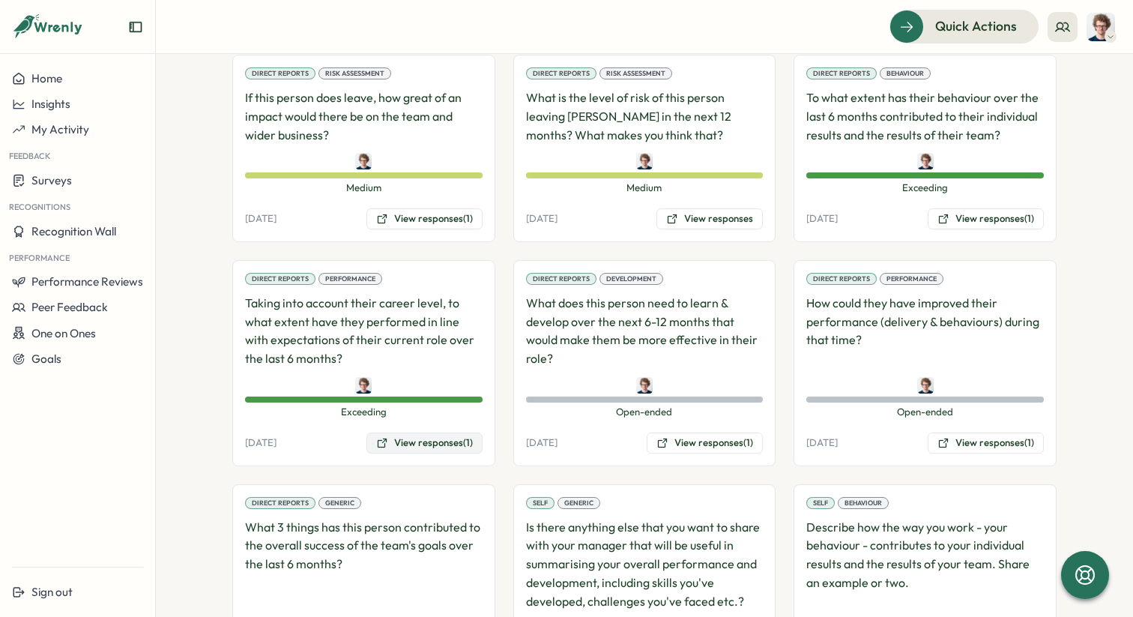
click at [428, 445] on button "View responses (1)" at bounding box center [424, 442] width 116 height 21
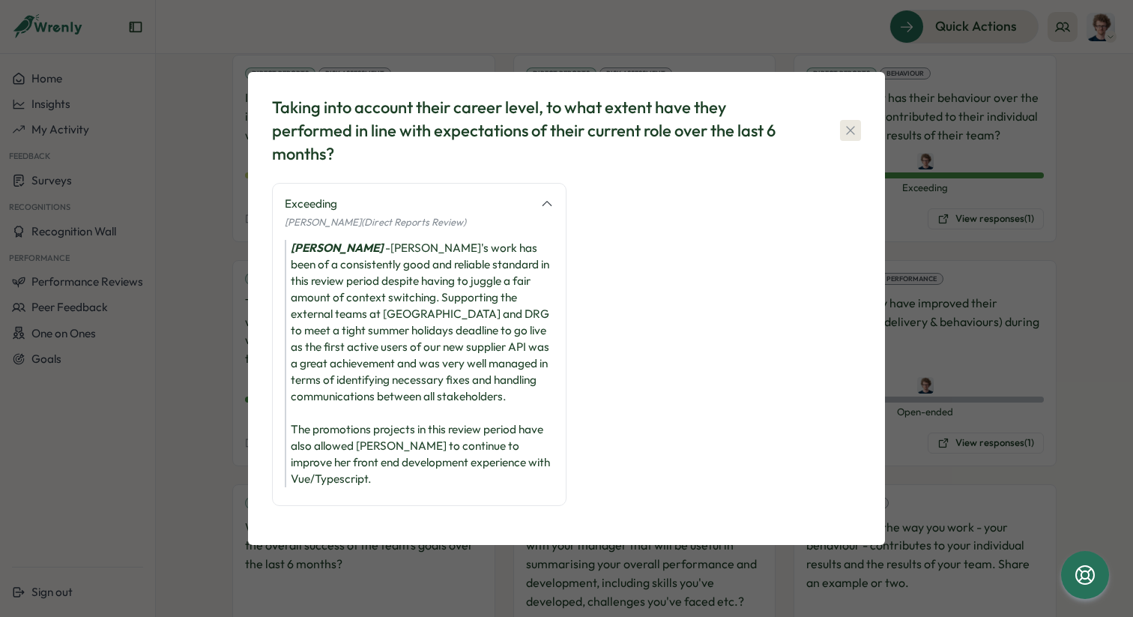
click at [853, 137] on icon "button" at bounding box center [850, 130] width 15 height 15
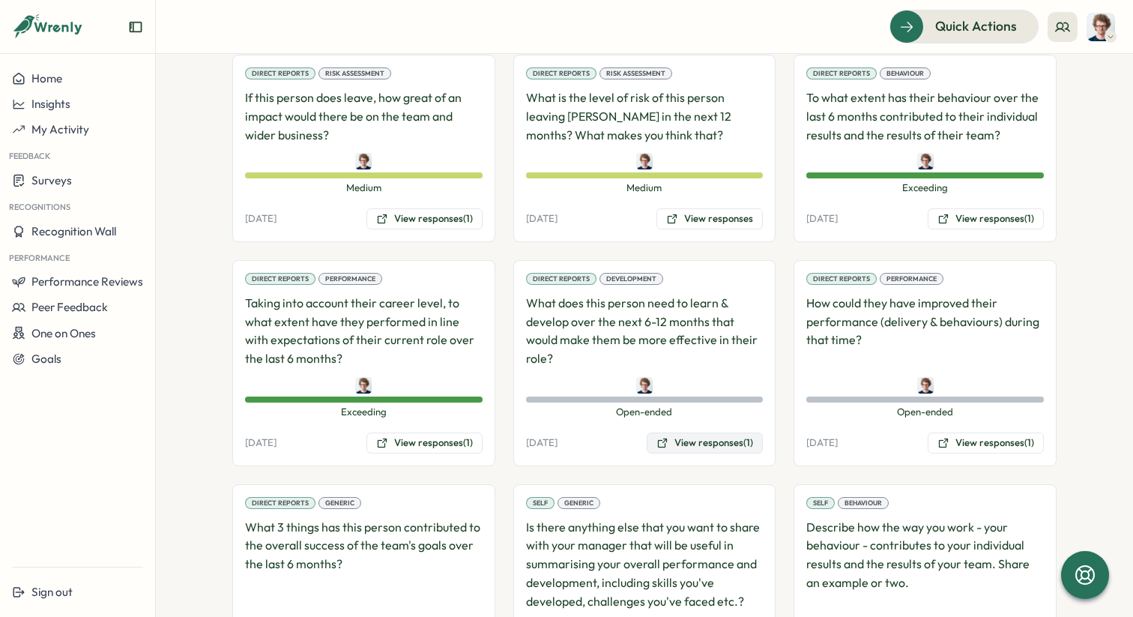
click at [701, 436] on button "View responses (1)" at bounding box center [705, 442] width 116 height 21
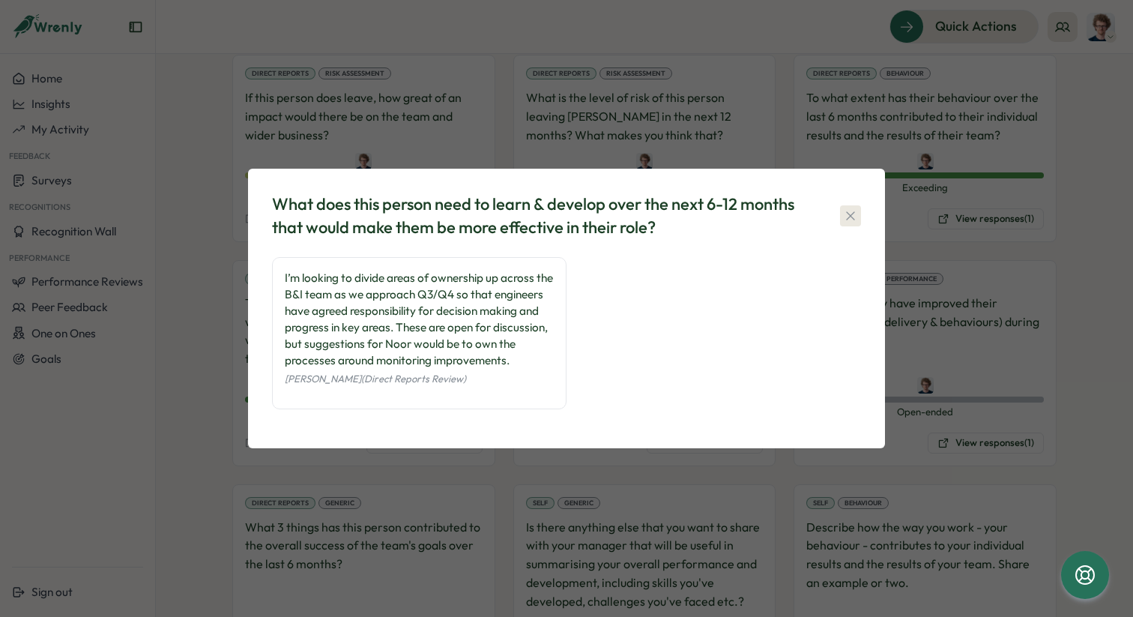
click at [853, 208] on icon "button" at bounding box center [850, 215] width 15 height 15
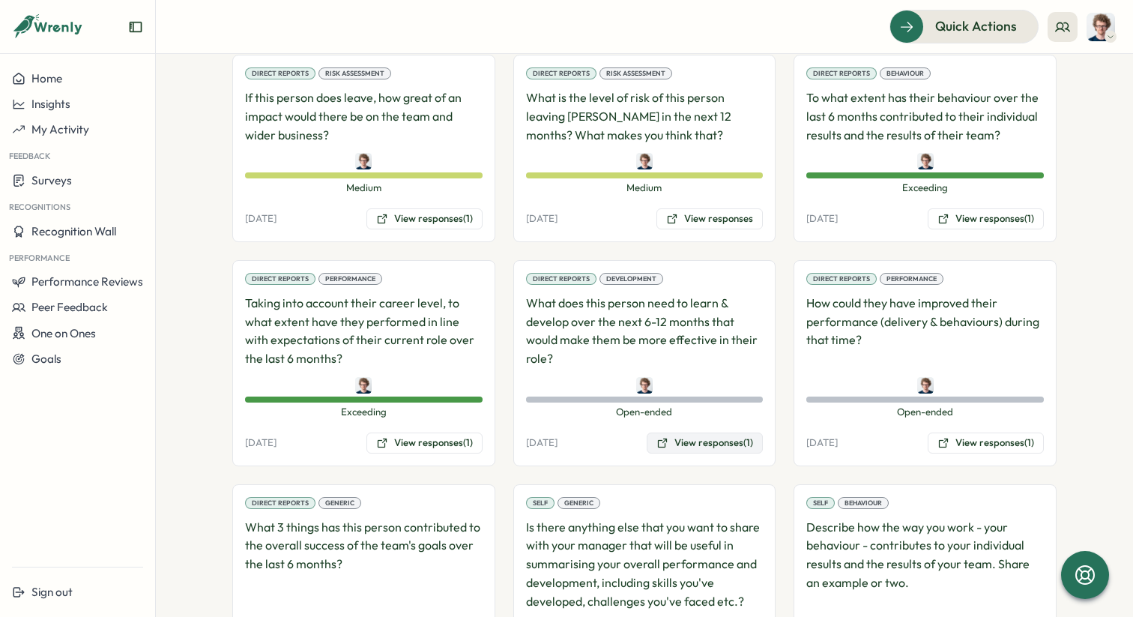
click at [699, 443] on button "View responses (1)" at bounding box center [705, 442] width 116 height 21
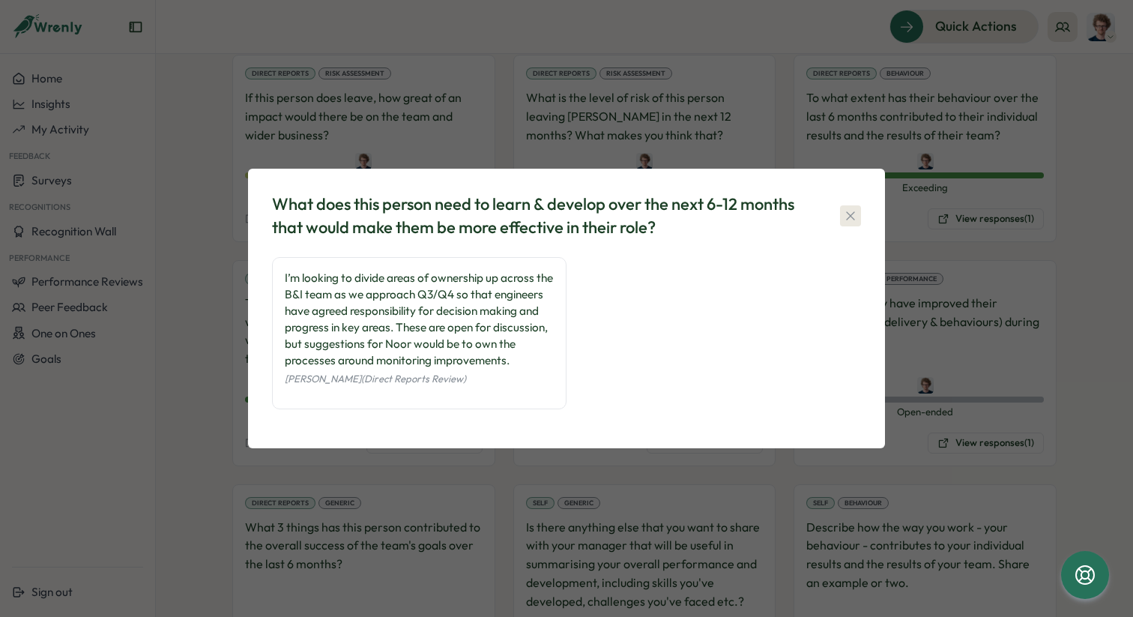
click at [856, 208] on icon "button" at bounding box center [850, 215] width 15 height 15
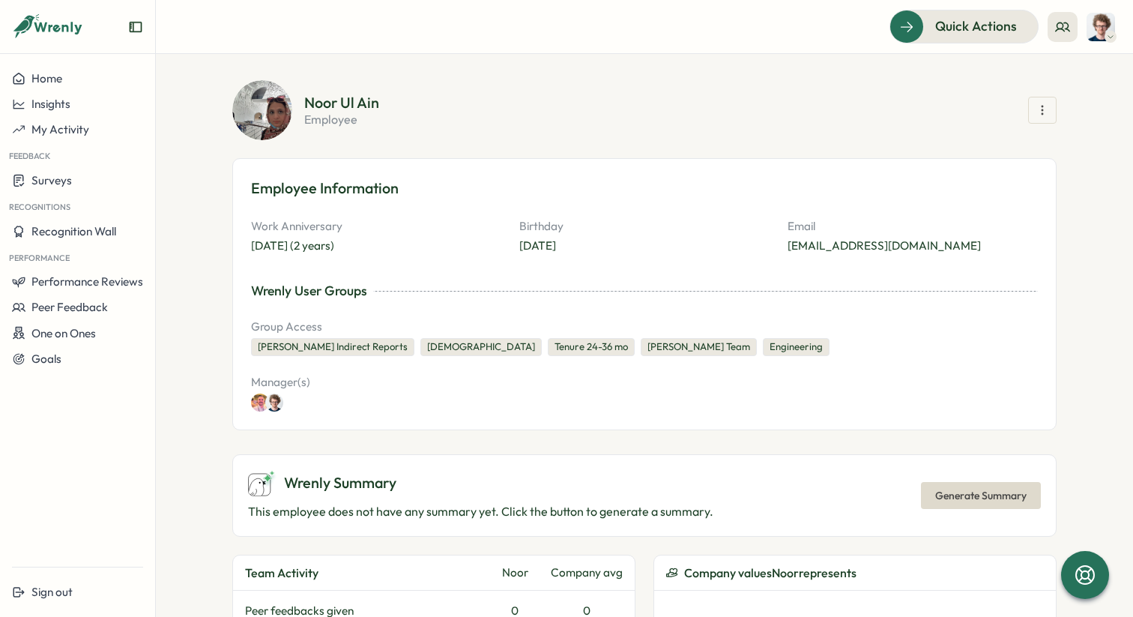
scroll to position [0, 0]
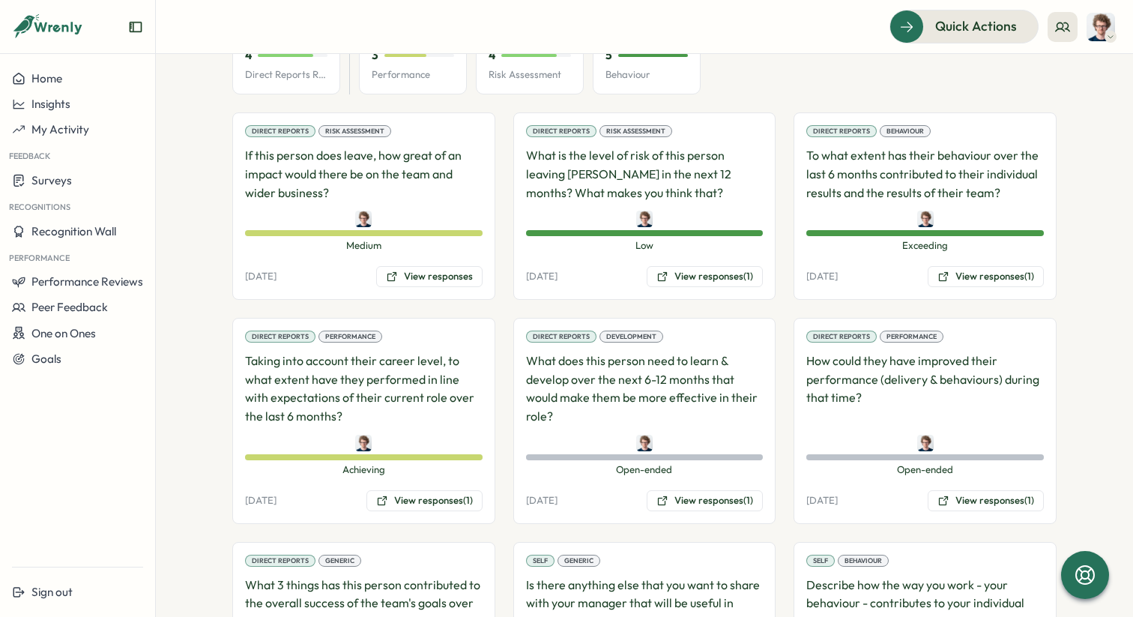
scroll to position [994, 0]
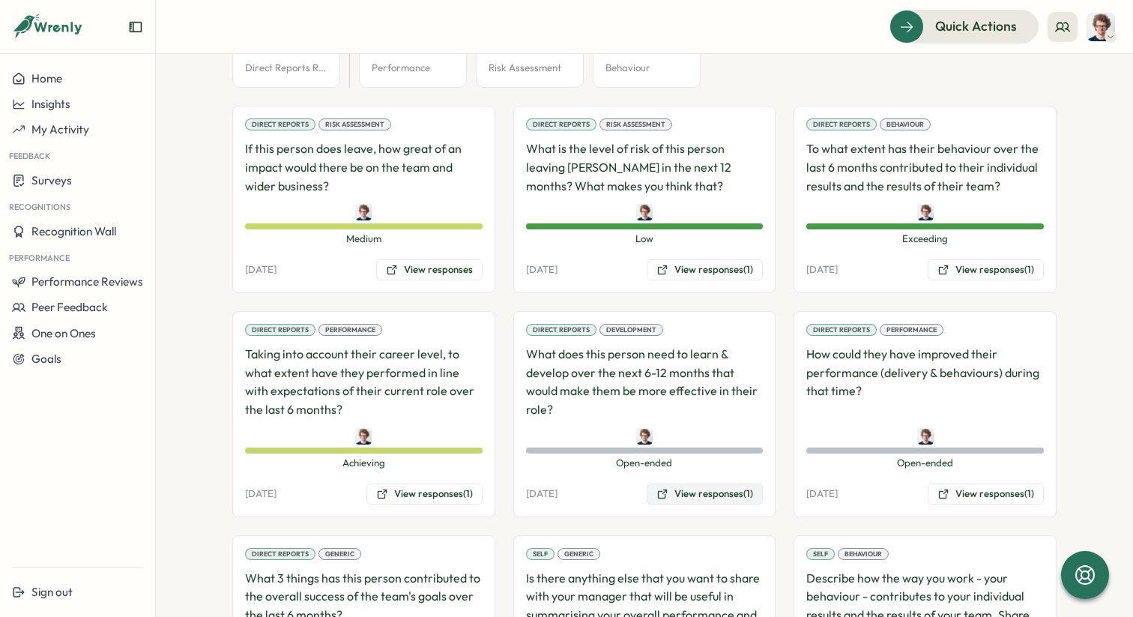
click at [707, 483] on button "View responses (1)" at bounding box center [705, 493] width 116 height 21
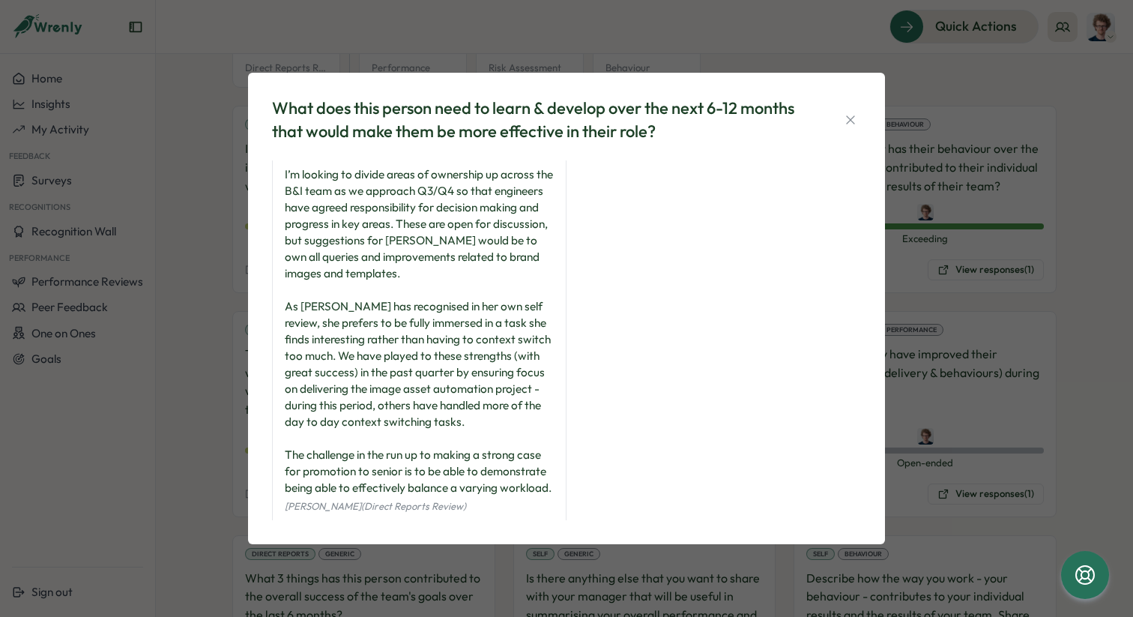
scroll to position [0, 0]
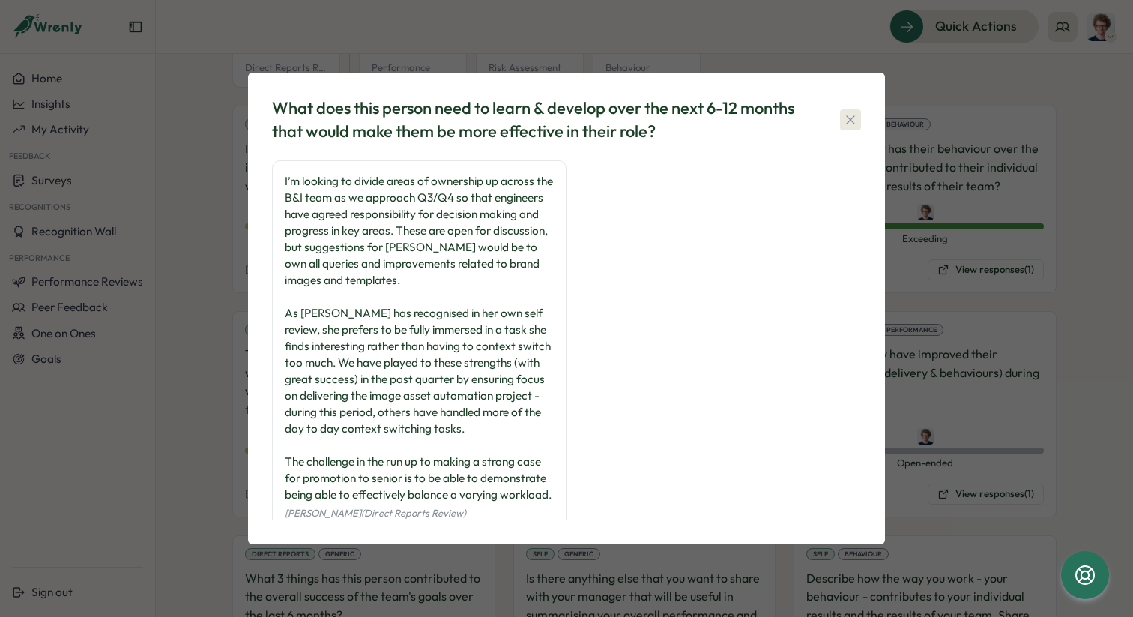
click at [849, 112] on icon "button" at bounding box center [850, 119] width 15 height 15
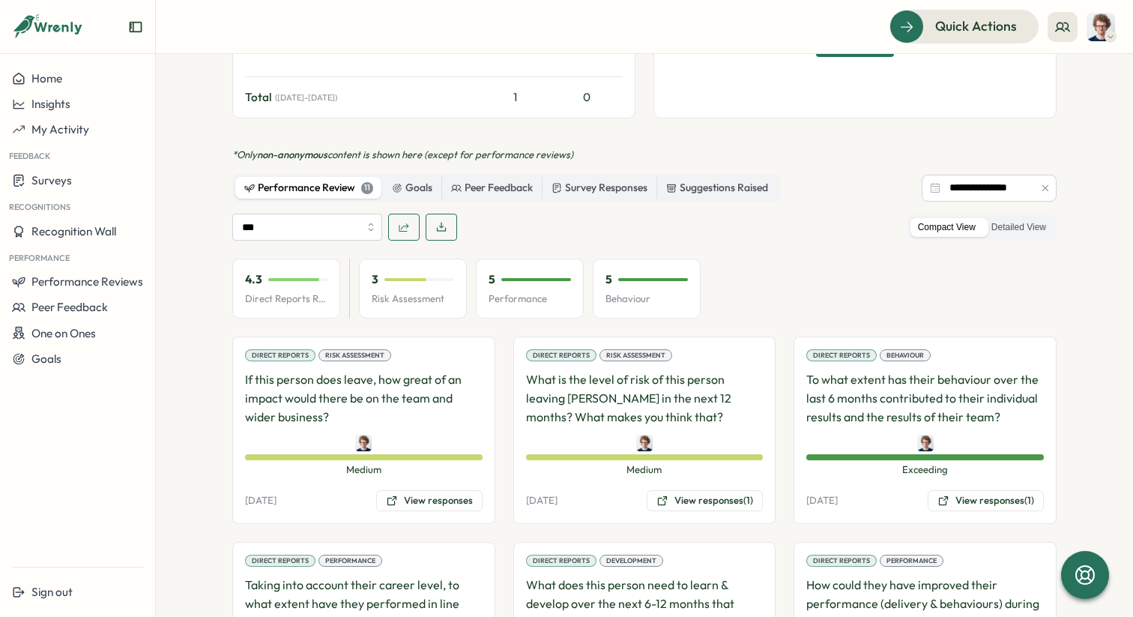
scroll to position [877, 0]
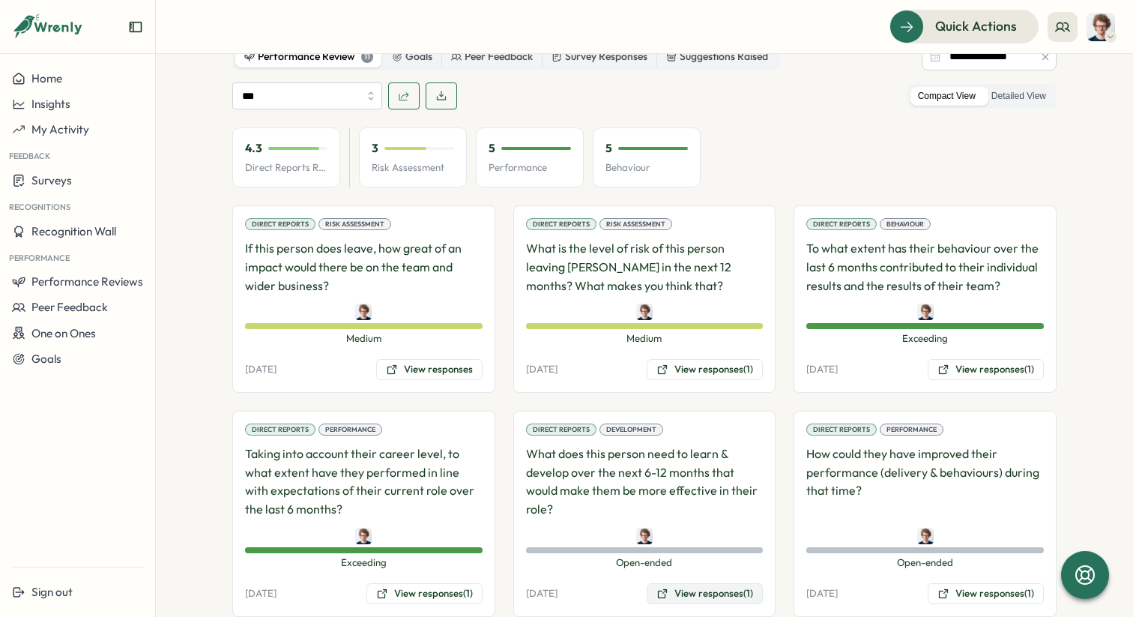
click at [698, 583] on button "View responses (1)" at bounding box center [705, 593] width 116 height 21
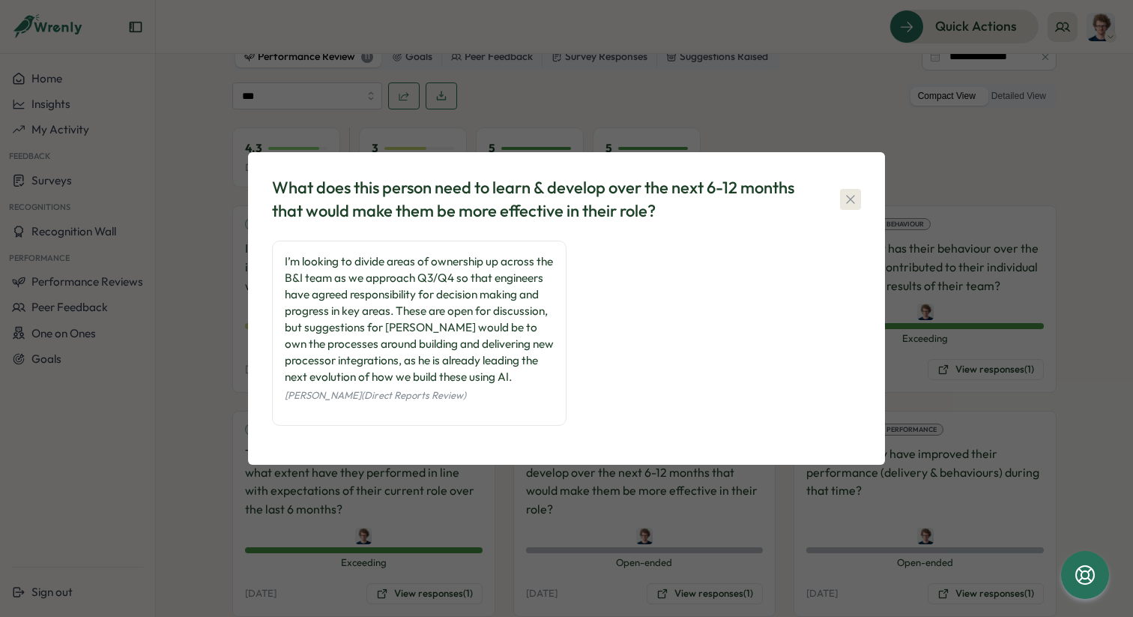
click at [855, 199] on icon "button" at bounding box center [850, 199] width 15 height 15
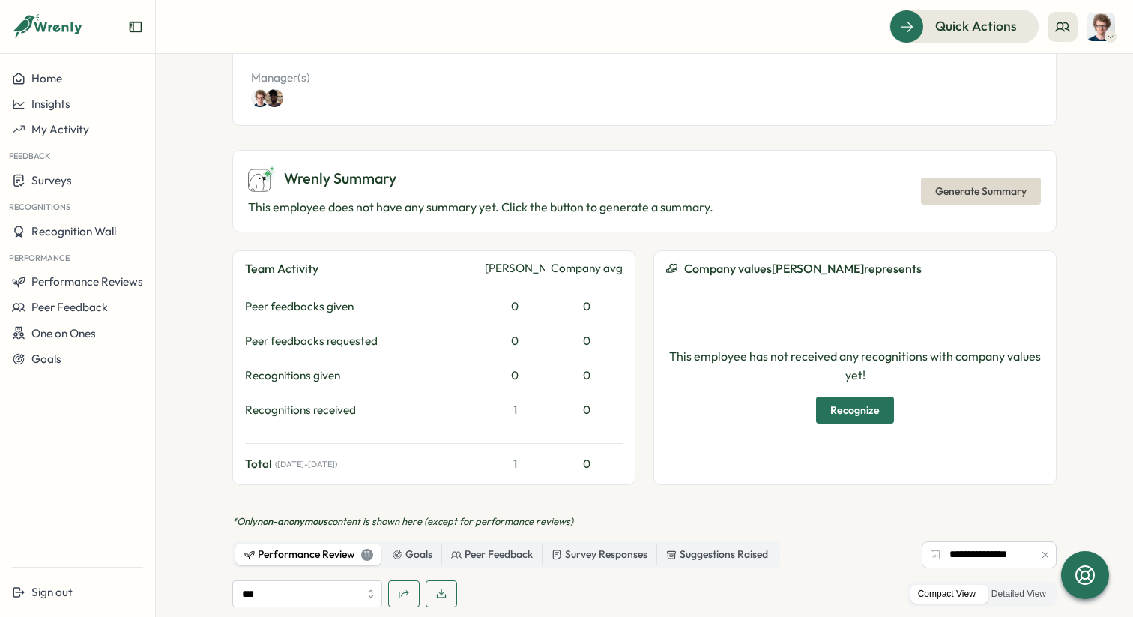
scroll to position [0, 0]
